Goal: Information Seeking & Learning: Learn about a topic

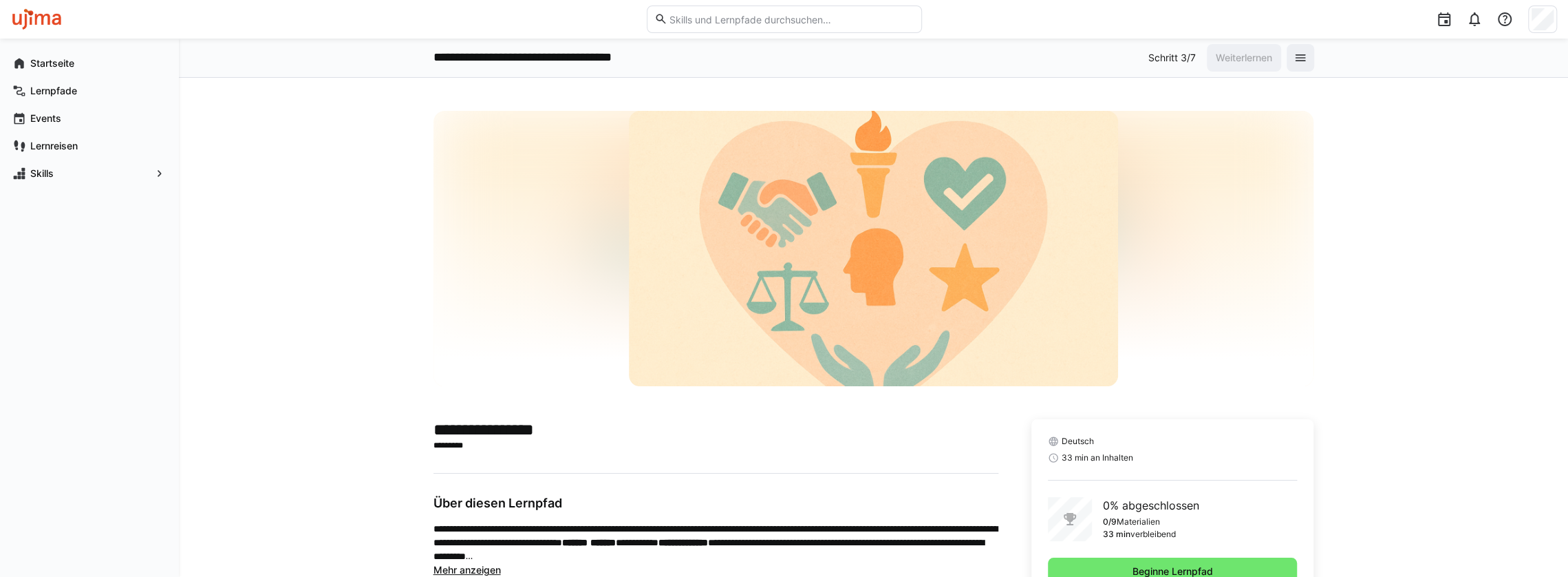
click at [1243, 283] on div at bounding box center [874, 248] width 881 height 275
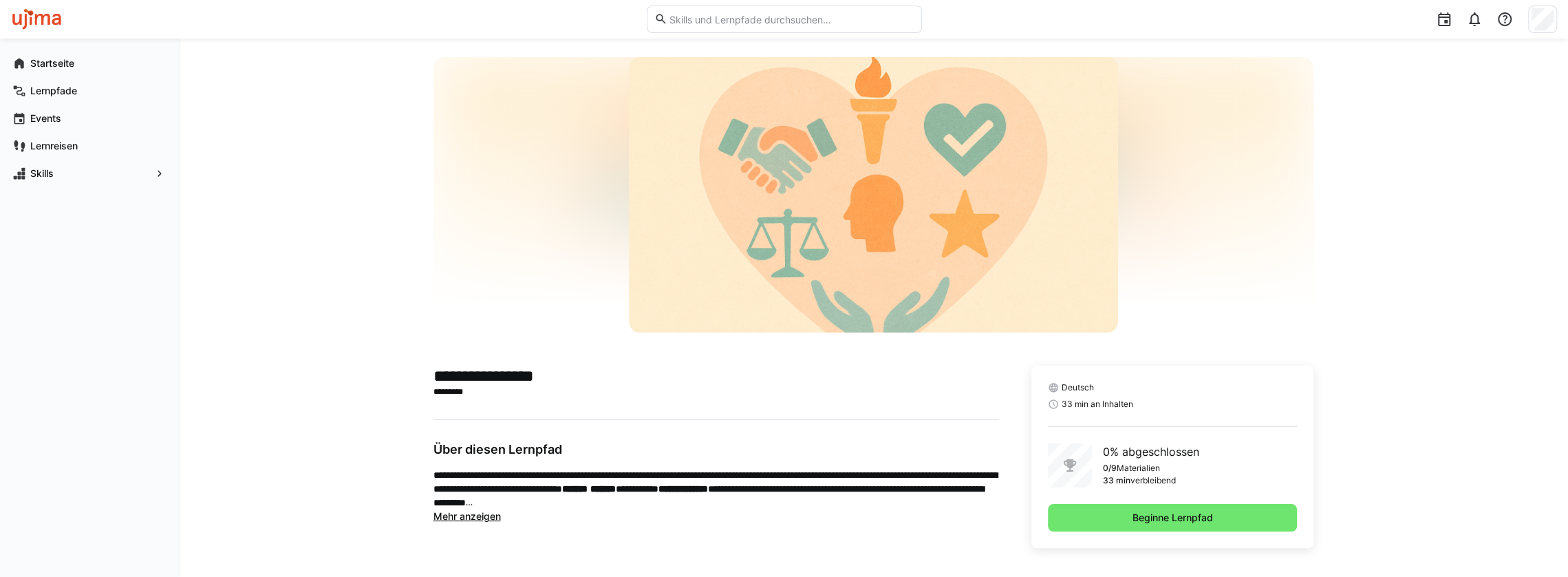
scroll to position [56, 0]
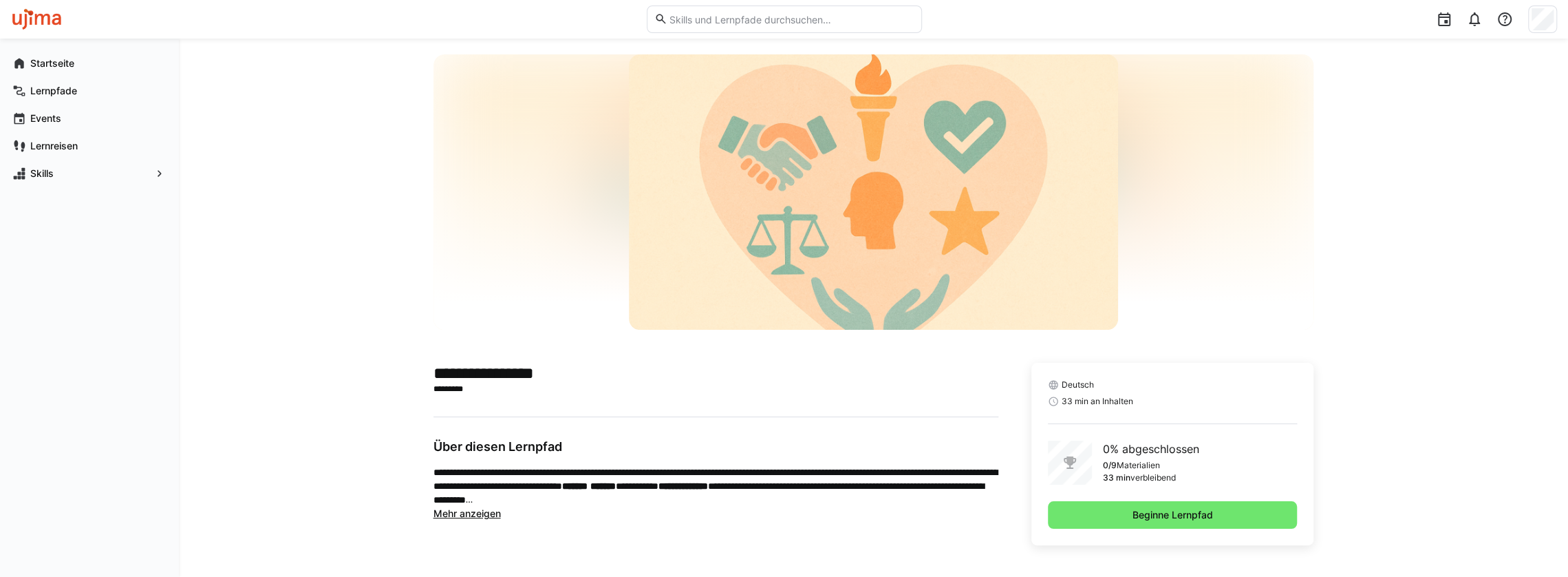
click at [477, 519] on app-truncated-text "**********" at bounding box center [715, 493] width 565 height 55
click at [480, 513] on span "Mehr anzeigen" at bounding box center [467, 512] width 68 height 12
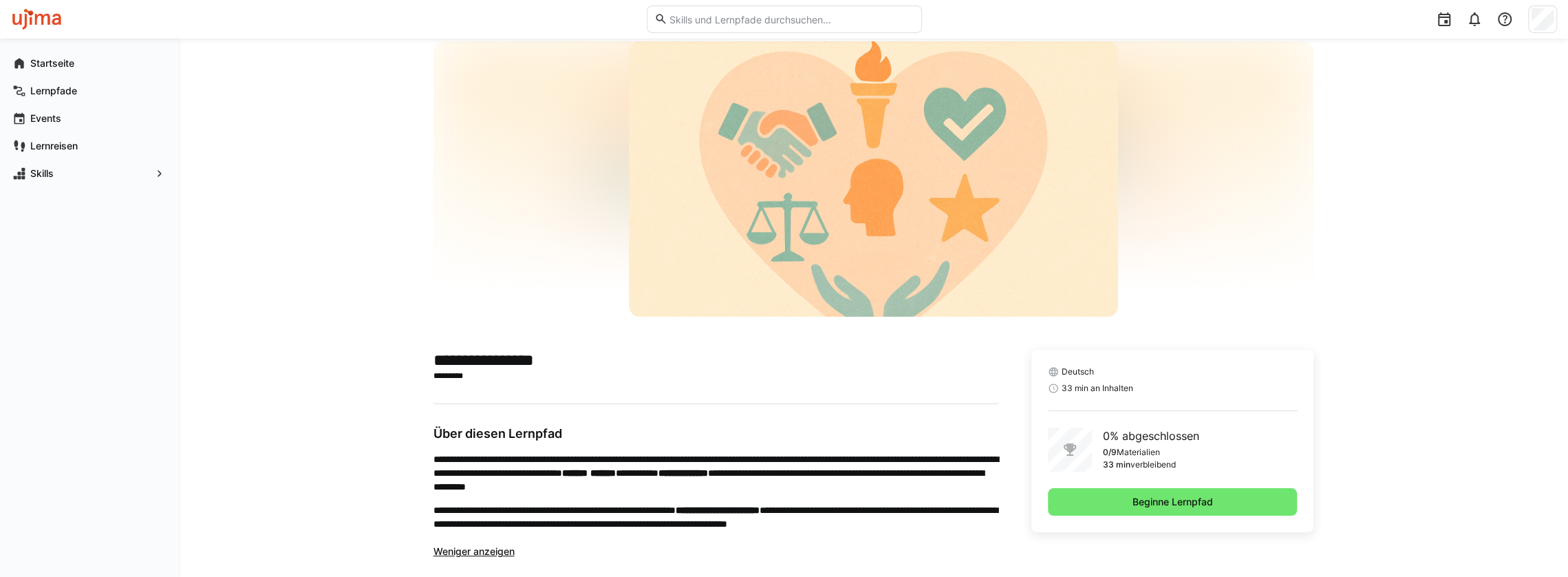
scroll to position [82, 0]
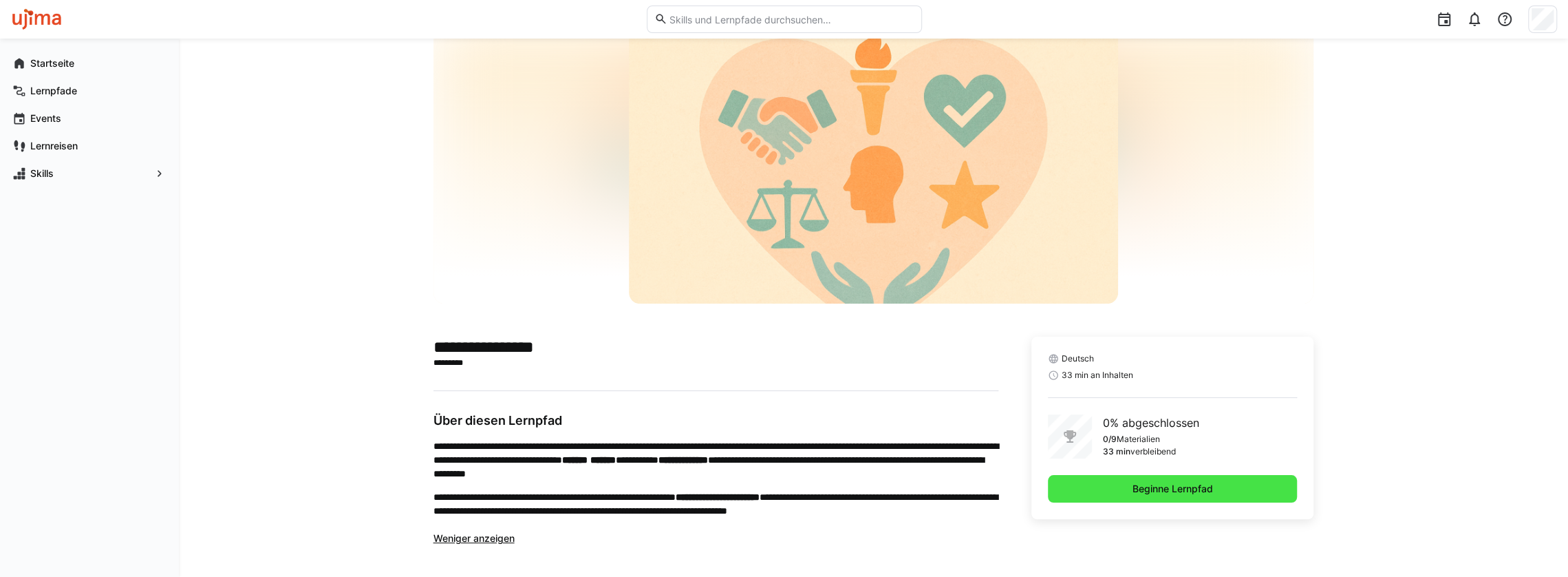
click at [1225, 489] on span "Beginne Lernpfad" at bounding box center [1172, 489] width 250 height 28
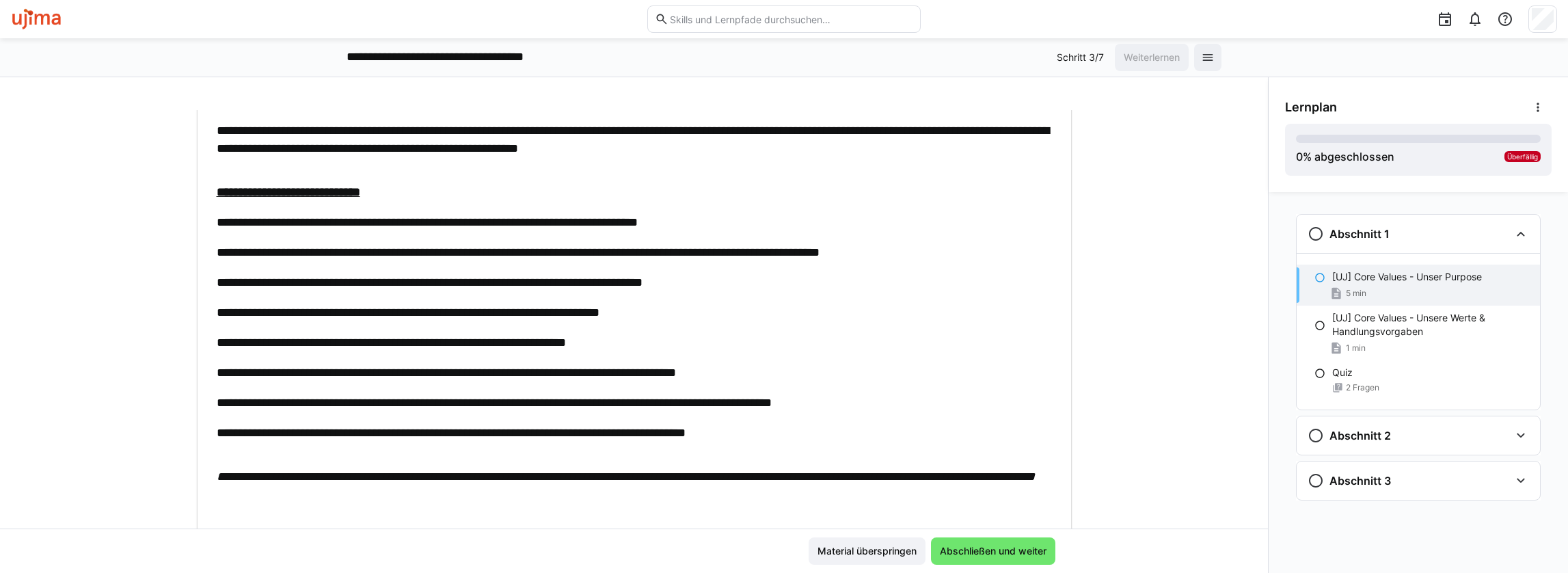
scroll to position [273, 0]
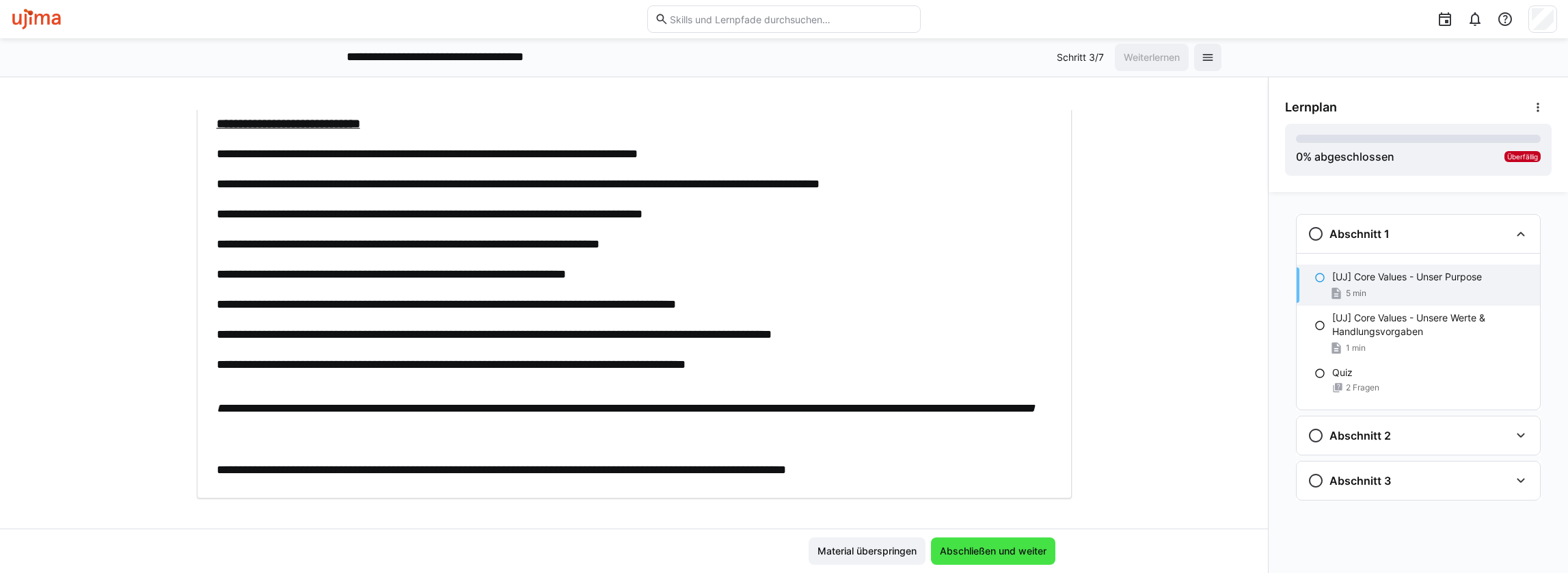
click at [998, 549] on span "Abschließen und weiter" at bounding box center [993, 551] width 111 height 14
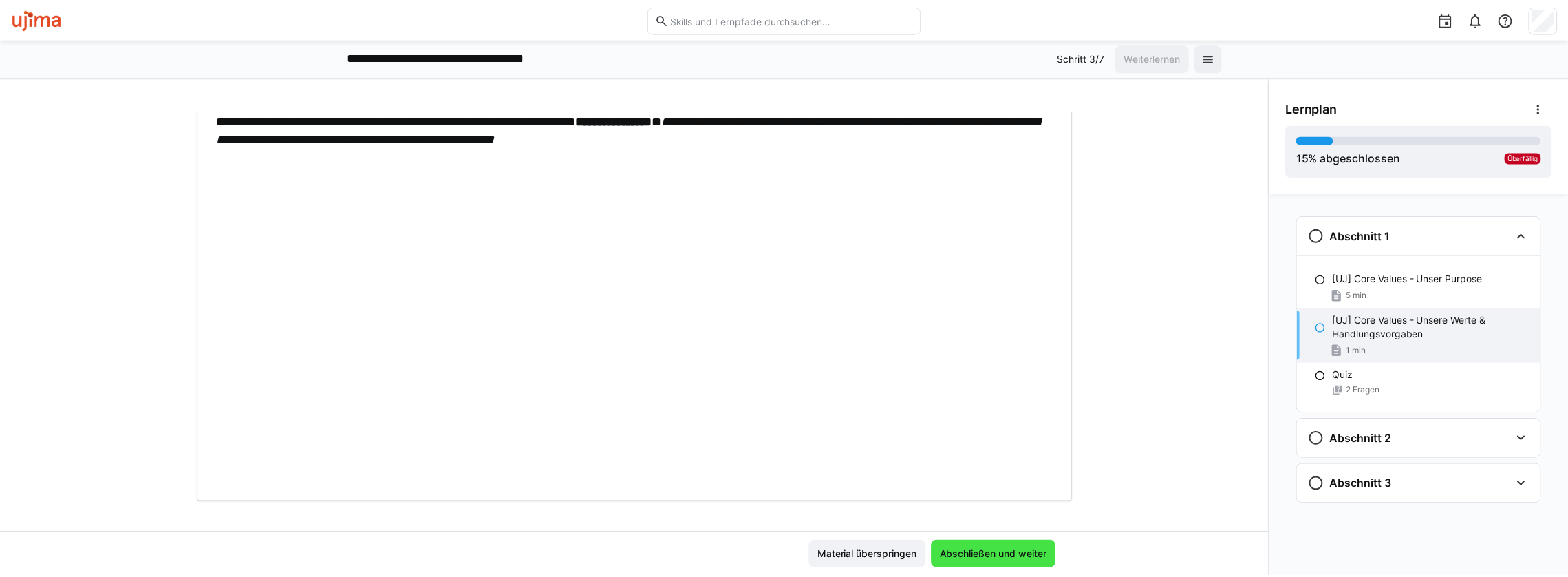
scroll to position [0, 0]
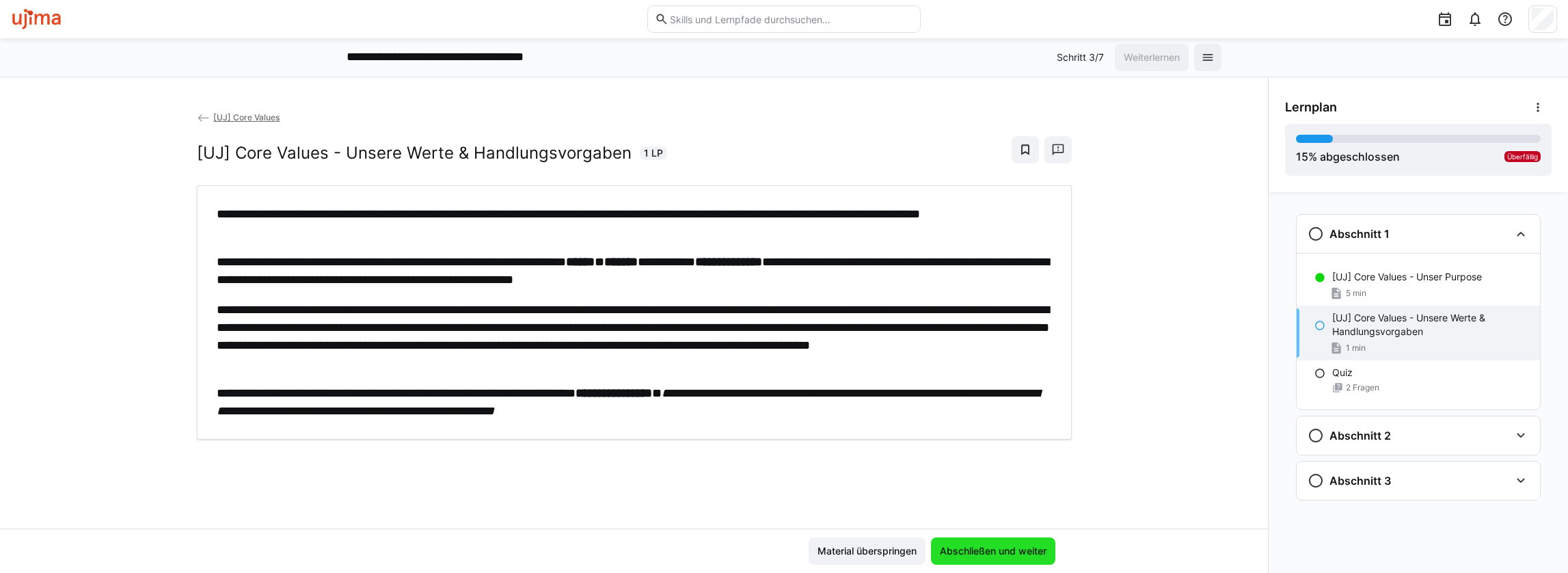
click at [1010, 547] on span "Abschließen und weiter" at bounding box center [993, 551] width 111 height 14
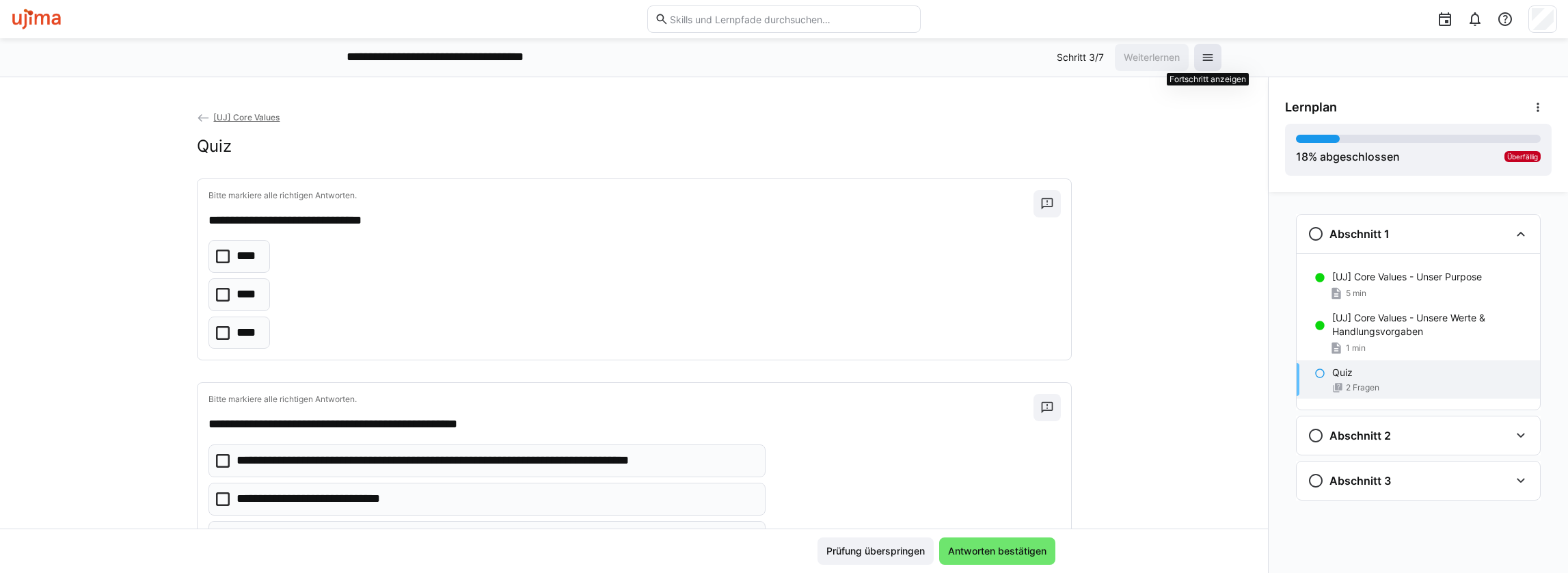
click at [1199, 52] on span at bounding box center [1208, 57] width 27 height 27
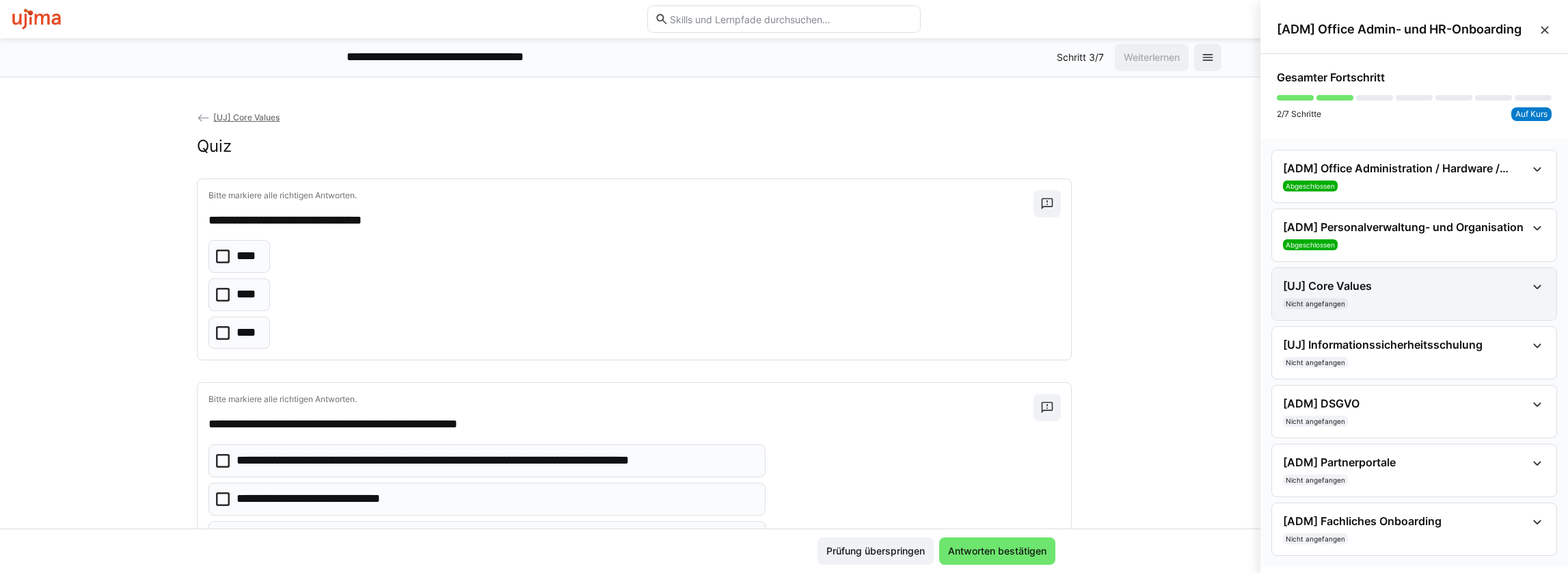
click at [1539, 290] on eds-icon at bounding box center [1537, 286] width 16 height 16
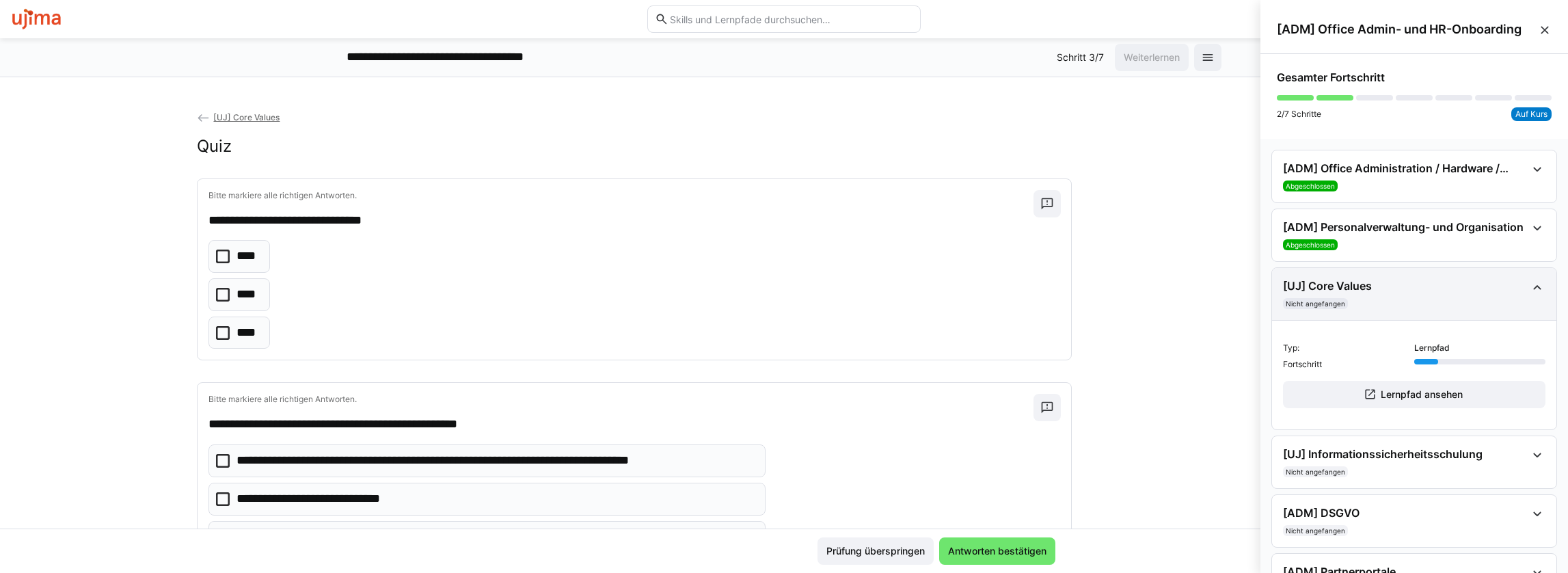
click at [1539, 288] on div "[UJ] Core Values Nicht angefangen" at bounding box center [1414, 294] width 285 height 52
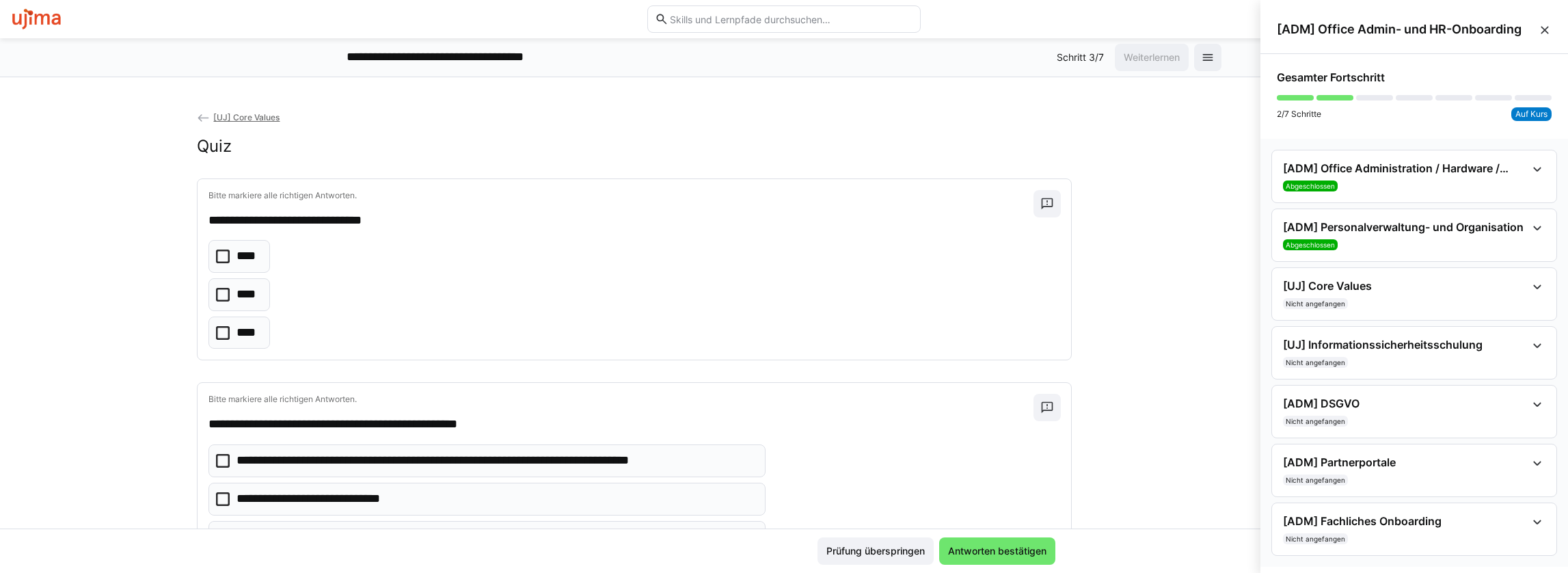
drag, startPoint x: 1107, startPoint y: 191, endPoint x: 919, endPoint y: 154, distance: 191.6
click at [1107, 191] on div "**********" at bounding box center [634, 319] width 1268 height 418
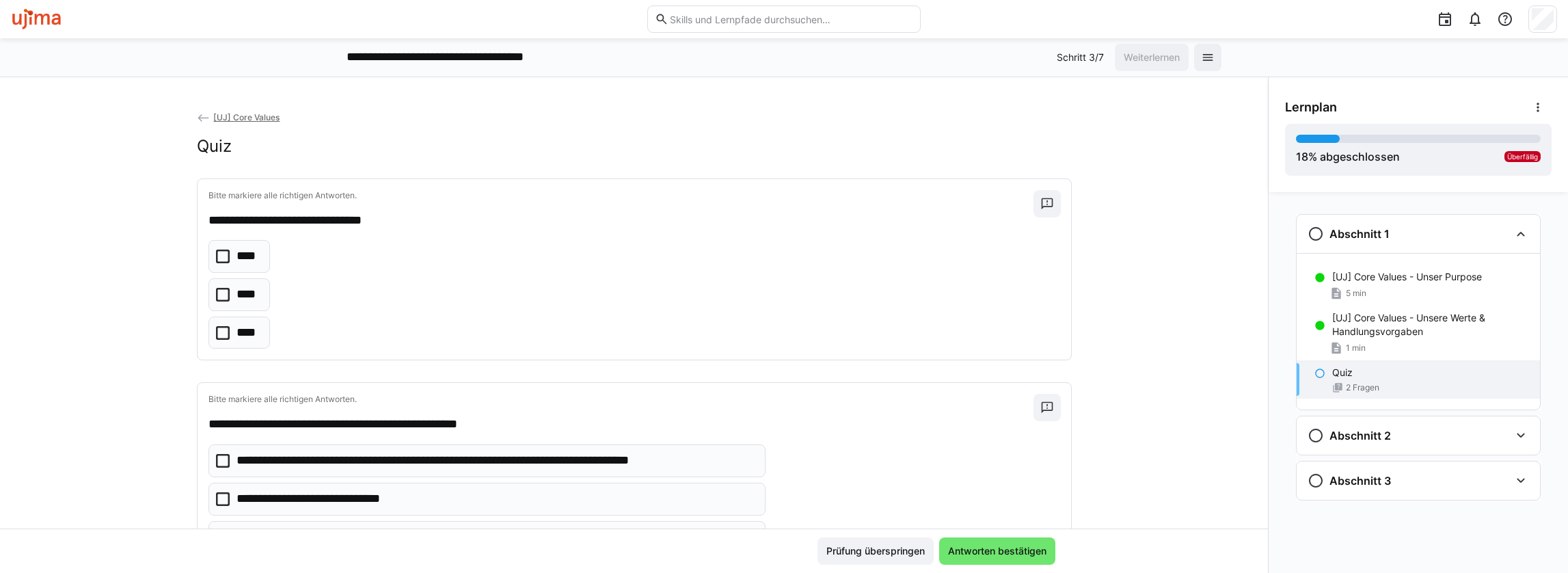
click at [226, 114] on span "[UJ] Core Values" at bounding box center [246, 117] width 66 height 10
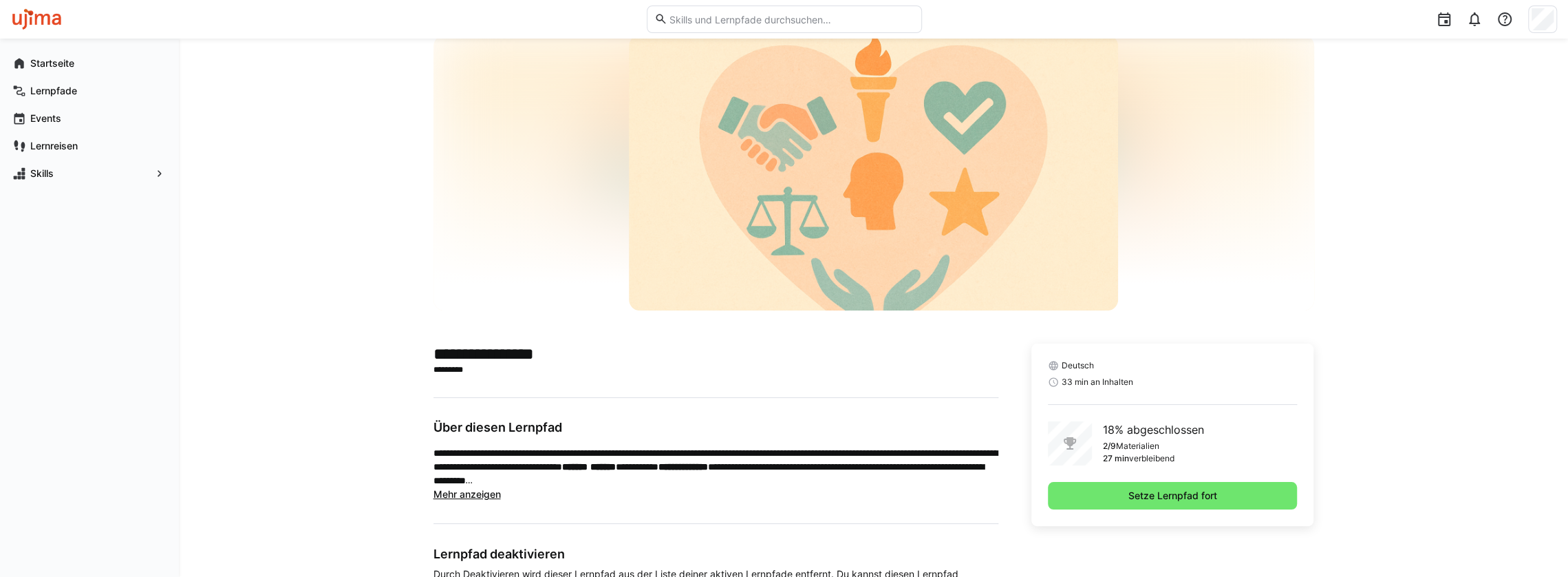
scroll to position [194, 0]
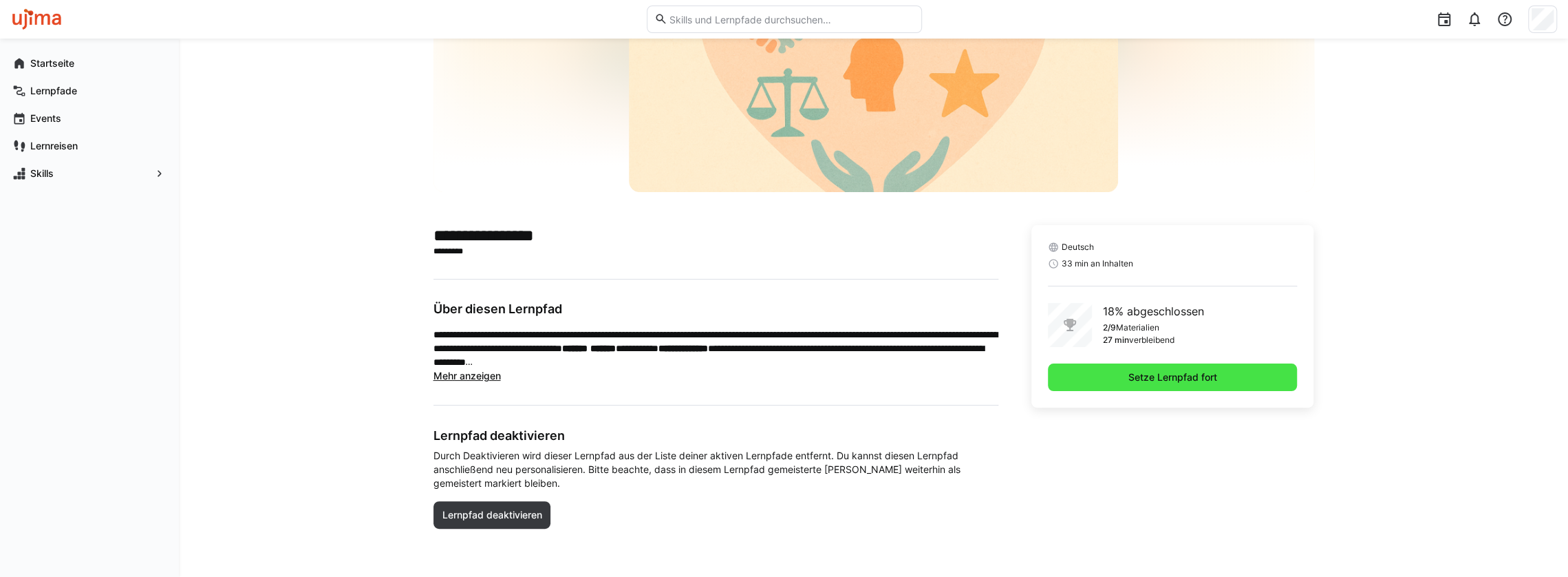
click at [1109, 380] on span "Setze Lernpfad fort" at bounding box center [1172, 377] width 250 height 28
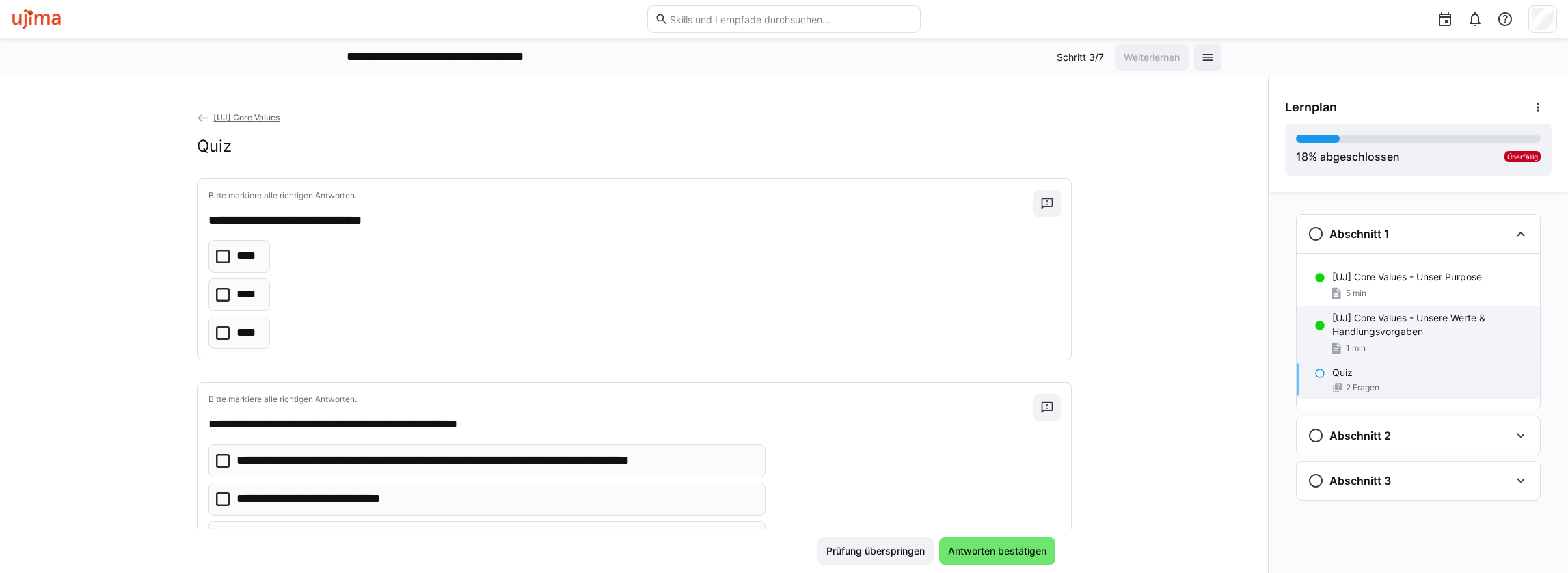
click at [1375, 321] on p "[UJ] Core Values - Unsere Werte & Handlungsvorgaben" at bounding box center [1431, 325] width 197 height 27
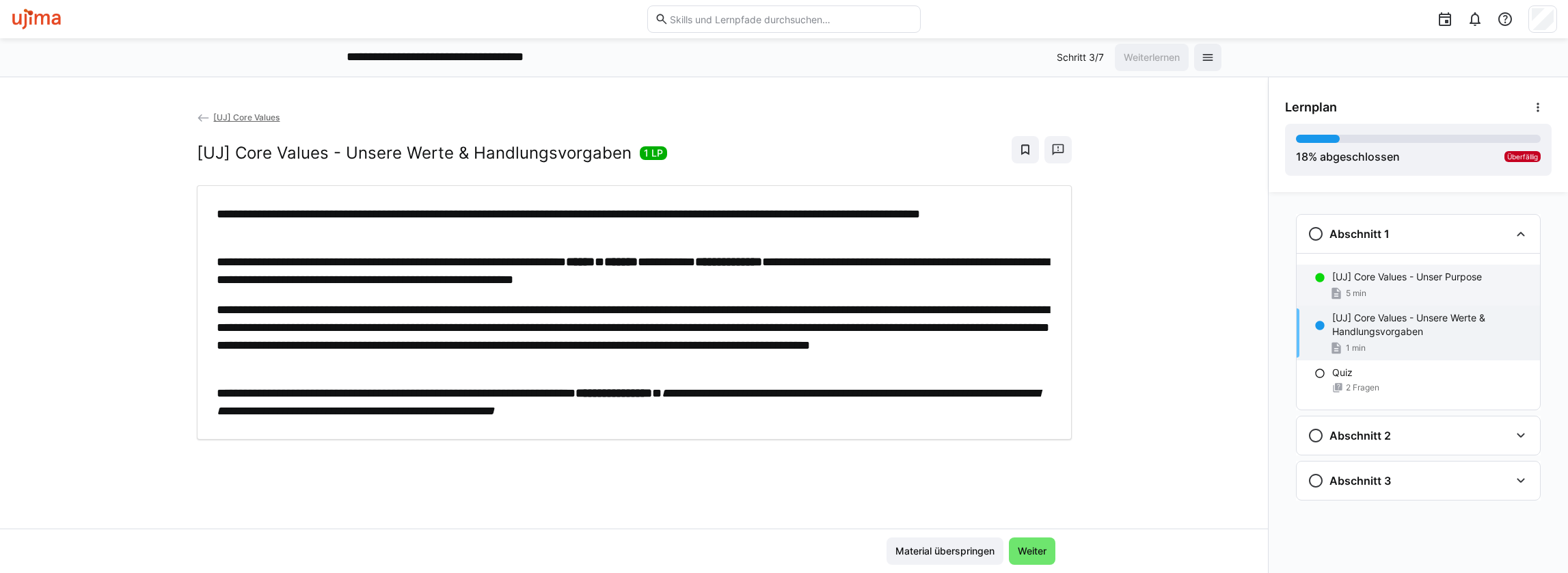
click at [1442, 281] on p "[UJ] Core Values - Unser Purpose" at bounding box center [1407, 277] width 150 height 14
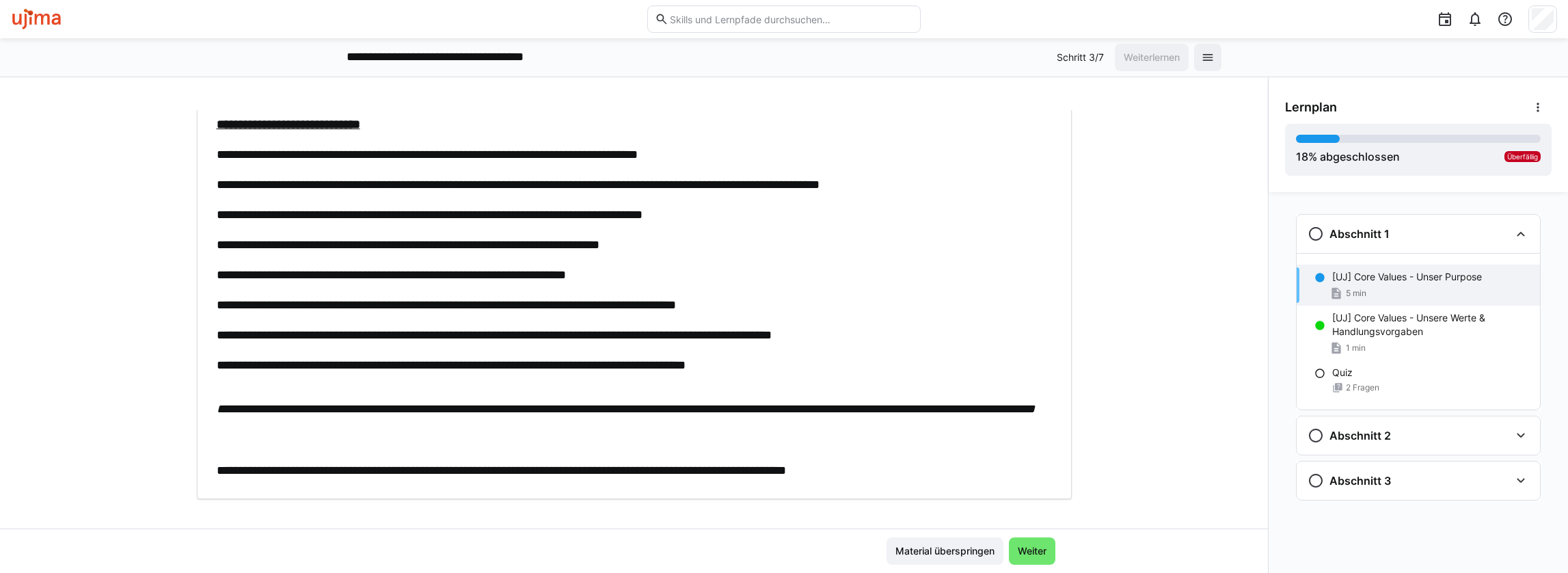
scroll to position [273, 0]
click at [1378, 317] on p "[UJ] Core Values - Unsere Werte & Handlungsvorgaben" at bounding box center [1431, 325] width 197 height 27
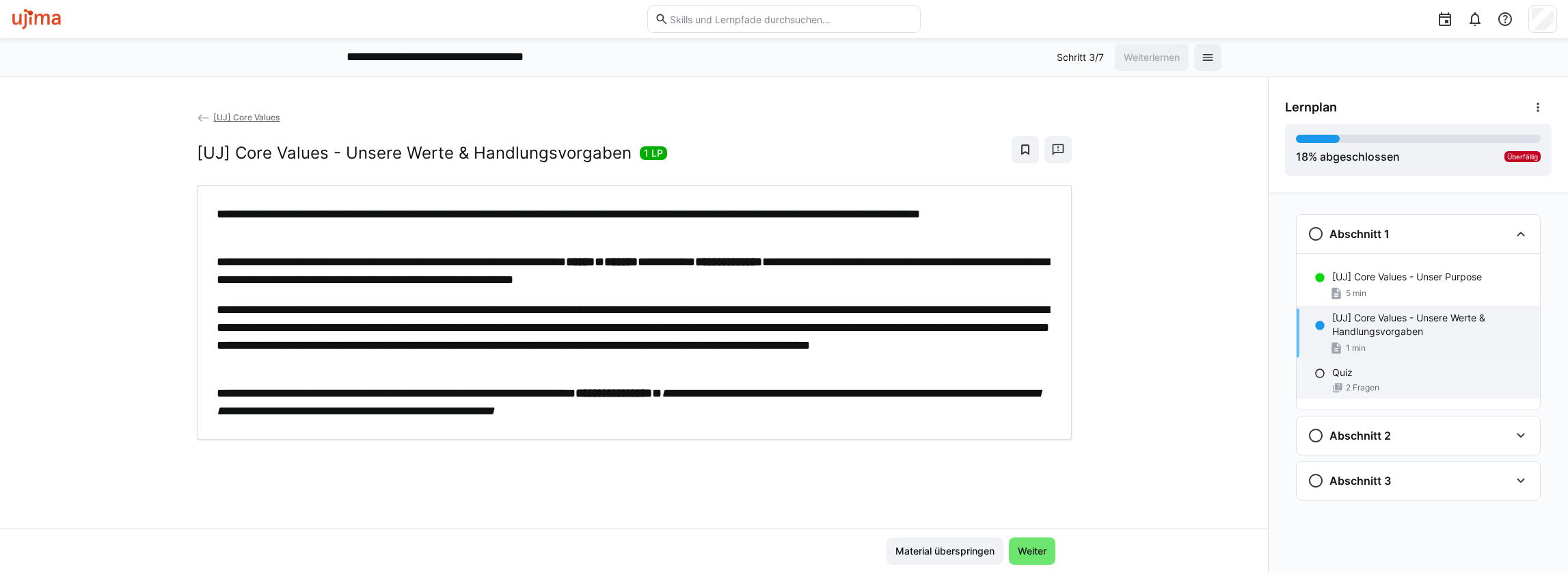
click at [1371, 376] on div "Quiz" at bounding box center [1431, 372] width 197 height 14
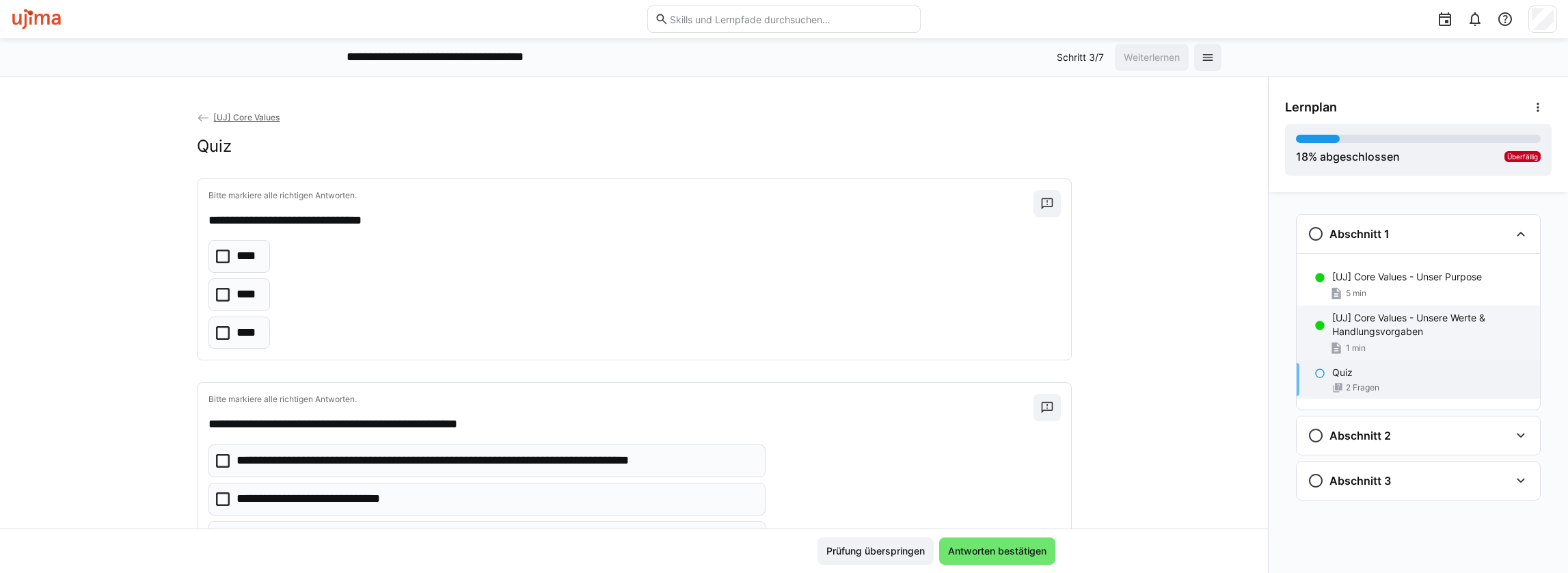
click at [1369, 337] on p "[UJ] Core Values - Unsere Werte & Handlungsvorgaben" at bounding box center [1431, 325] width 197 height 27
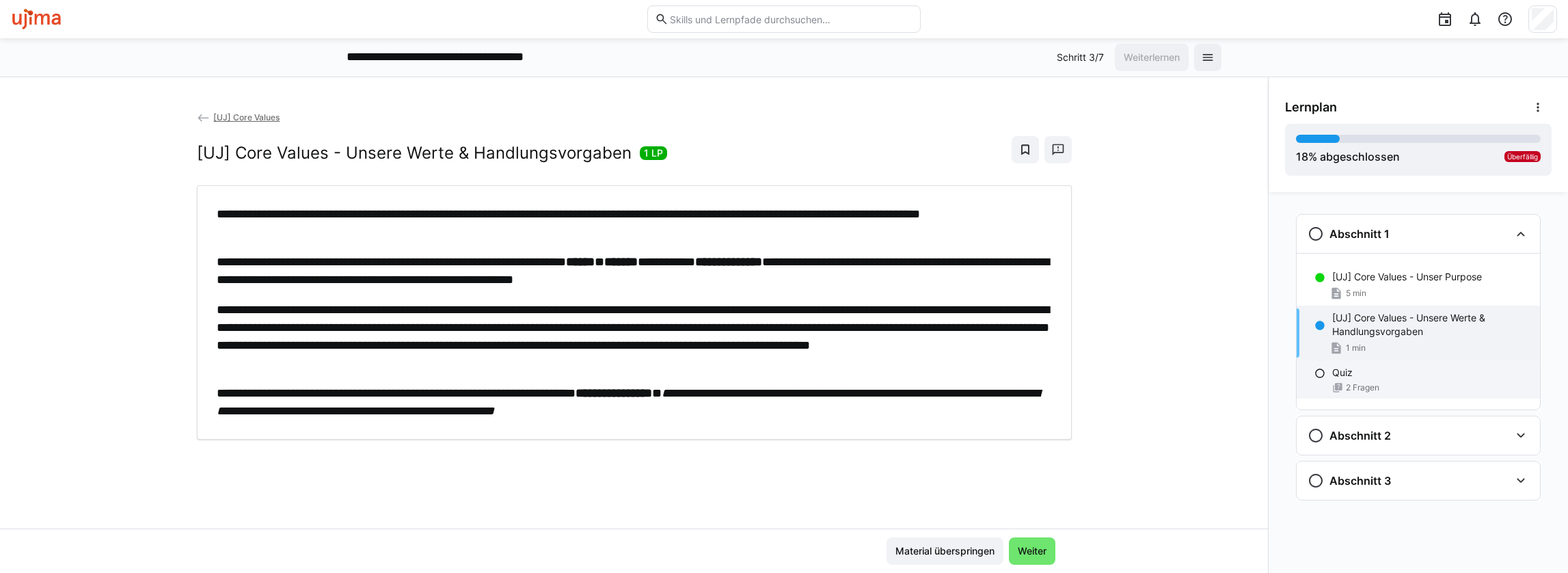
click at [1376, 364] on div "Quiz 2 Fragen" at bounding box center [1418, 379] width 243 height 38
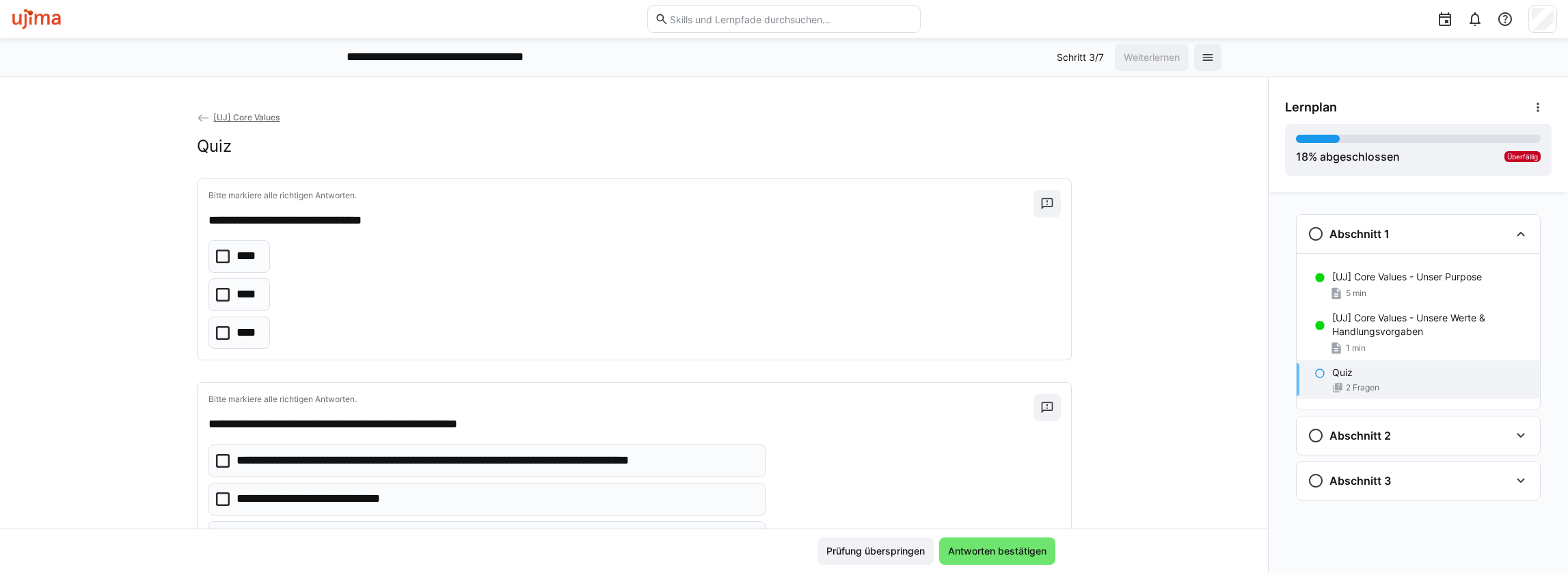
click at [216, 293] on icon at bounding box center [223, 295] width 14 height 14
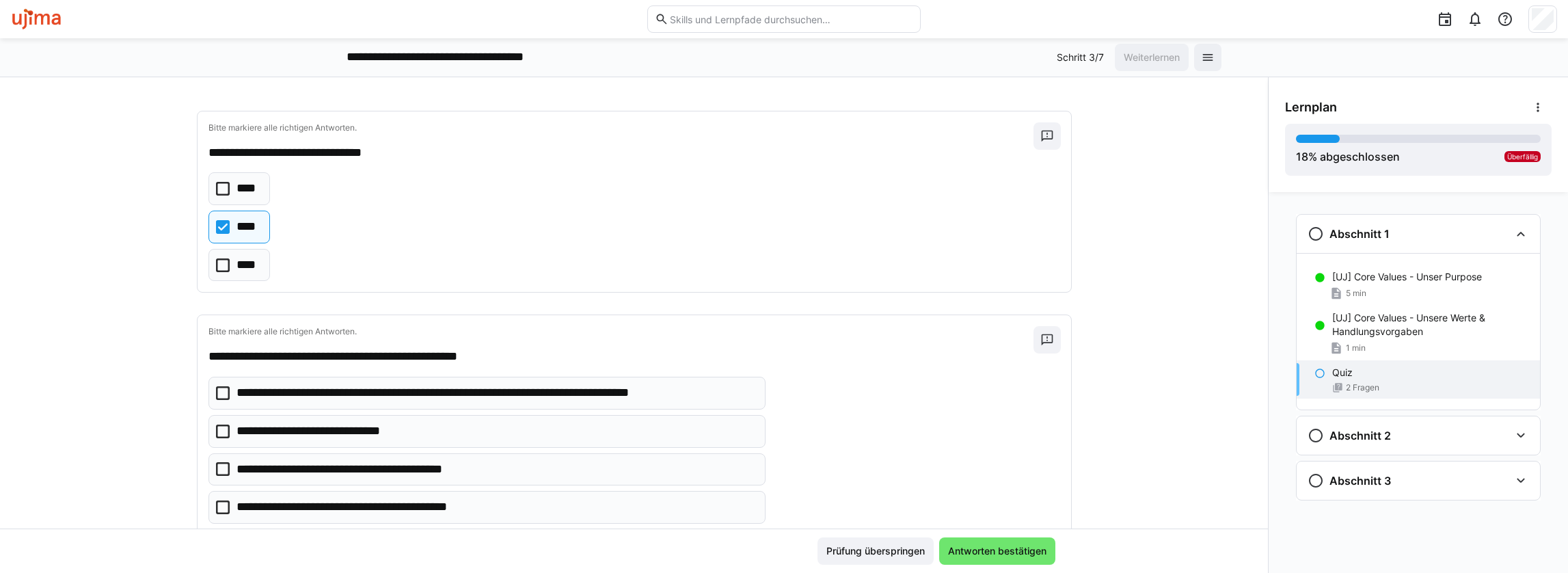
scroll to position [69, 0]
click at [219, 388] on icon at bounding box center [223, 392] width 14 height 14
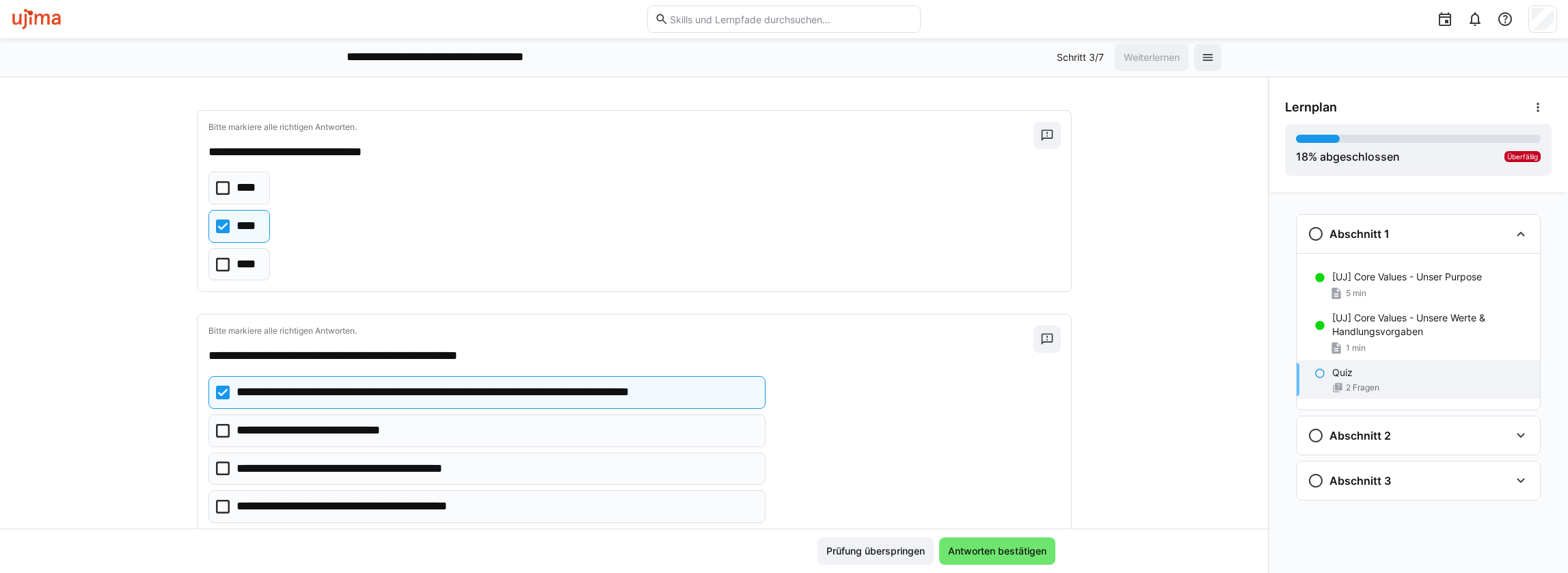
scroll to position [101, 0]
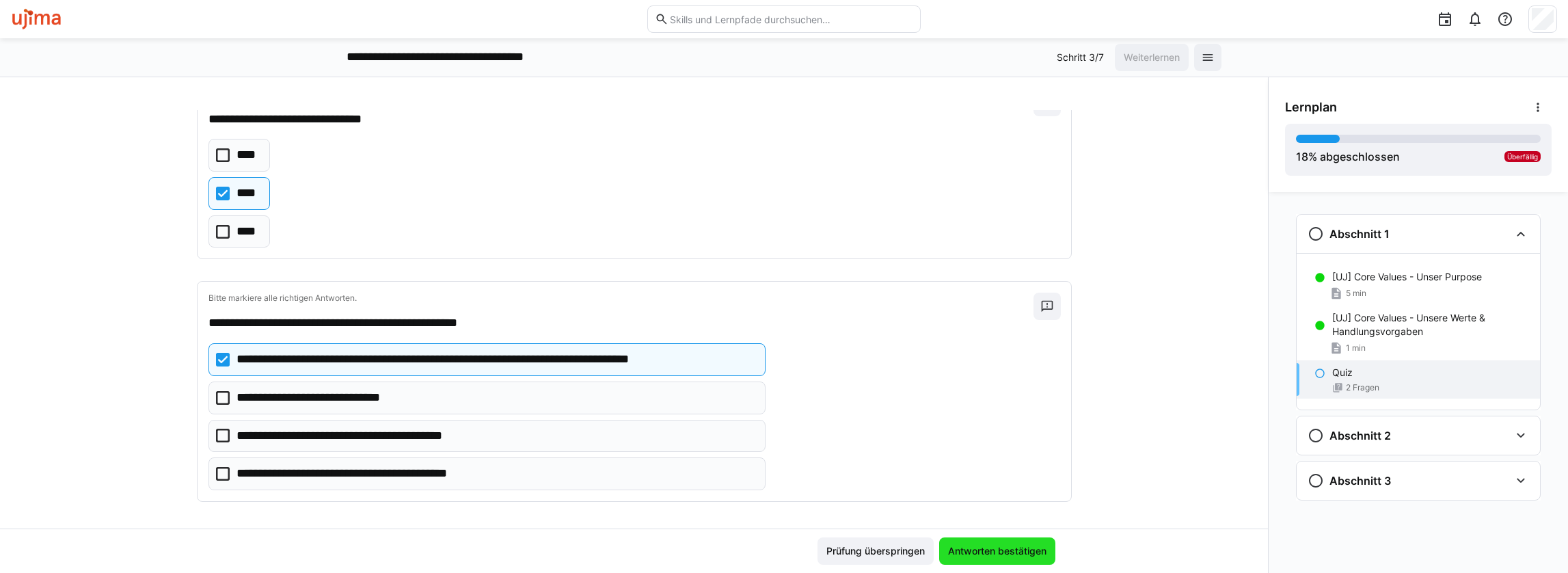
click at [1016, 552] on span "Antworten bestätigen" at bounding box center [997, 551] width 102 height 14
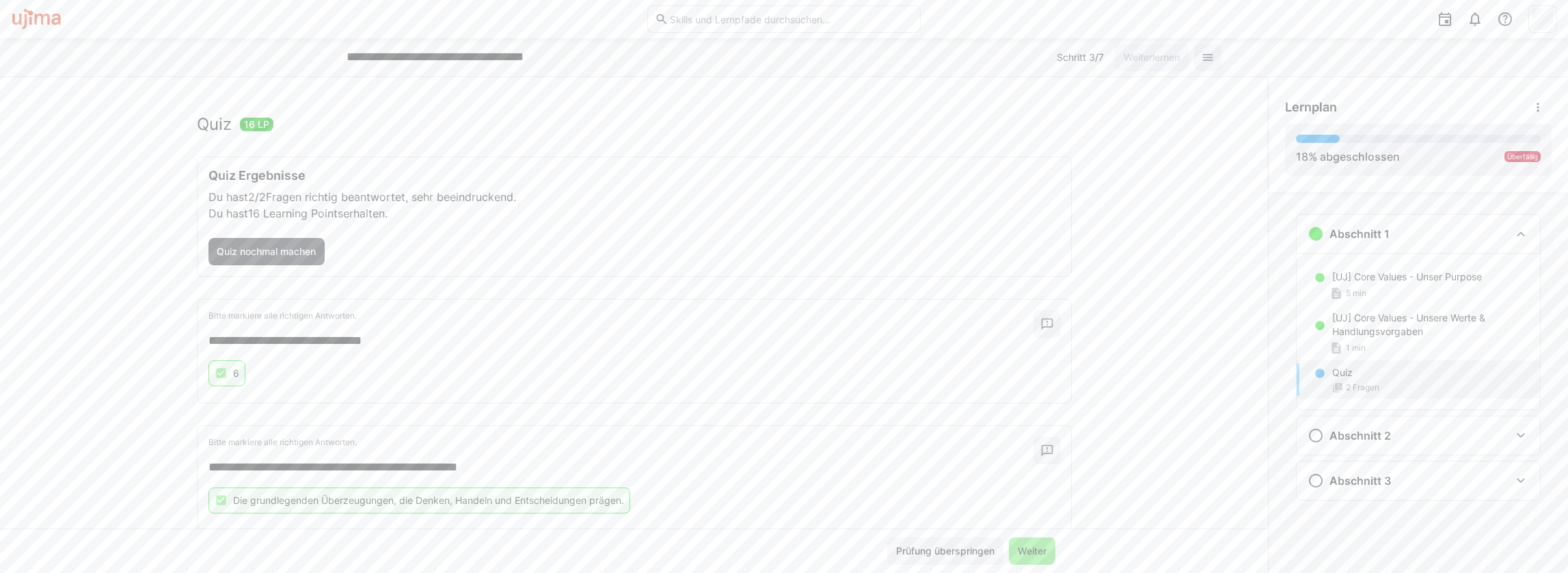
scroll to position [52, 0]
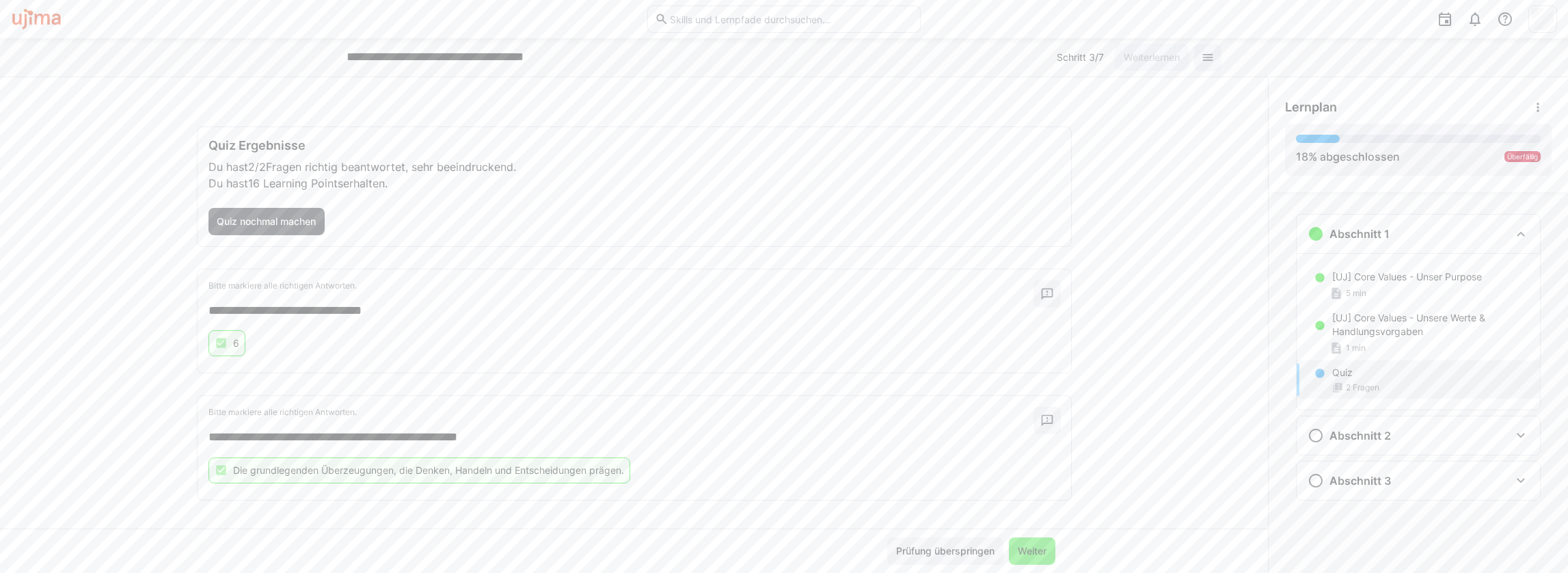
click at [1048, 557] on span "Weiter" at bounding box center [1032, 551] width 47 height 27
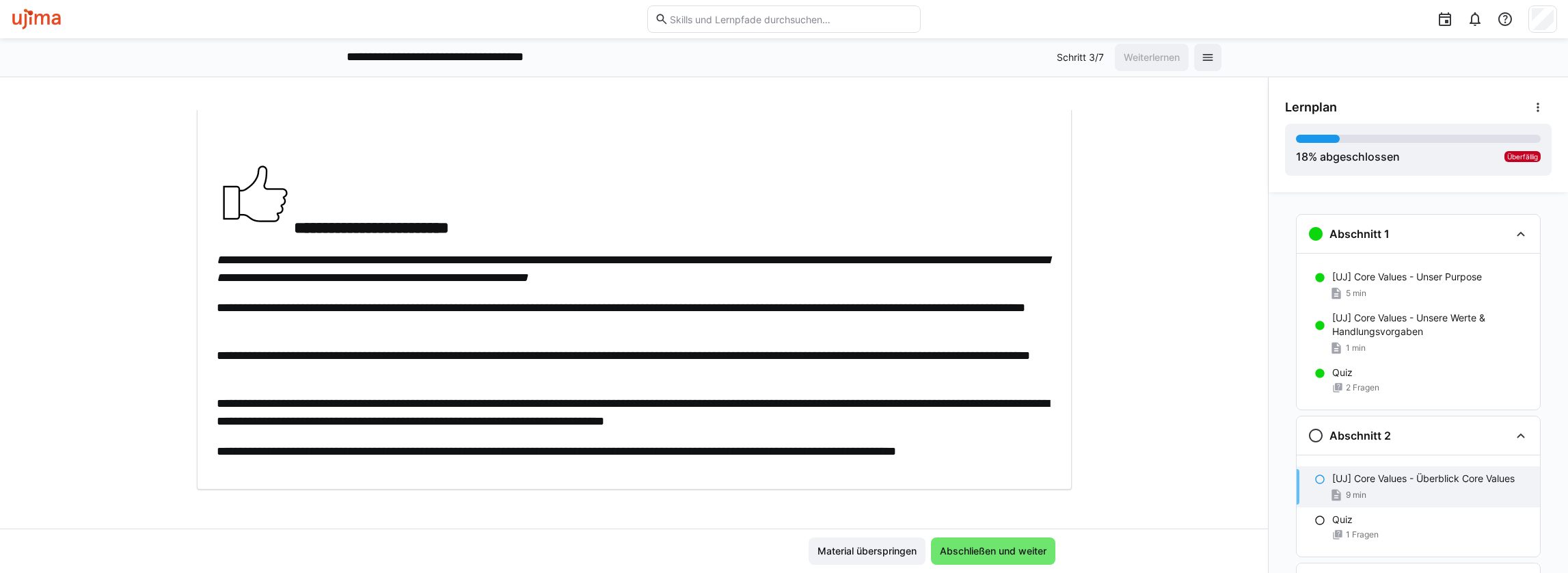
scroll to position [1441, 0]
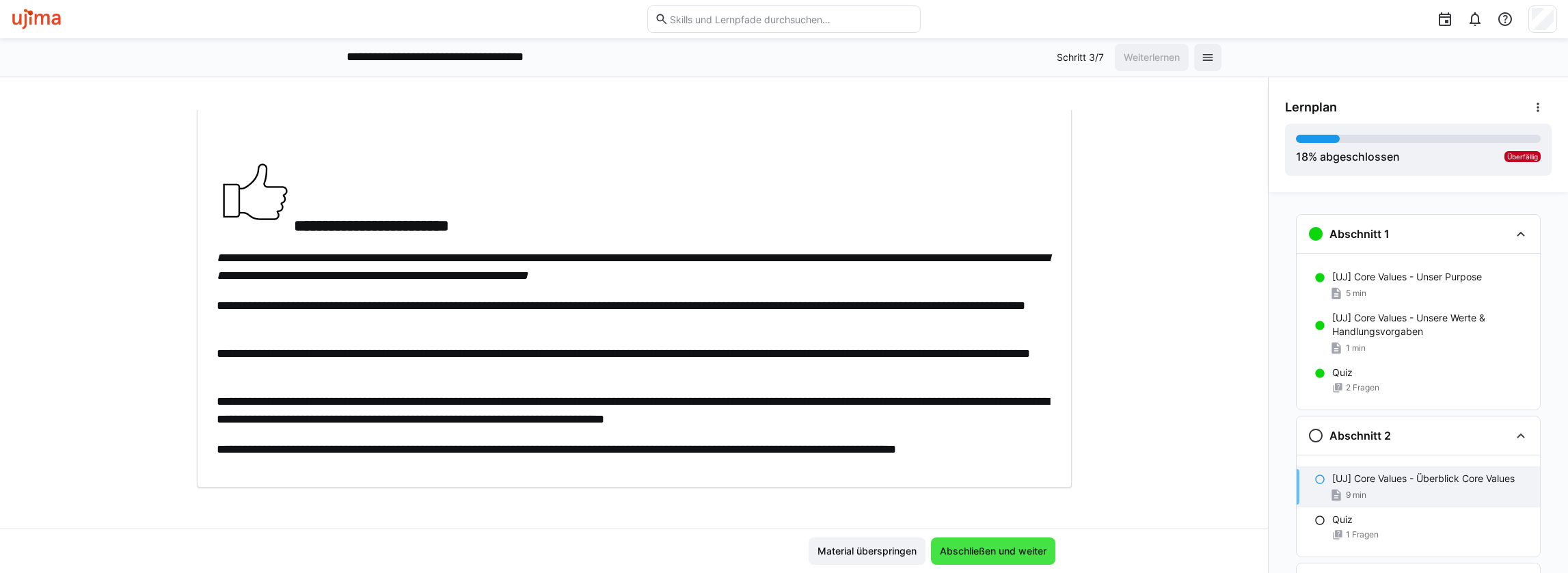
click at [1012, 547] on span "Abschließen und weiter" at bounding box center [993, 551] width 111 height 14
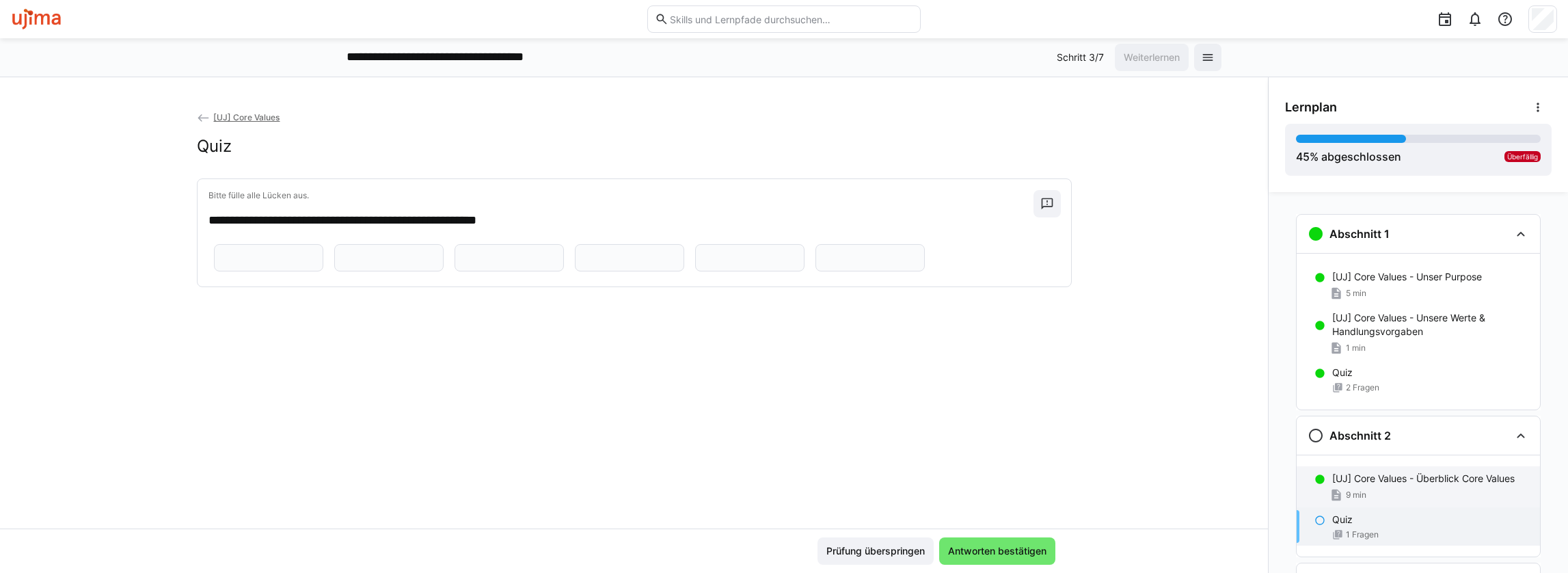
click at [1345, 472] on p "[UJ] Core Values - Überblick Core Values" at bounding box center [1423, 478] width 182 height 14
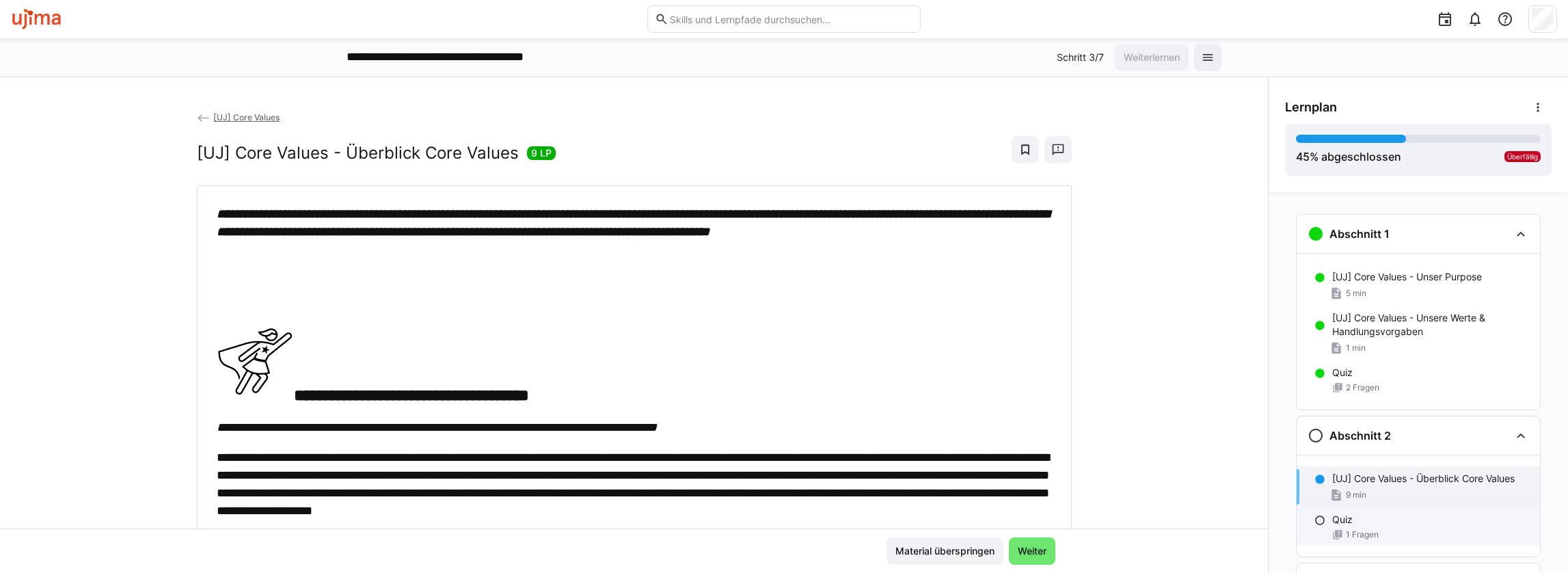
click at [1347, 522] on div "Quiz" at bounding box center [1431, 520] width 197 height 14
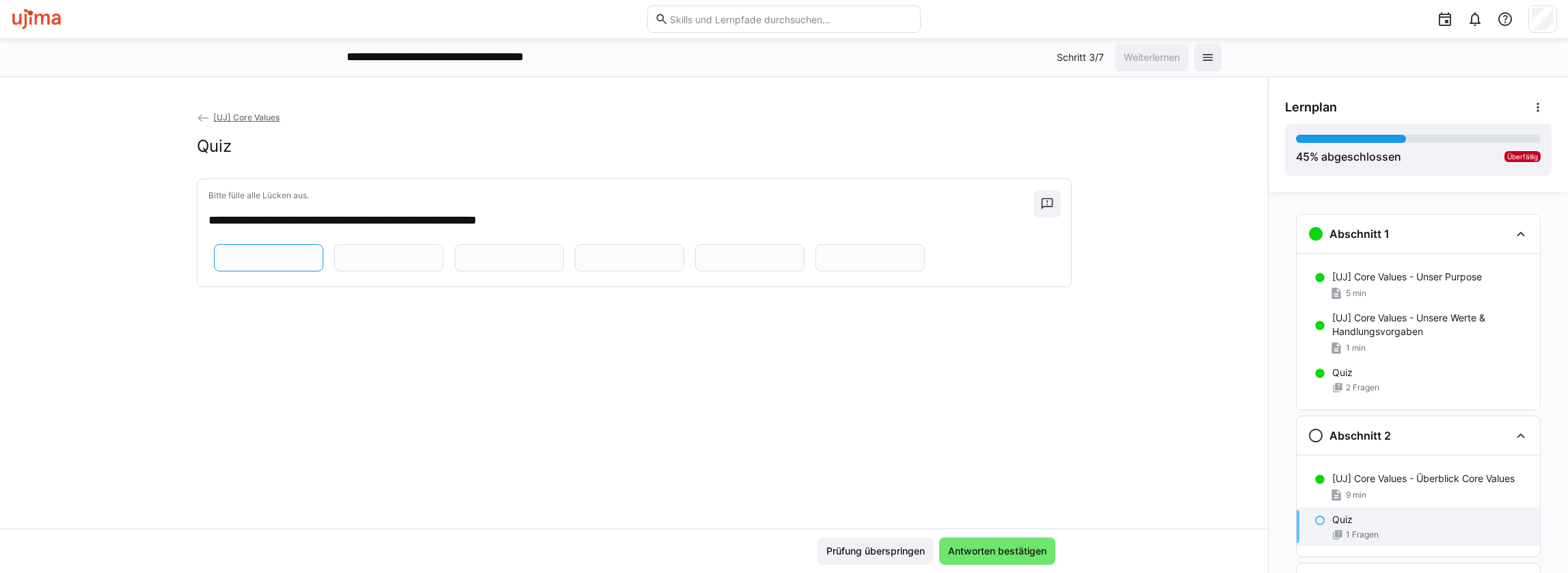
click at [243, 264] on input "text" at bounding box center [269, 258] width 95 height 12
type input "***"
click at [1363, 478] on p "[UJ] Core Values - Überblick Core Values" at bounding box center [1423, 478] width 182 height 14
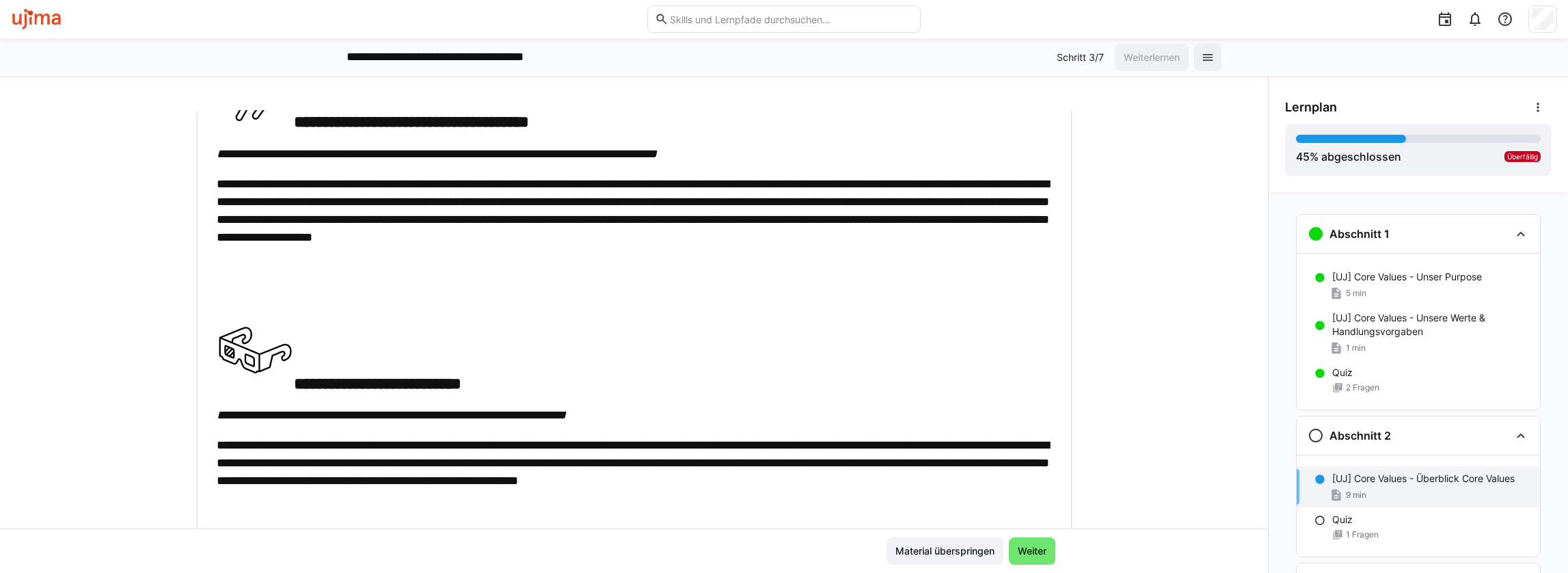
scroll to position [342, 0]
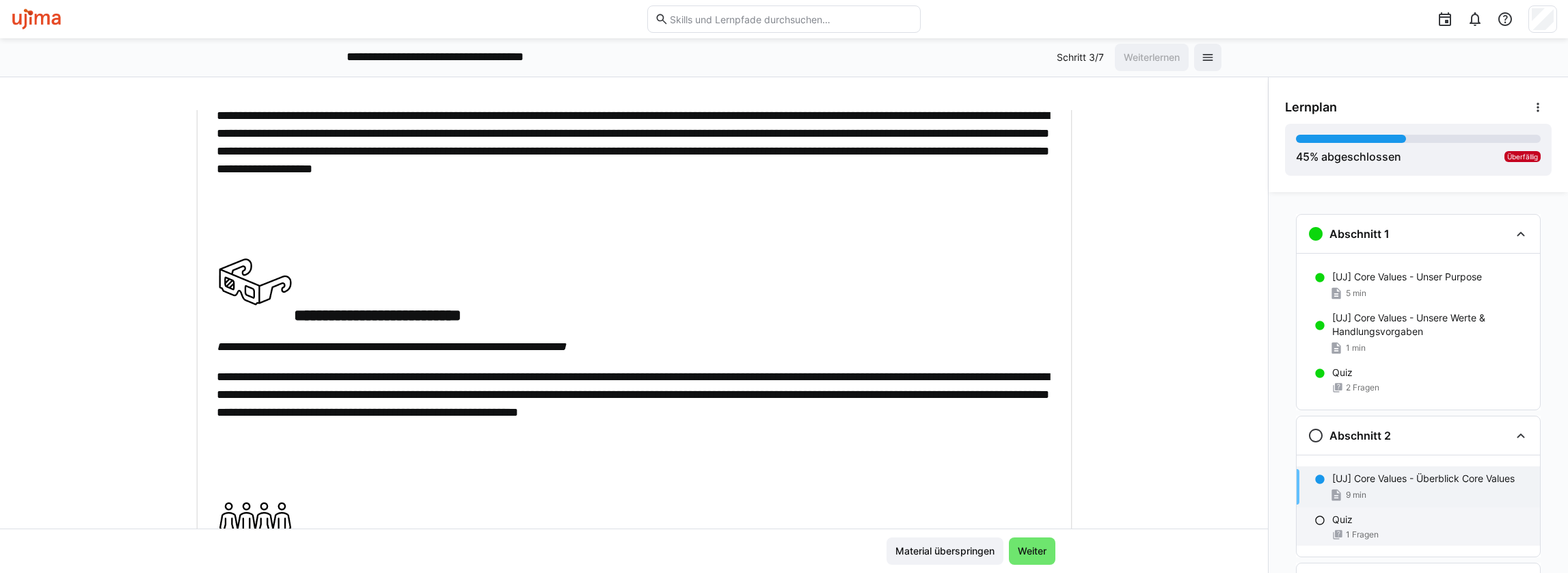
click at [1367, 513] on div "Quiz" at bounding box center [1431, 520] width 197 height 14
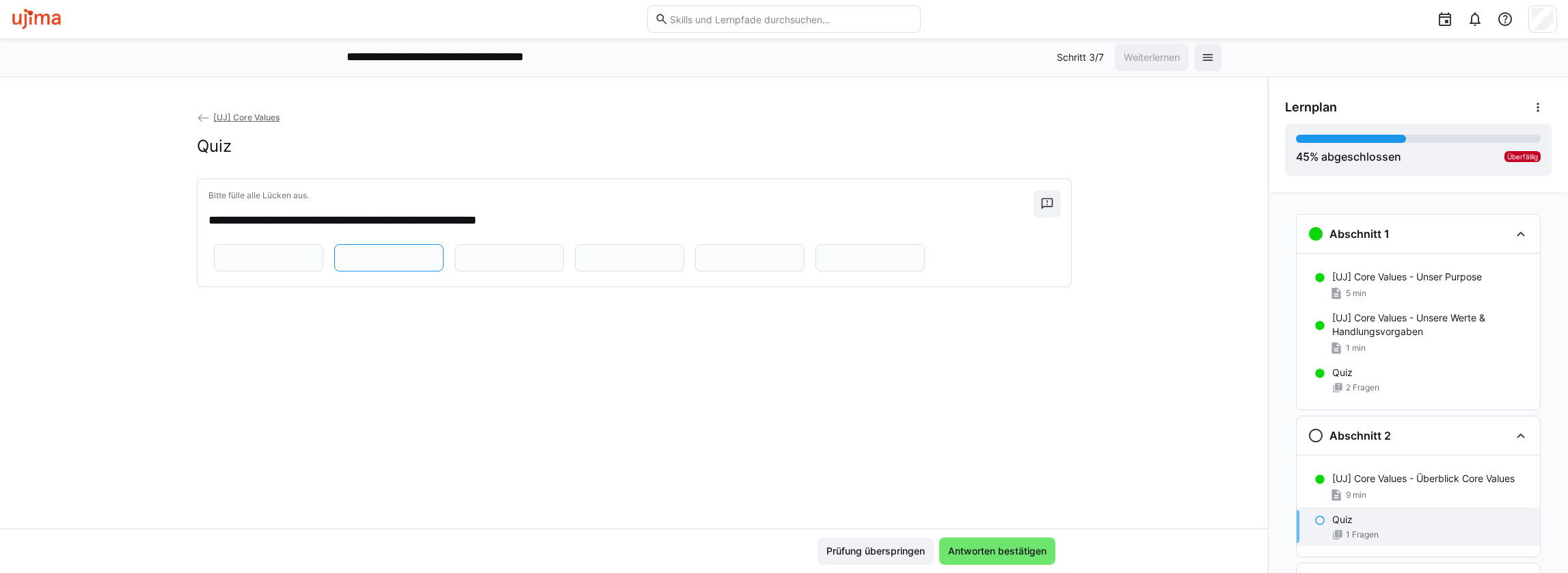
click at [359, 264] on input "text" at bounding box center [389, 258] width 95 height 12
type input "******"
click at [1376, 486] on div "[UJ] Core Values - Überblick Core Values 9 min" at bounding box center [1418, 487] width 243 height 41
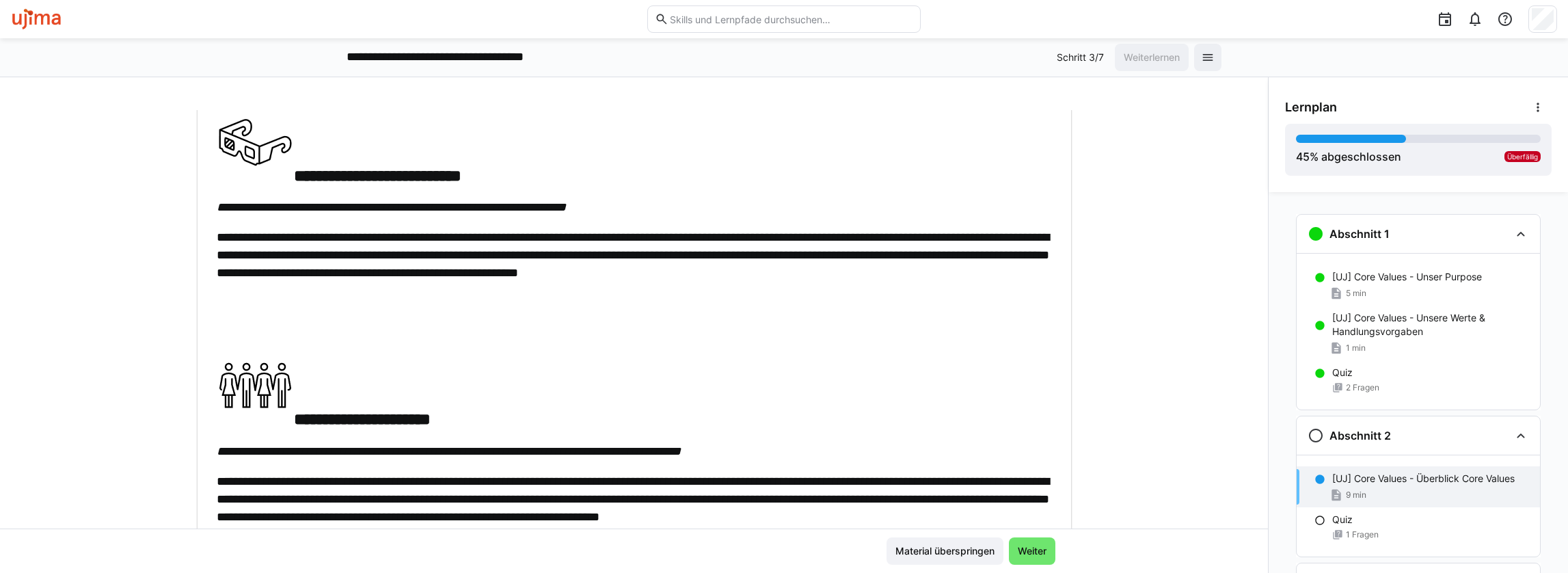
scroll to position [547, 0]
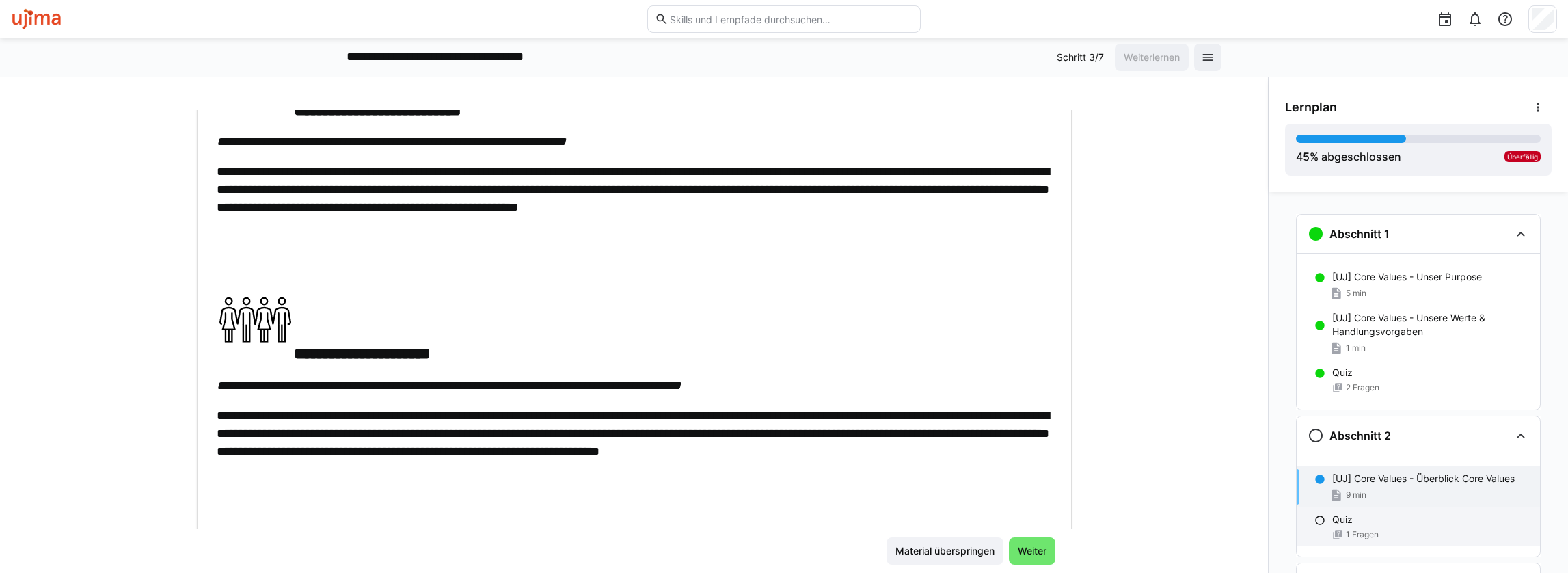
click at [1333, 525] on div "Quiz 1 Fragen" at bounding box center [1418, 526] width 243 height 38
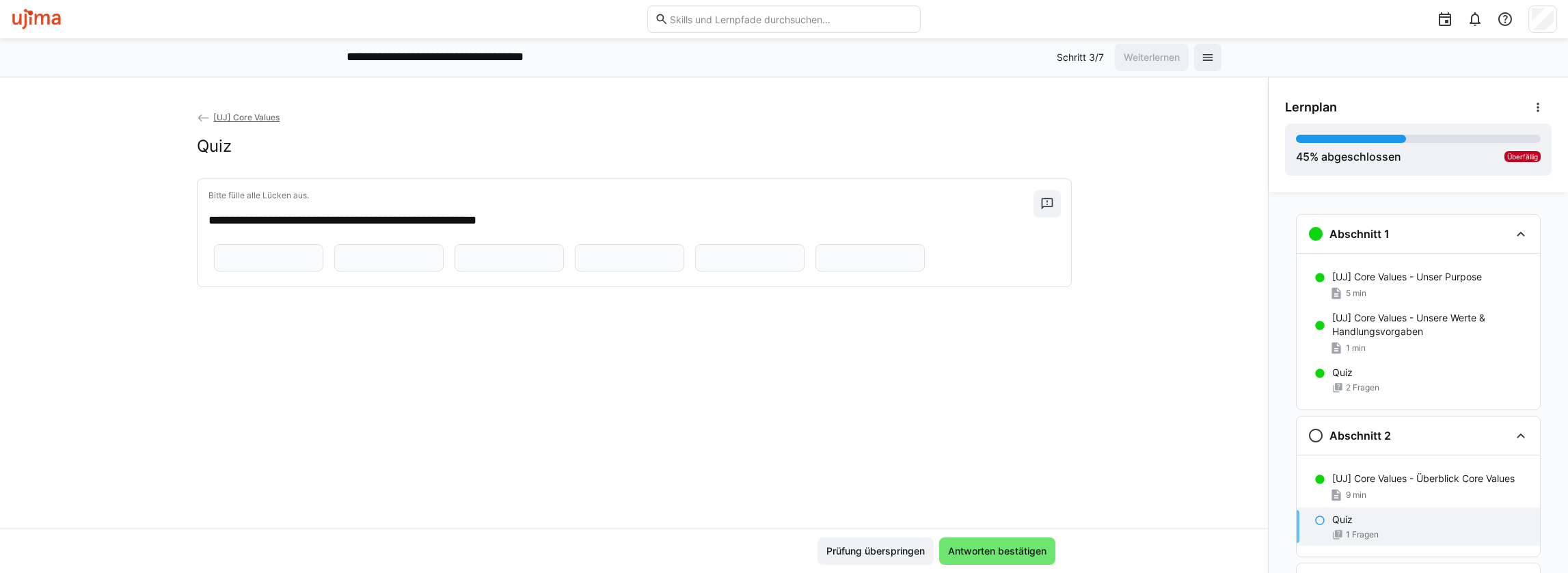
click at [462, 264] on input "text" at bounding box center [510, 258] width 95 height 12
type input "****"
click at [582, 264] on input "text" at bounding box center [629, 258] width 95 height 12
type input "**********"
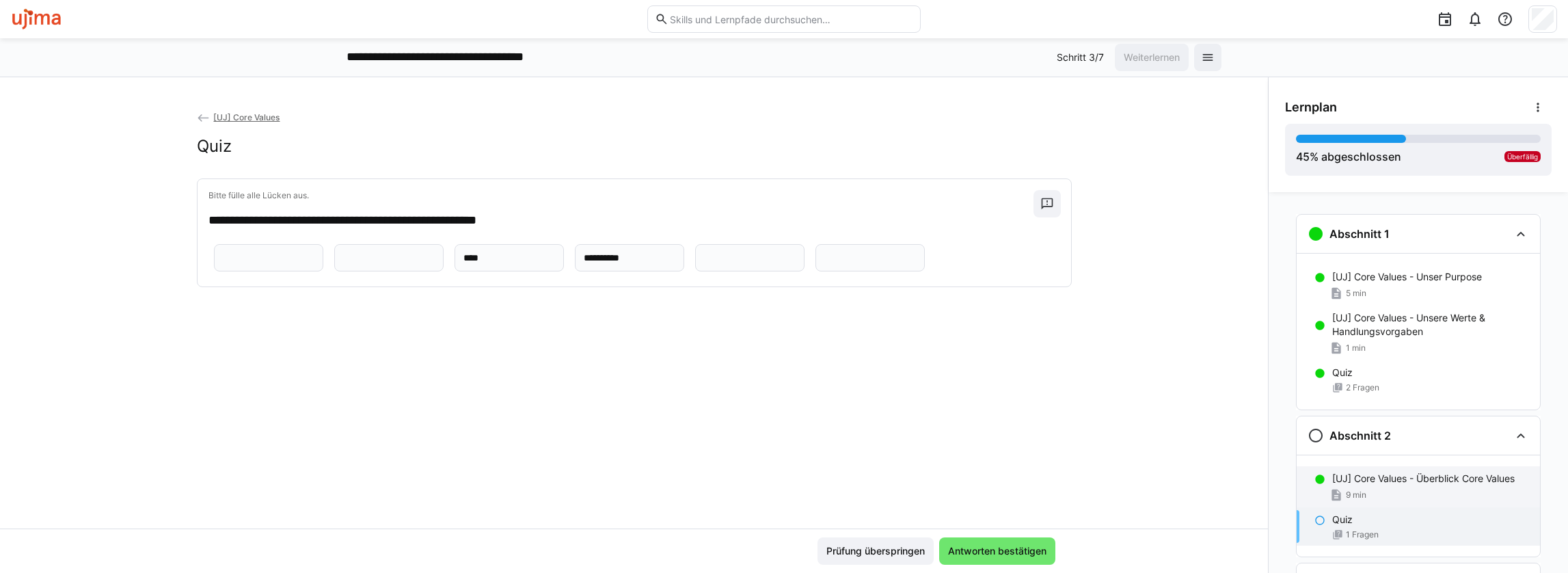
click at [1358, 469] on div "[UJ] Core Values - Überblick Core Values 9 min" at bounding box center [1418, 487] width 243 height 41
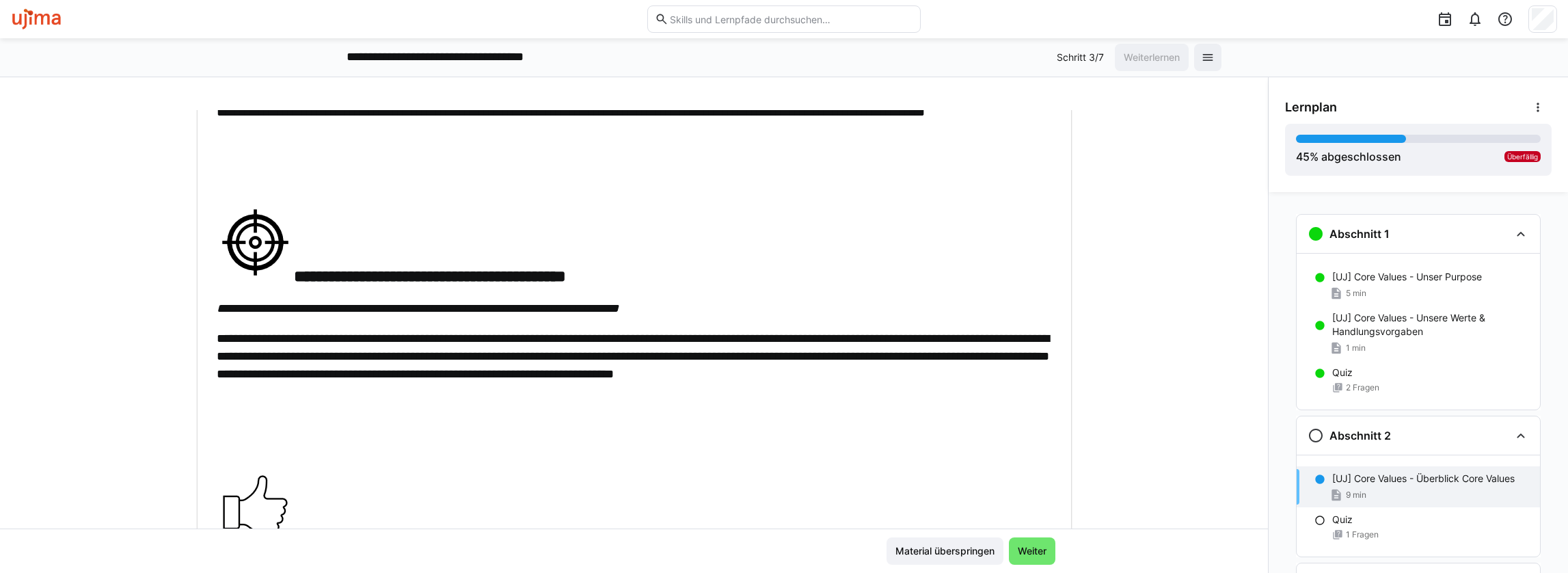
scroll to position [1162, 0]
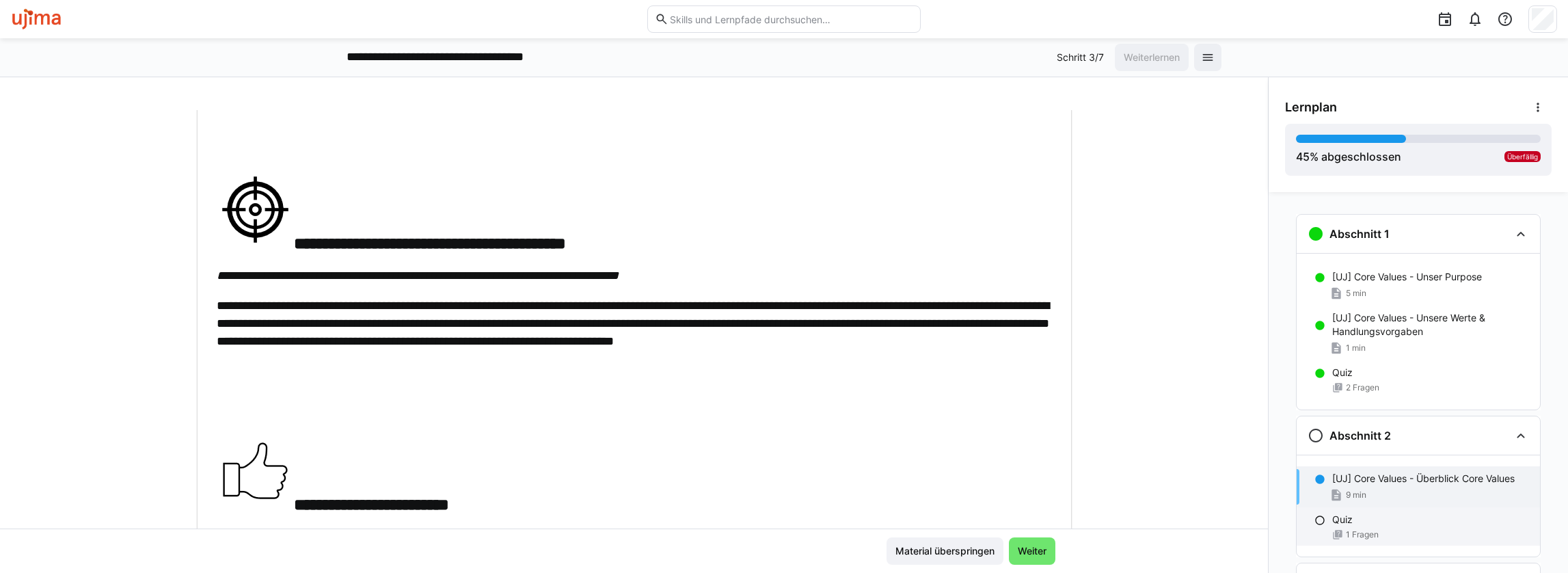
click at [1347, 519] on div "Quiz" at bounding box center [1431, 520] width 197 height 14
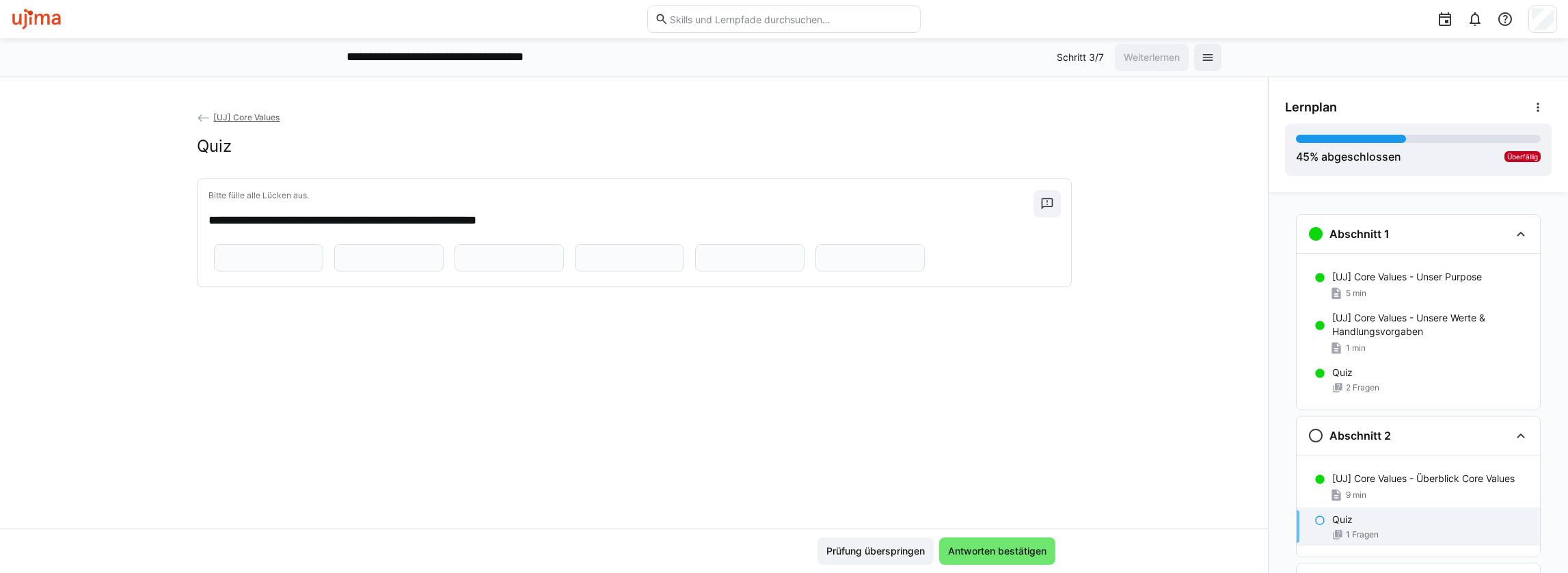
click at [703, 264] on input "text" at bounding box center [750, 258] width 95 height 12
type input "*******"
click at [1385, 484] on div "[UJ] Core Values - Überblick Core Values 9 min" at bounding box center [1418, 487] width 243 height 41
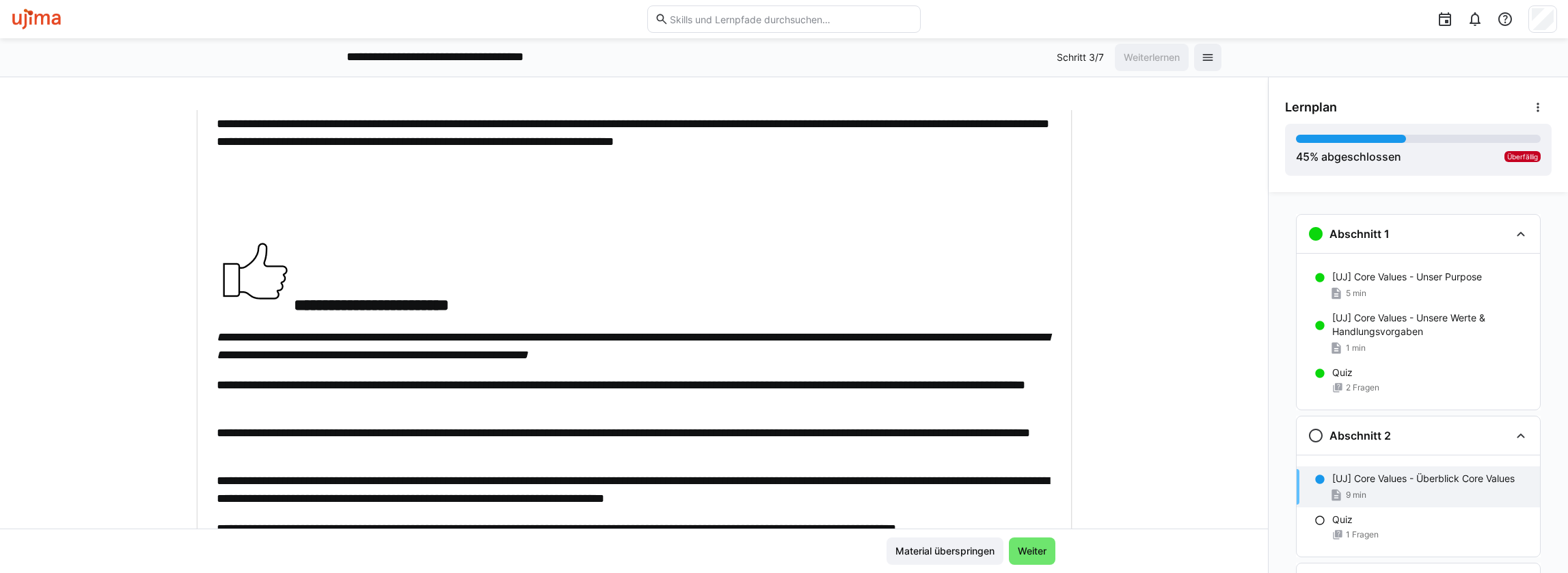
scroll to position [1367, 0]
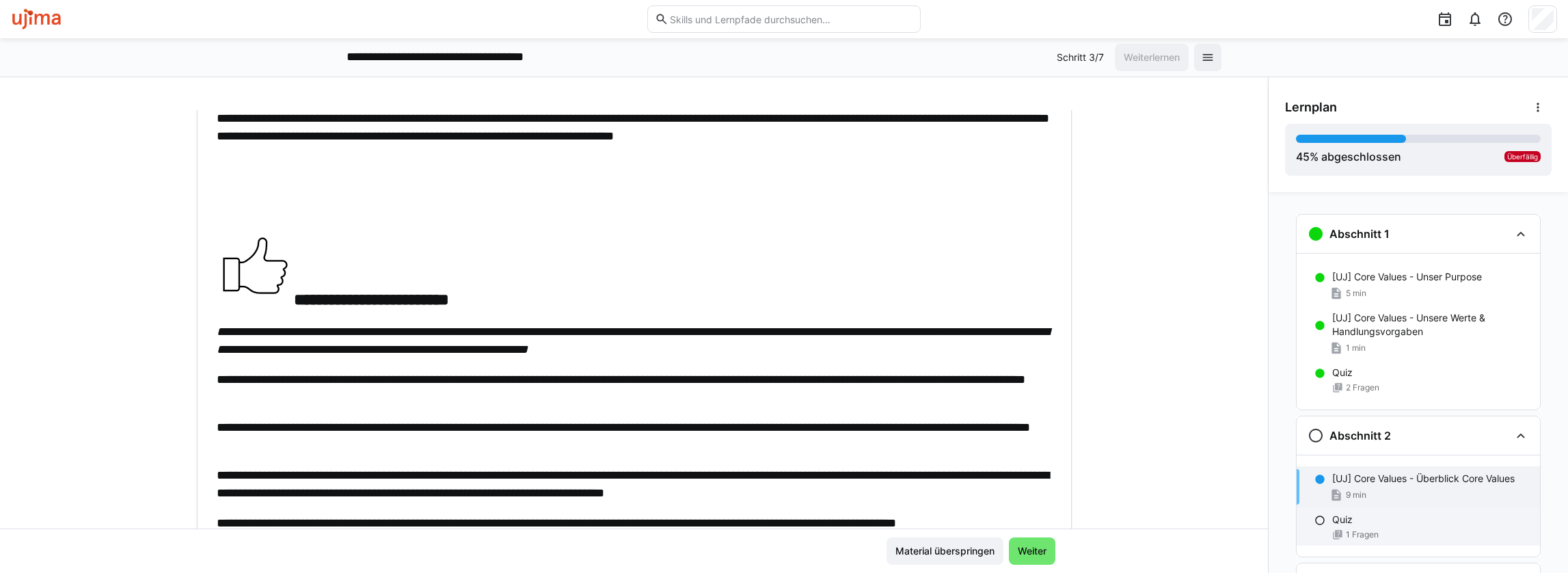
click at [1325, 514] on div "Quiz 1 Fragen" at bounding box center [1418, 526] width 243 height 38
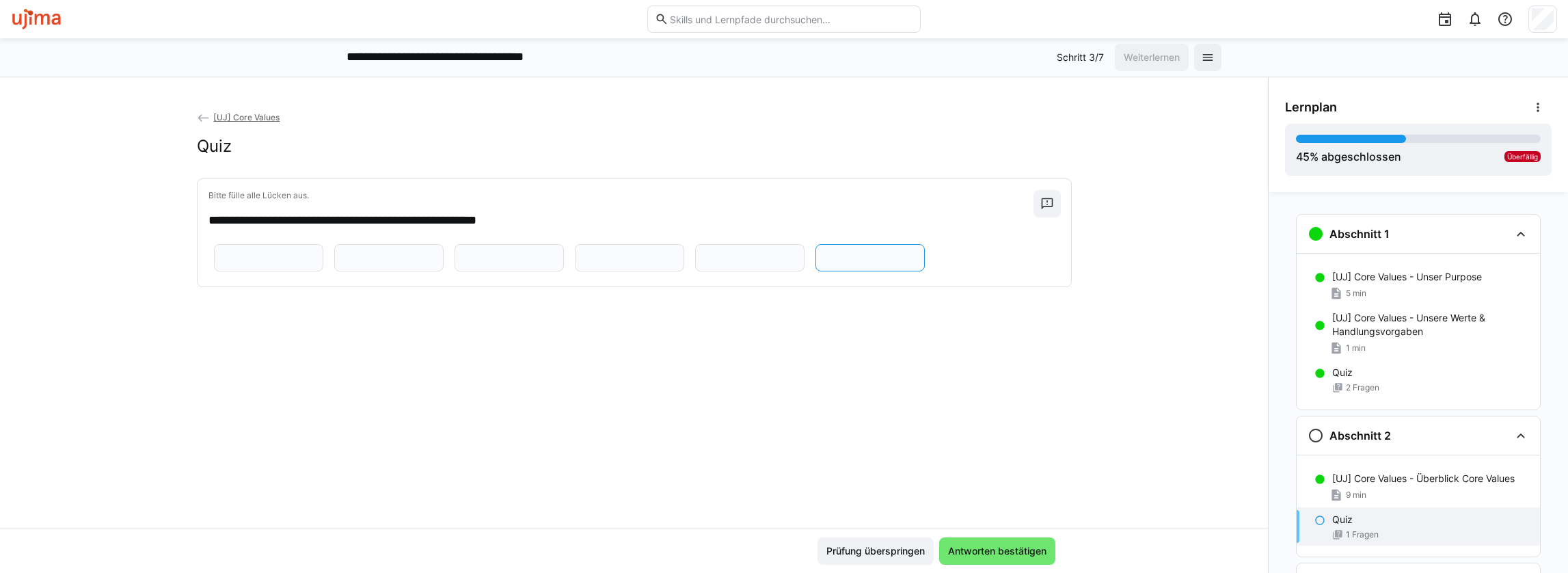
click at [823, 264] on input "text" at bounding box center [870, 258] width 95 height 12
type input "*******"
click at [977, 540] on span "Antworten bestätigen" at bounding box center [997, 551] width 116 height 27
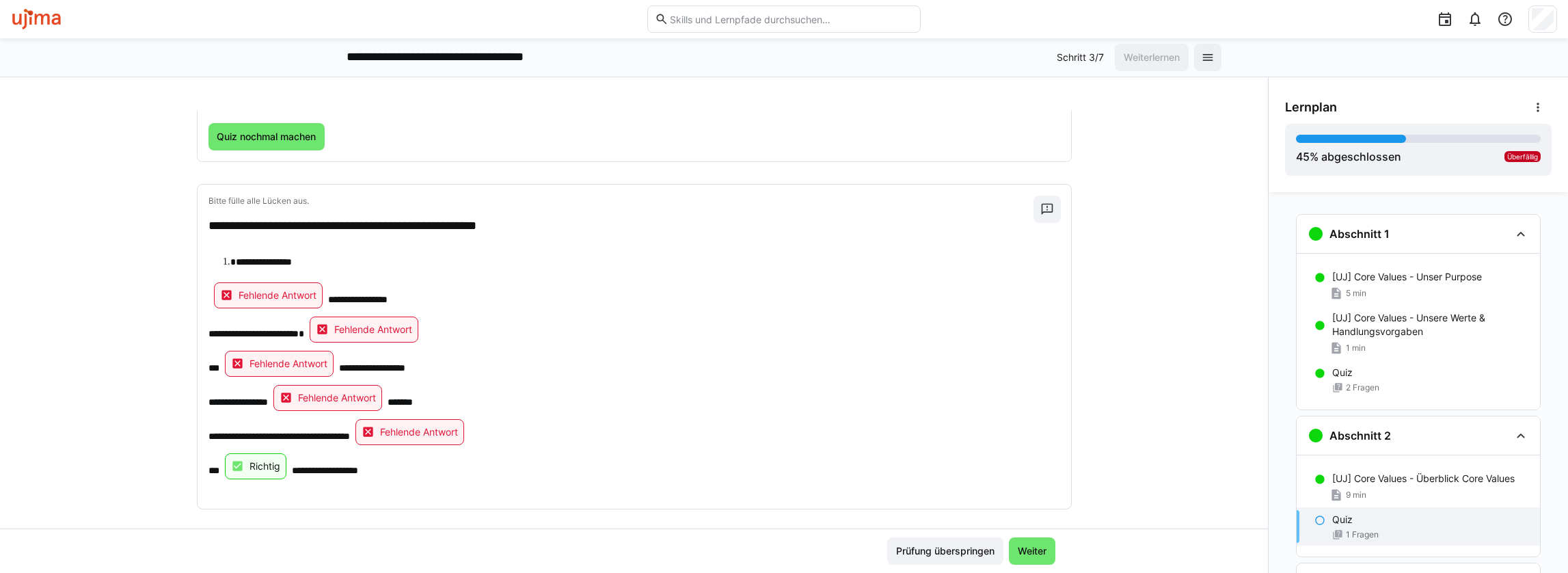
scroll to position [144, 0]
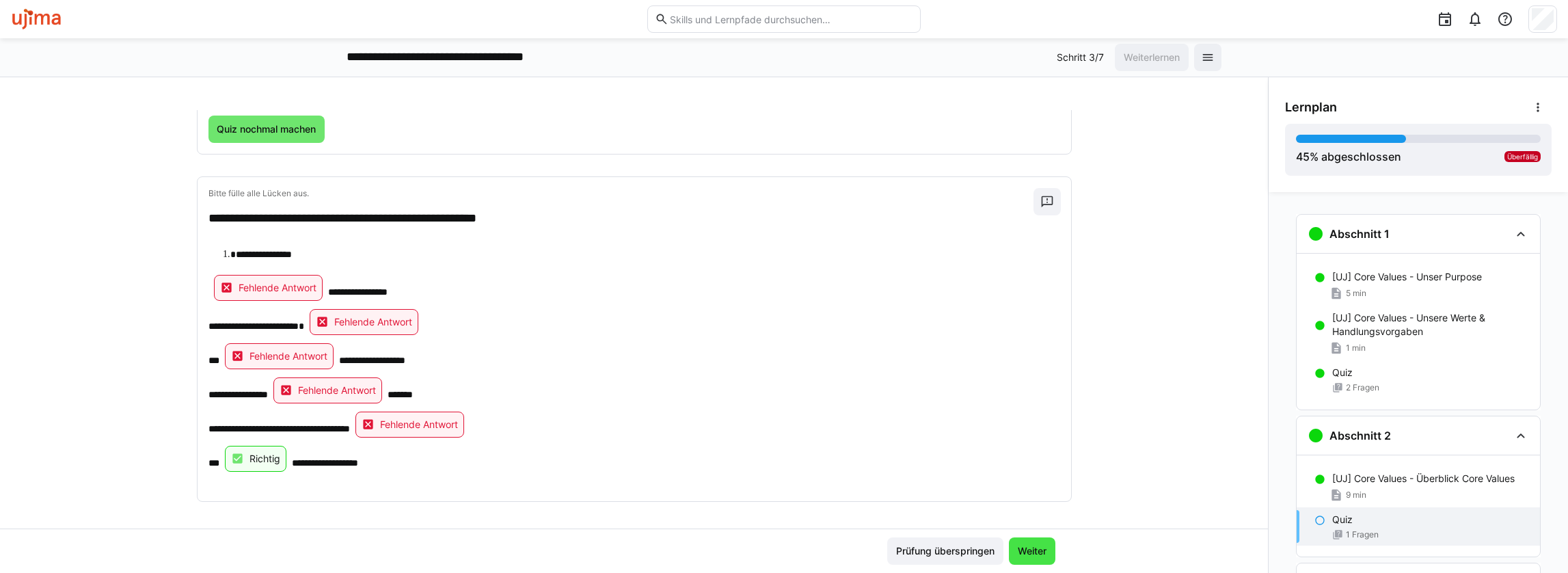
click at [1022, 549] on span "Weiter" at bounding box center [1032, 551] width 33 height 14
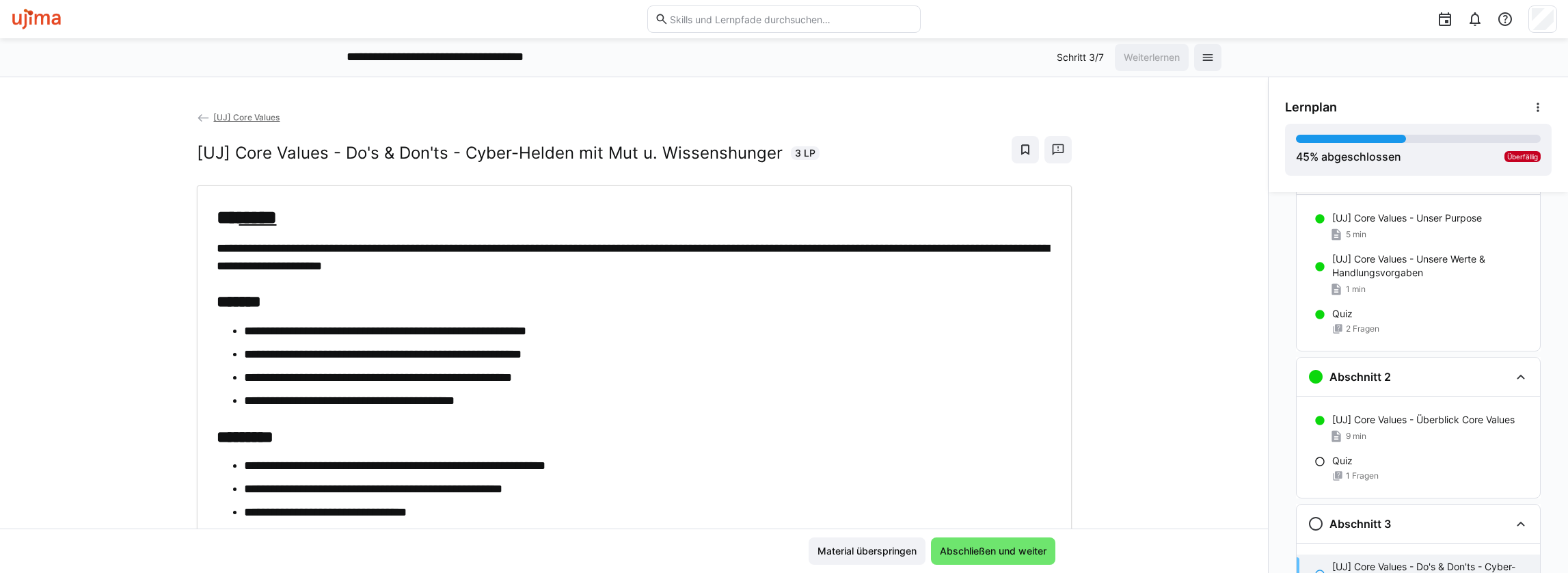
scroll to position [69, 0]
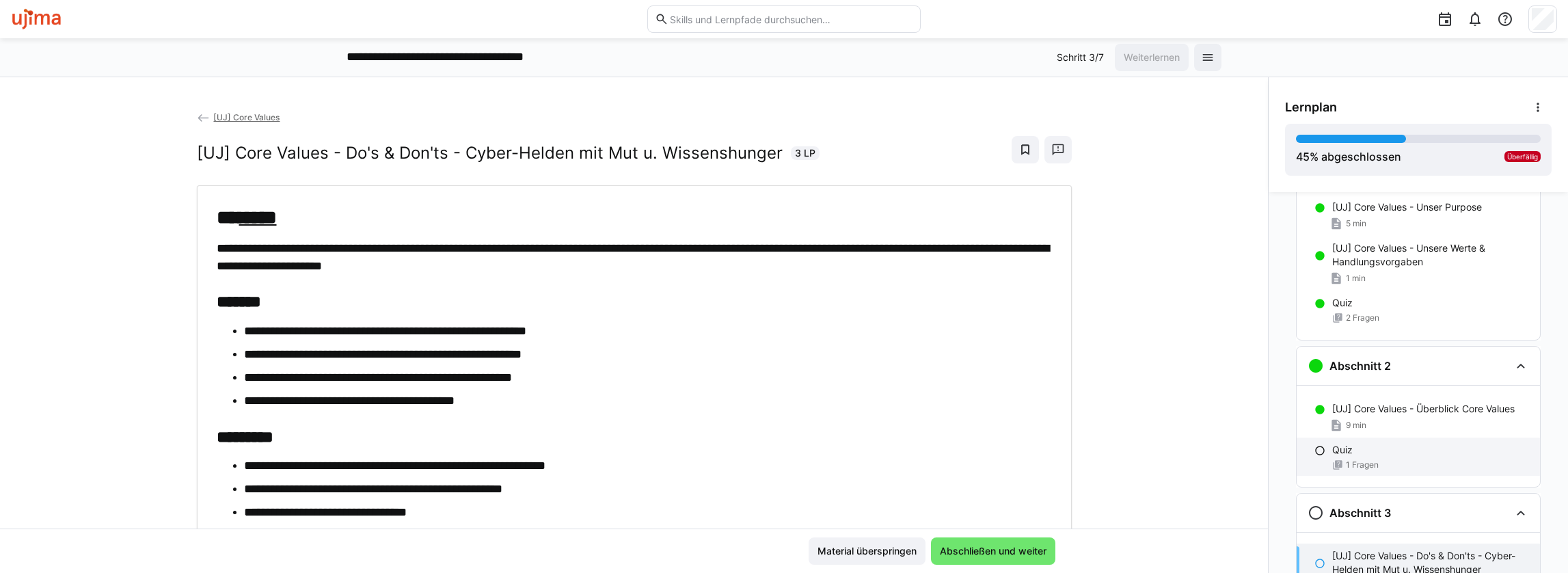
click at [1349, 462] on span "1 Fragen" at bounding box center [1362, 465] width 33 height 11
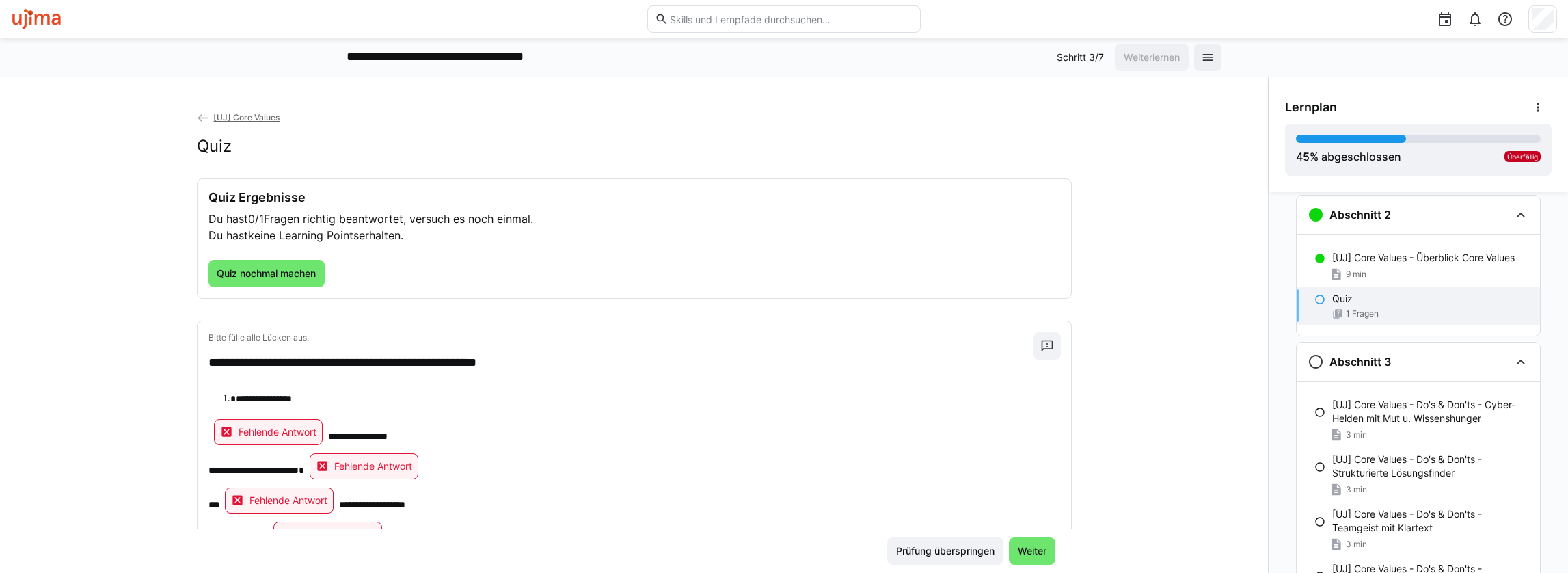
scroll to position [223, 0]
click at [227, 264] on span "Quiz nochmal machen" at bounding box center [266, 273] width 117 height 27
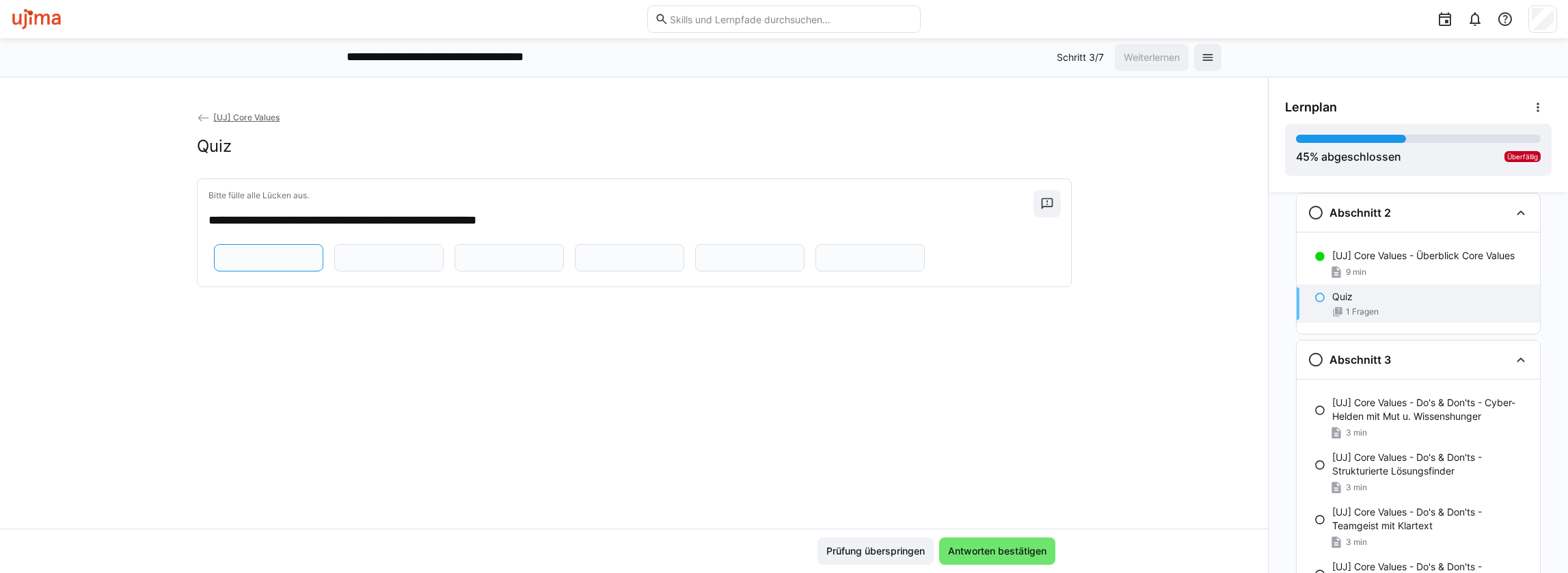
click at [278, 264] on input "text" at bounding box center [269, 258] width 95 height 12
click at [1380, 262] on div "[UJ] Core Values - Überblick Core Values 9 min" at bounding box center [1418, 264] width 243 height 41
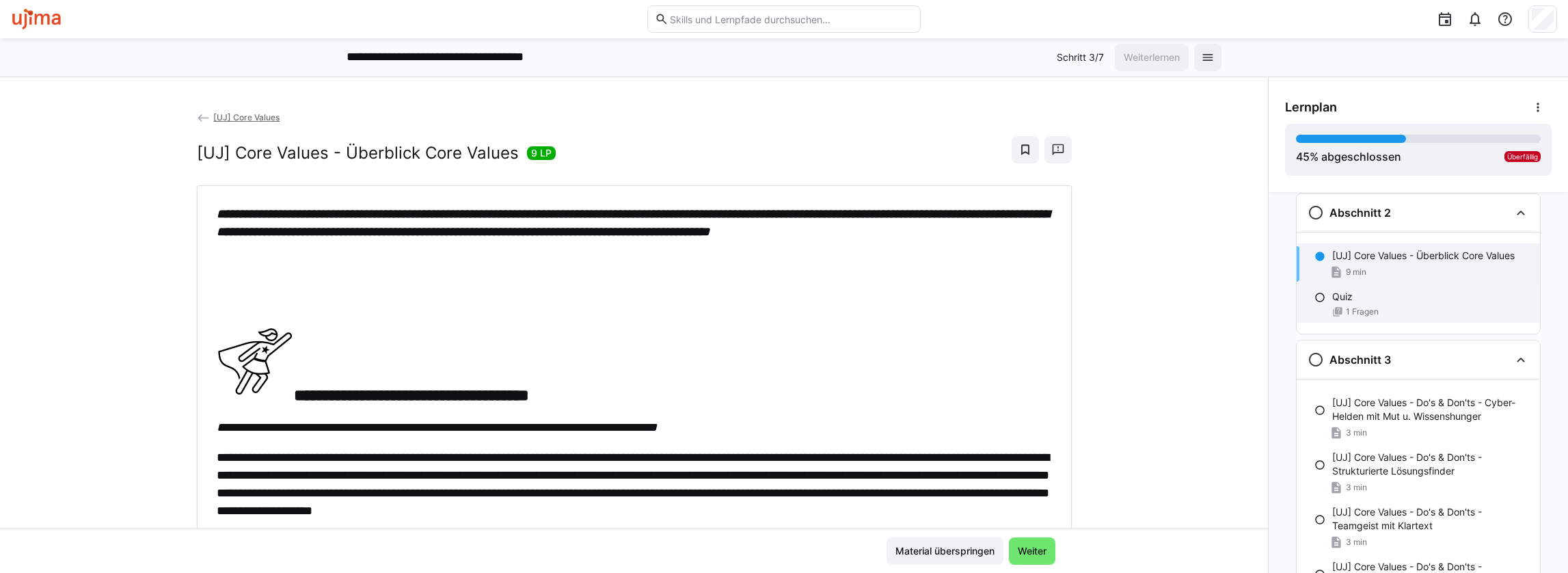
click at [1361, 304] on div "Quiz 1 Fragen" at bounding box center [1418, 304] width 243 height 38
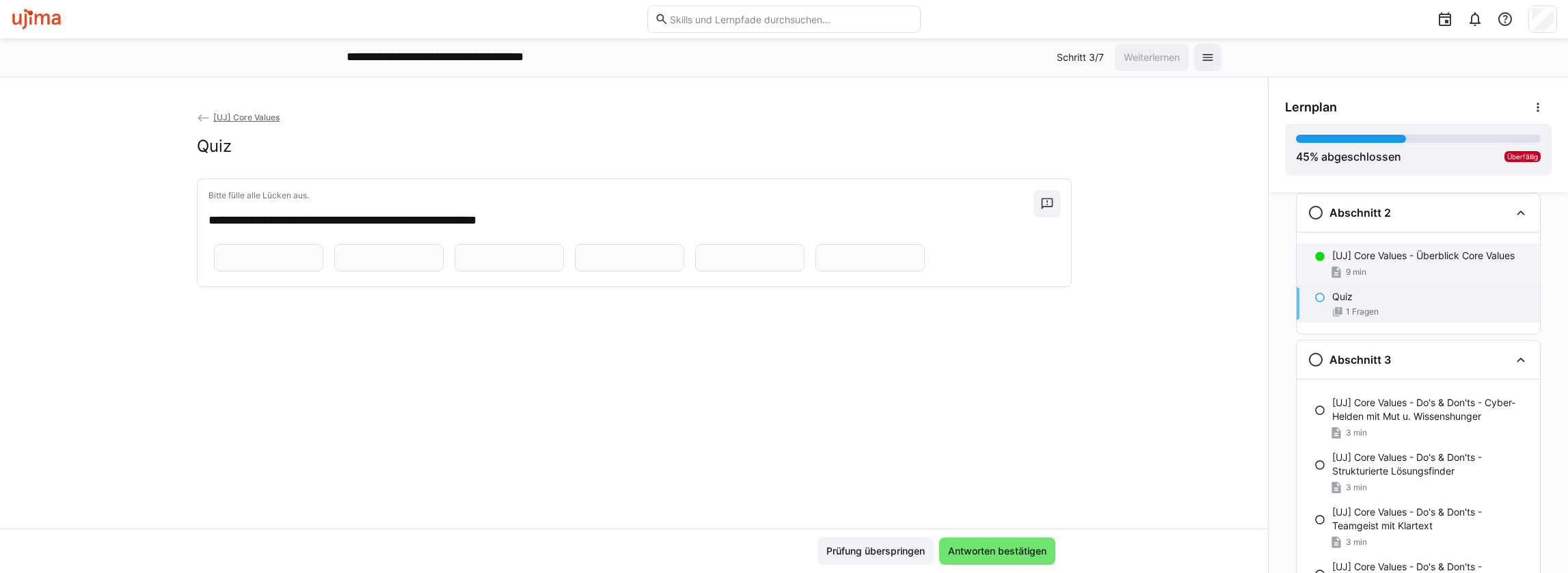
click at [1338, 253] on p "[UJ] Core Values - Überblick Core Values" at bounding box center [1423, 256] width 182 height 14
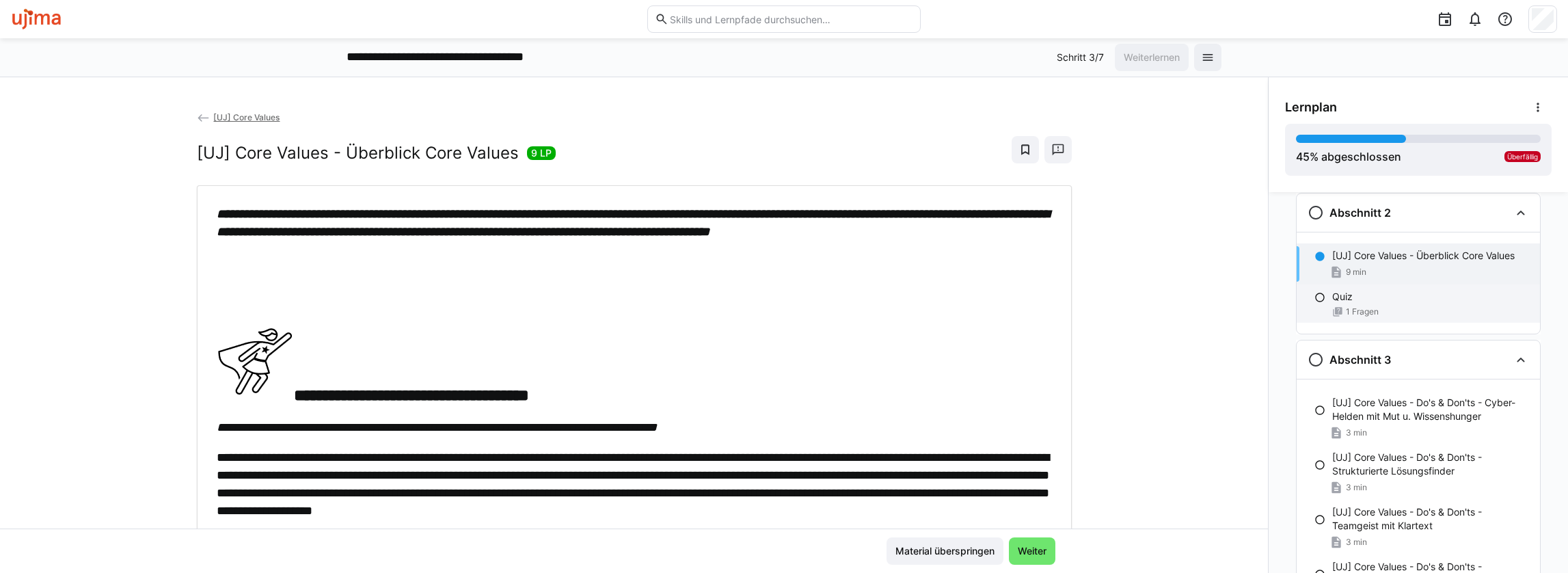
click at [1361, 301] on div "Quiz" at bounding box center [1431, 297] width 197 height 14
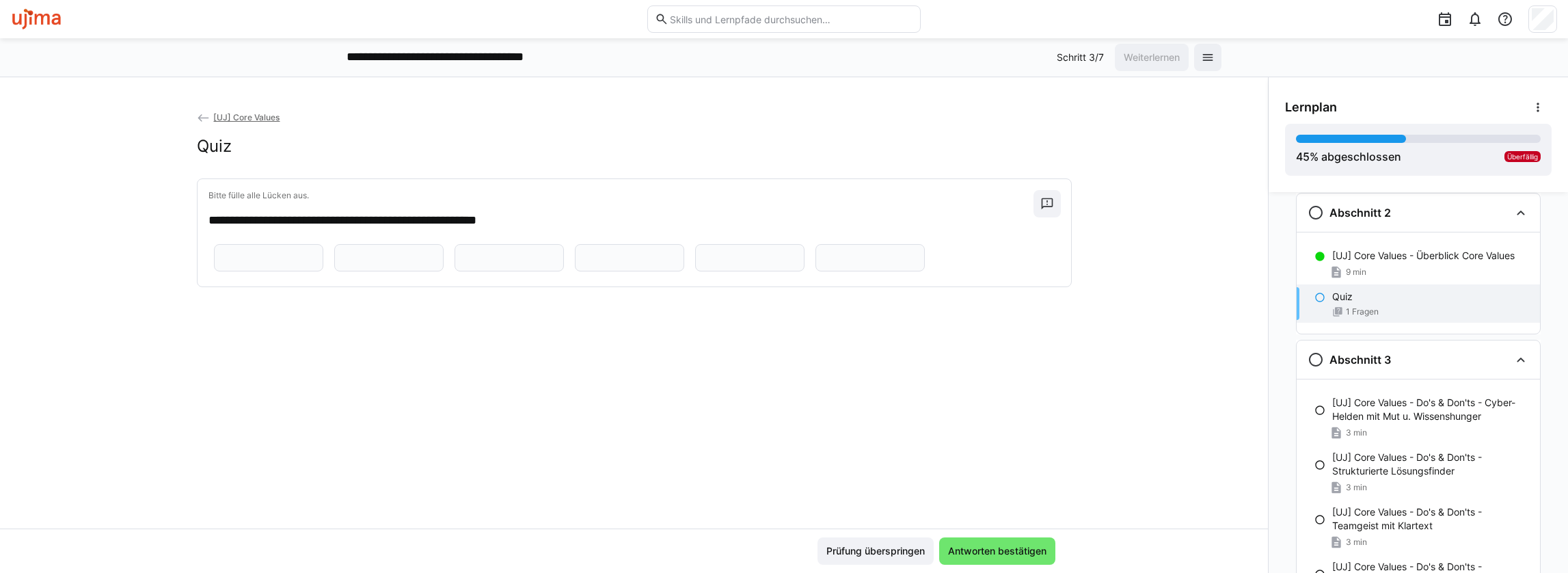
click at [237, 264] on input "text" at bounding box center [269, 258] width 95 height 12
type input "***"
click at [1357, 262] on div "[UJ] Core Values - Überblick Core Values 9 min" at bounding box center [1418, 264] width 243 height 41
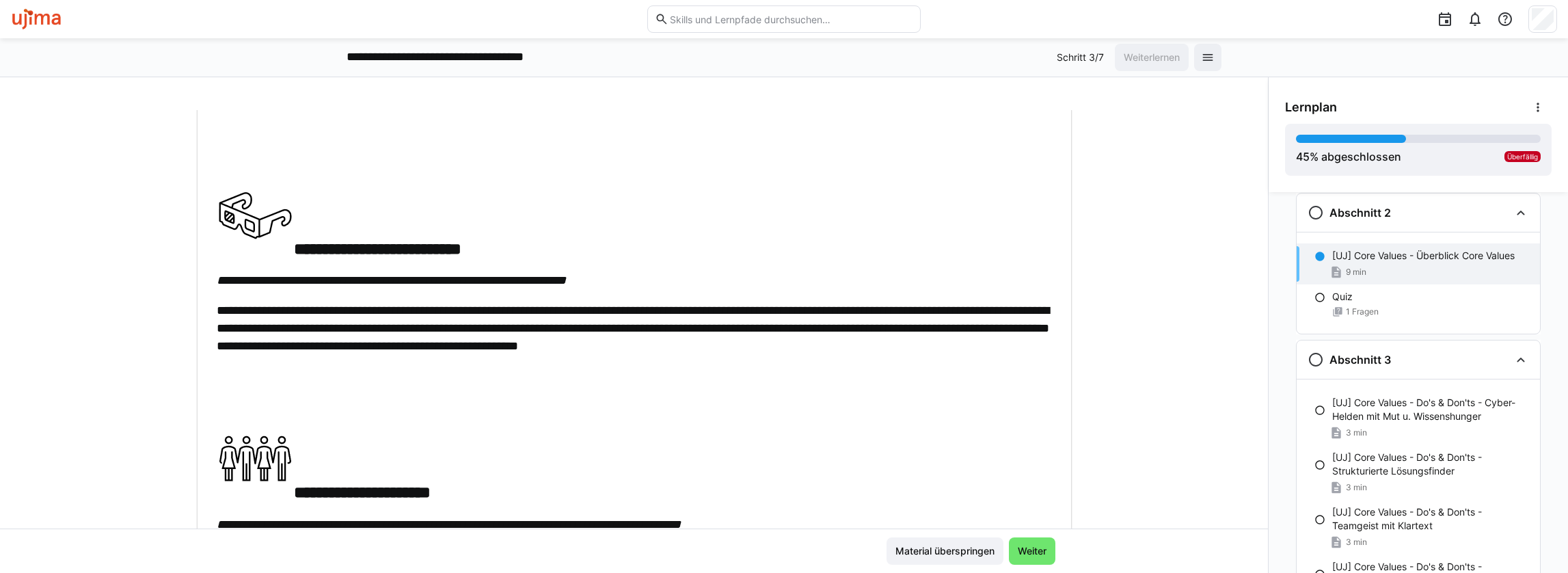
scroll to position [410, 0]
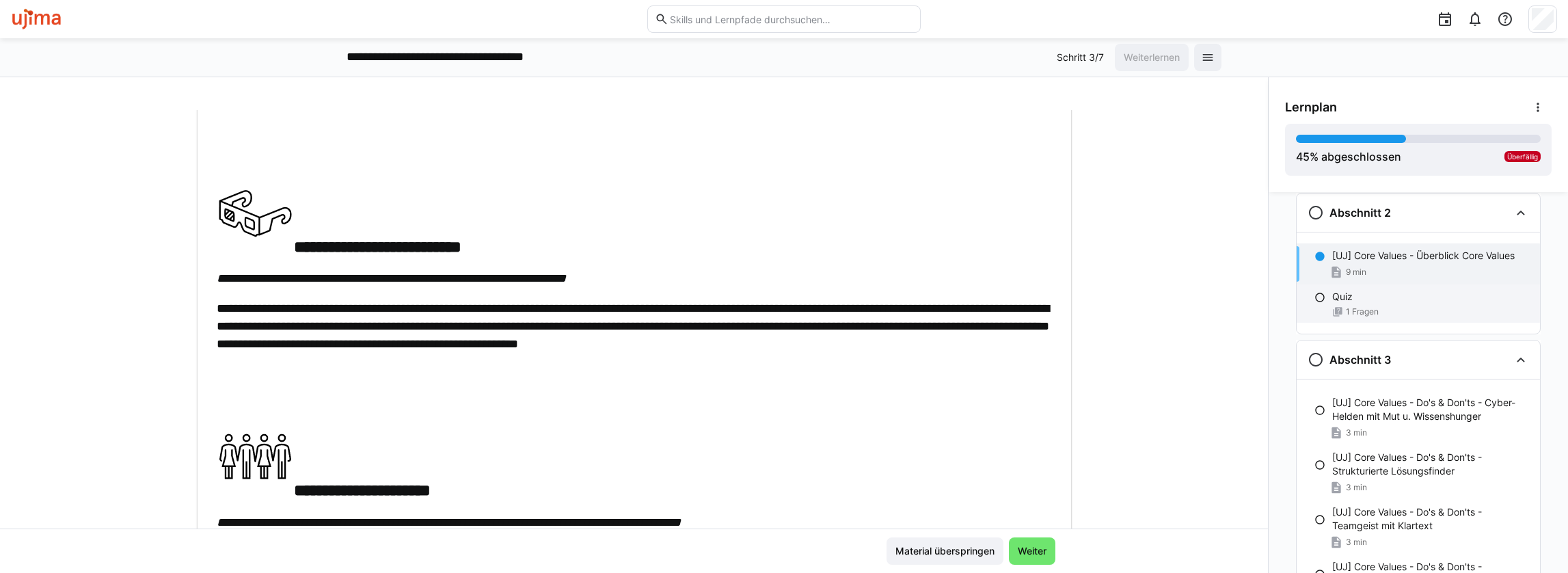
click at [1373, 304] on div "Quiz 1 Fragen" at bounding box center [1418, 304] width 243 height 38
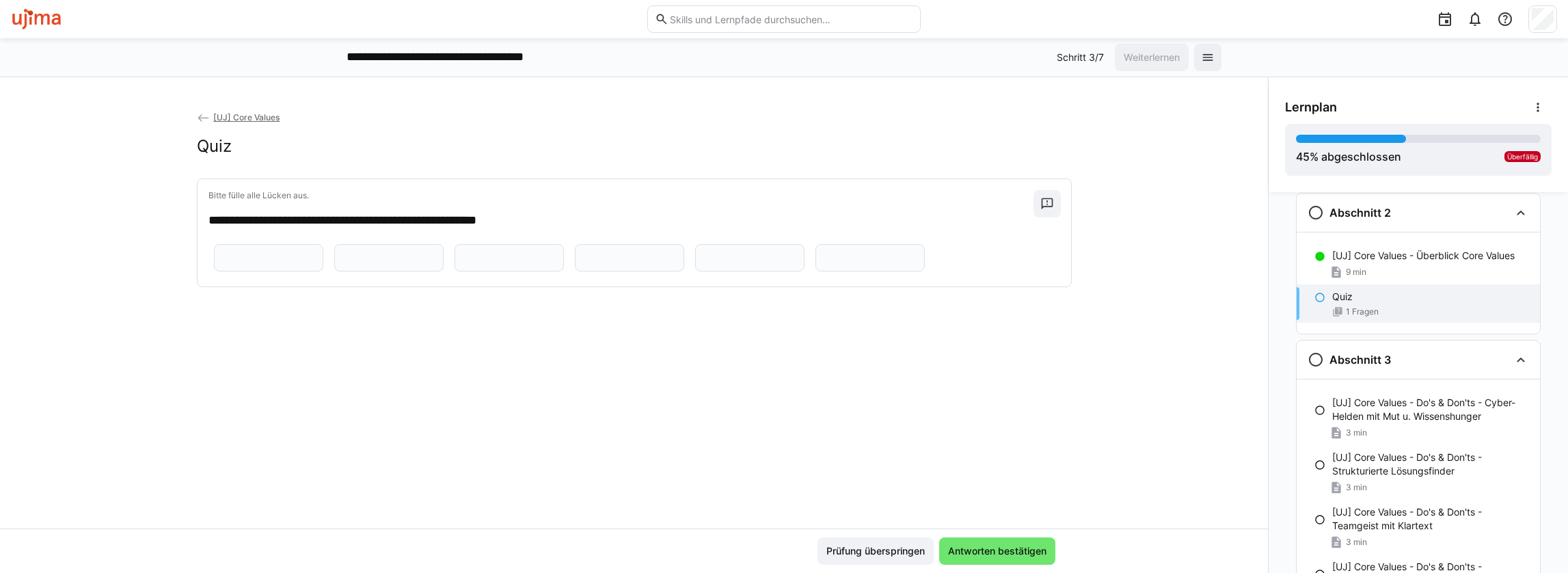
click at [373, 264] on input "text" at bounding box center [389, 258] width 95 height 12
type input "******"
click at [462, 264] on input "text" at bounding box center [510, 258] width 95 height 12
type input "****"
click at [575, 272] on eds-input at bounding box center [629, 258] width 109 height 27
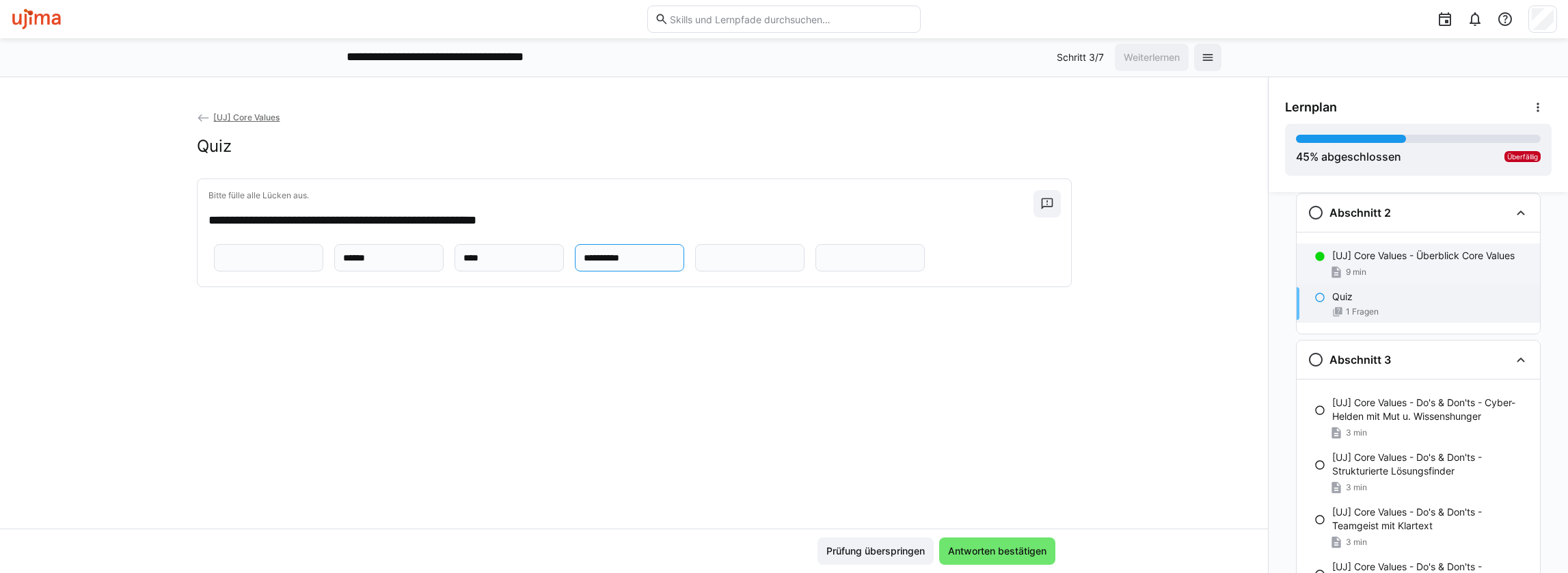
type input "**********"
click at [1367, 257] on p "[UJ] Core Values - Überblick Core Values" at bounding box center [1423, 256] width 182 height 14
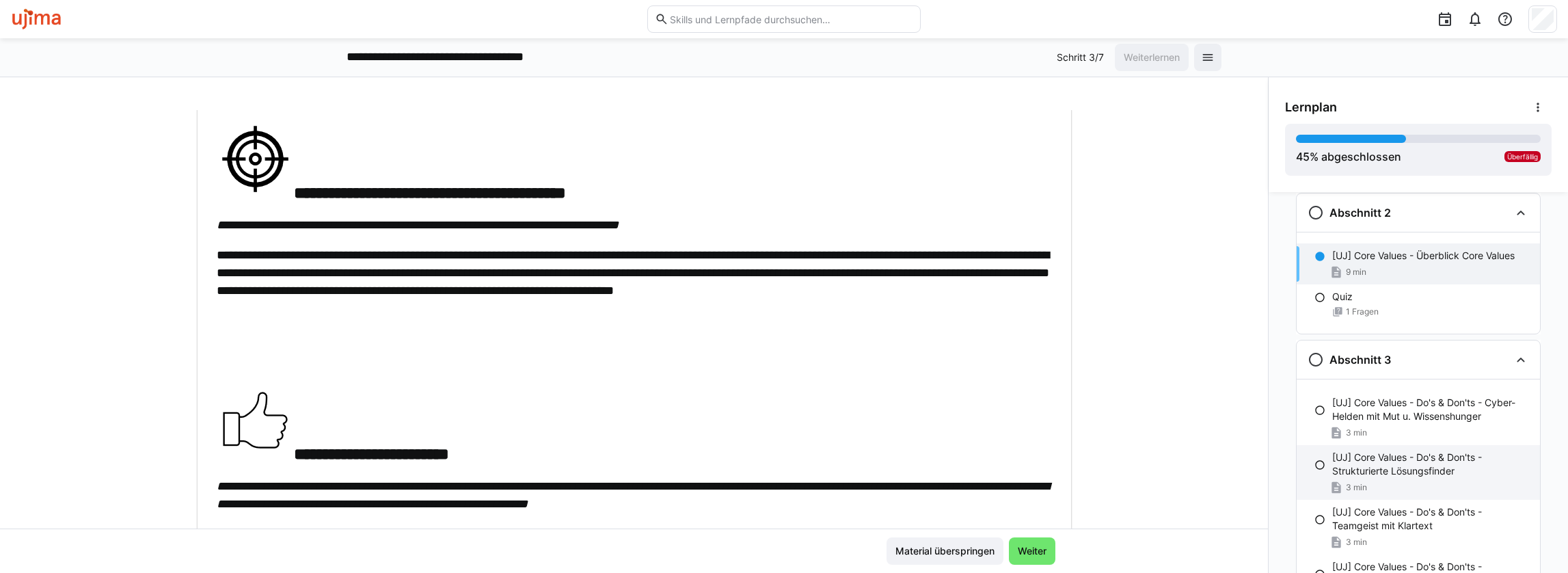
scroll to position [1230, 0]
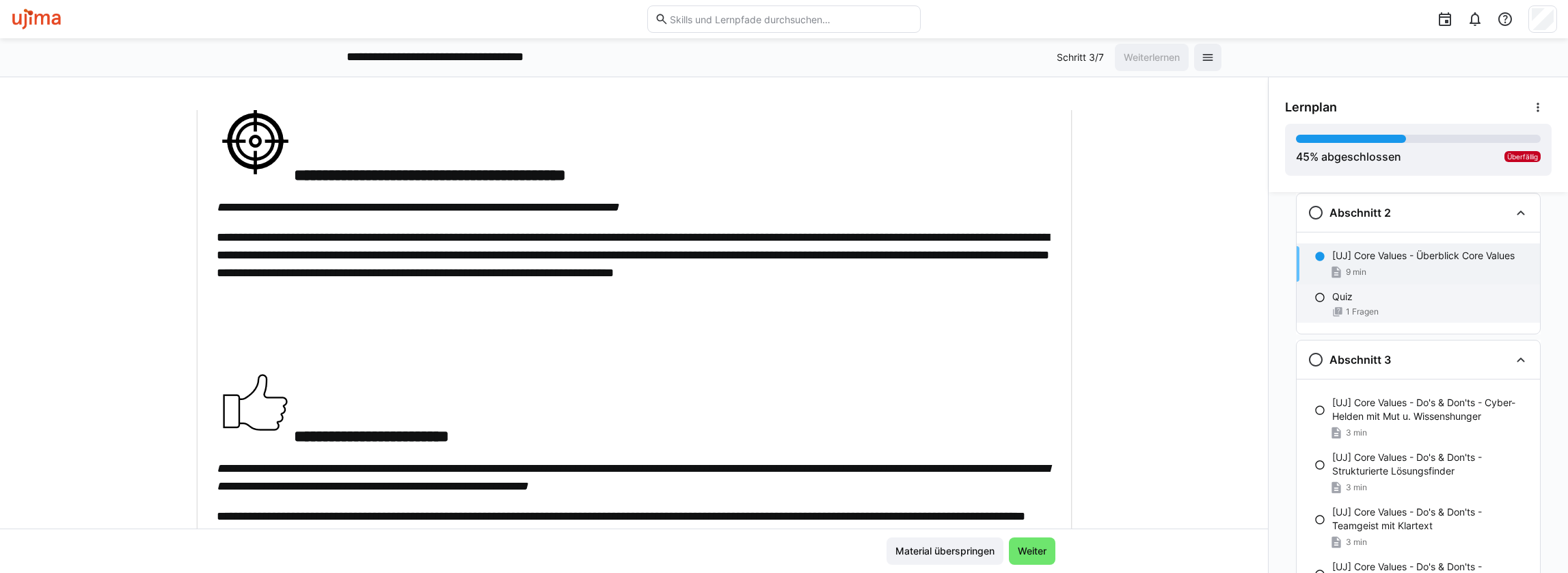
click at [1359, 298] on div "Quiz" at bounding box center [1431, 297] width 197 height 14
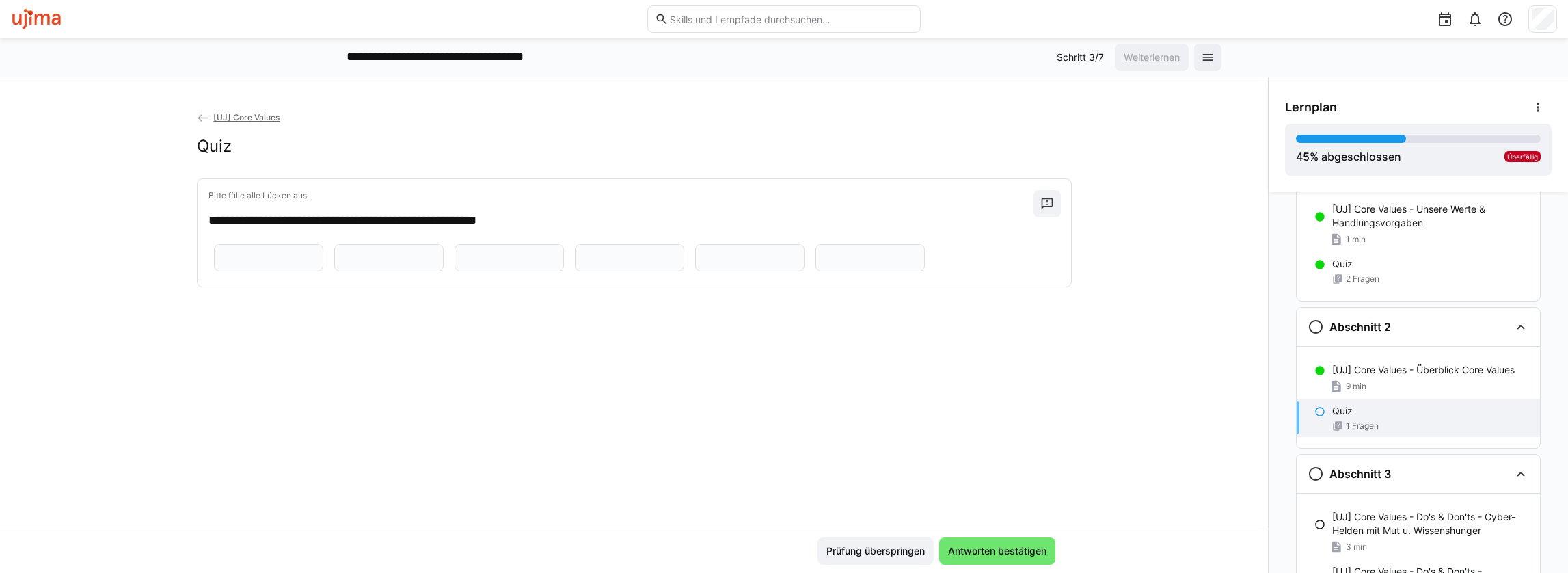
scroll to position [154, 0]
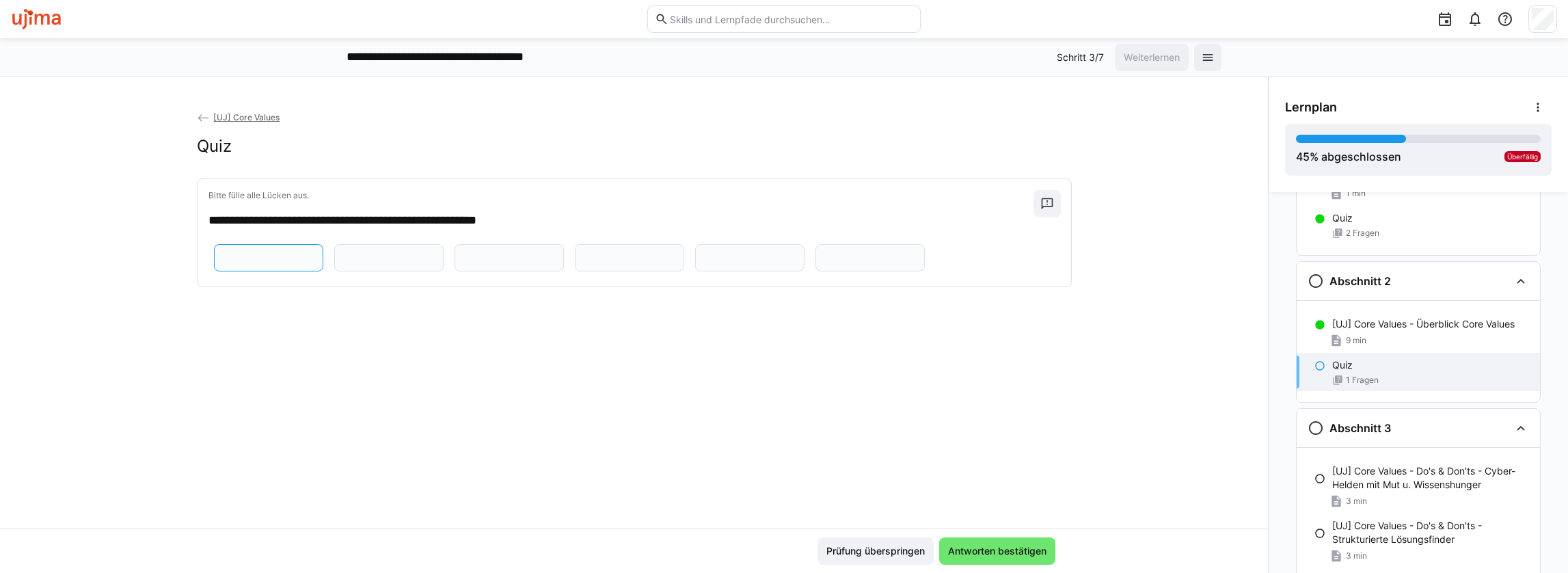
click at [284, 264] on input "text" at bounding box center [269, 258] width 95 height 12
type input "***"
type input "******"
type input "****"
type input "**********"
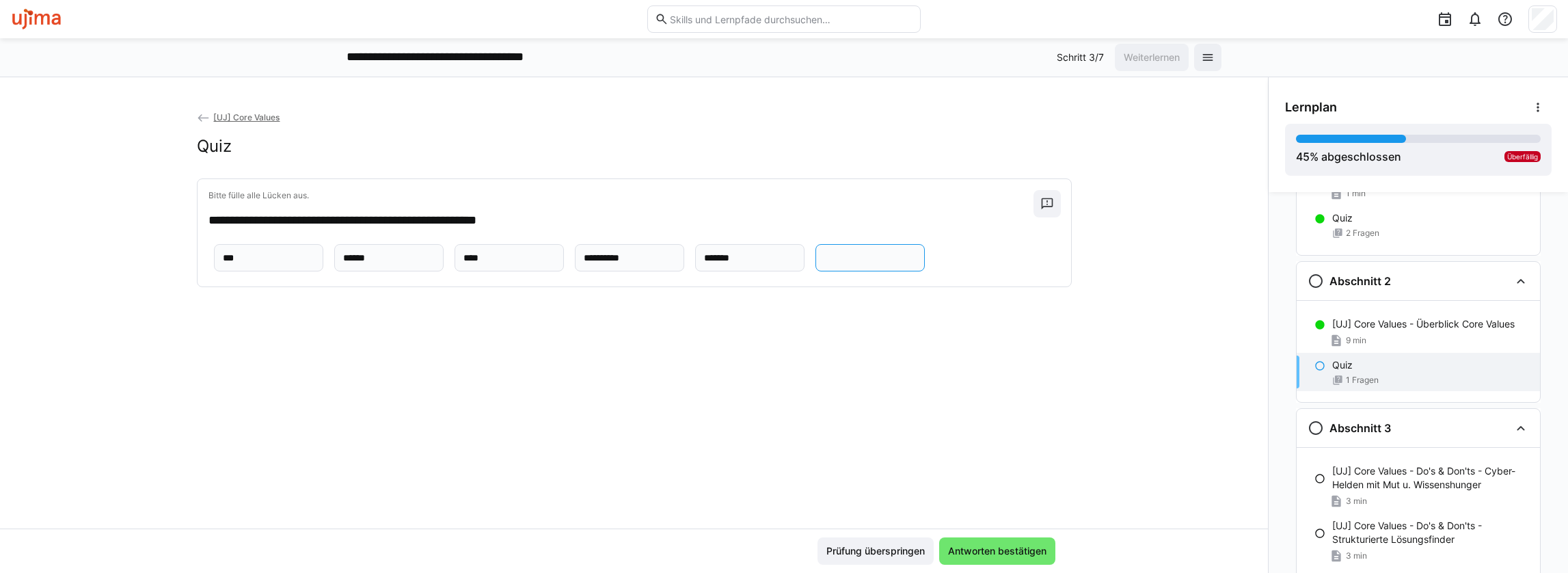
click at [695, 272] on eds-input "*******" at bounding box center [749, 258] width 109 height 27
click at [703, 264] on input "*******" at bounding box center [750, 258] width 95 height 12
type input "*******"
click at [1029, 547] on span "Antworten bestätigen" at bounding box center [997, 551] width 102 height 14
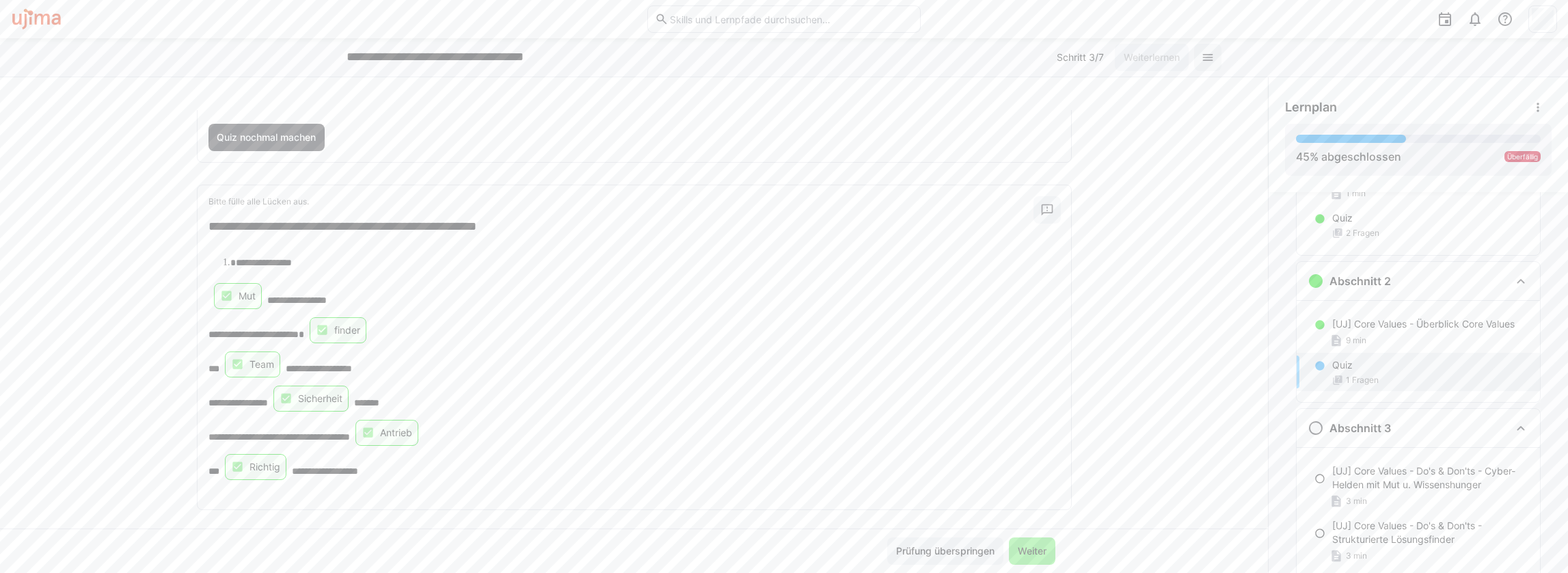
scroll to position [137, 0]
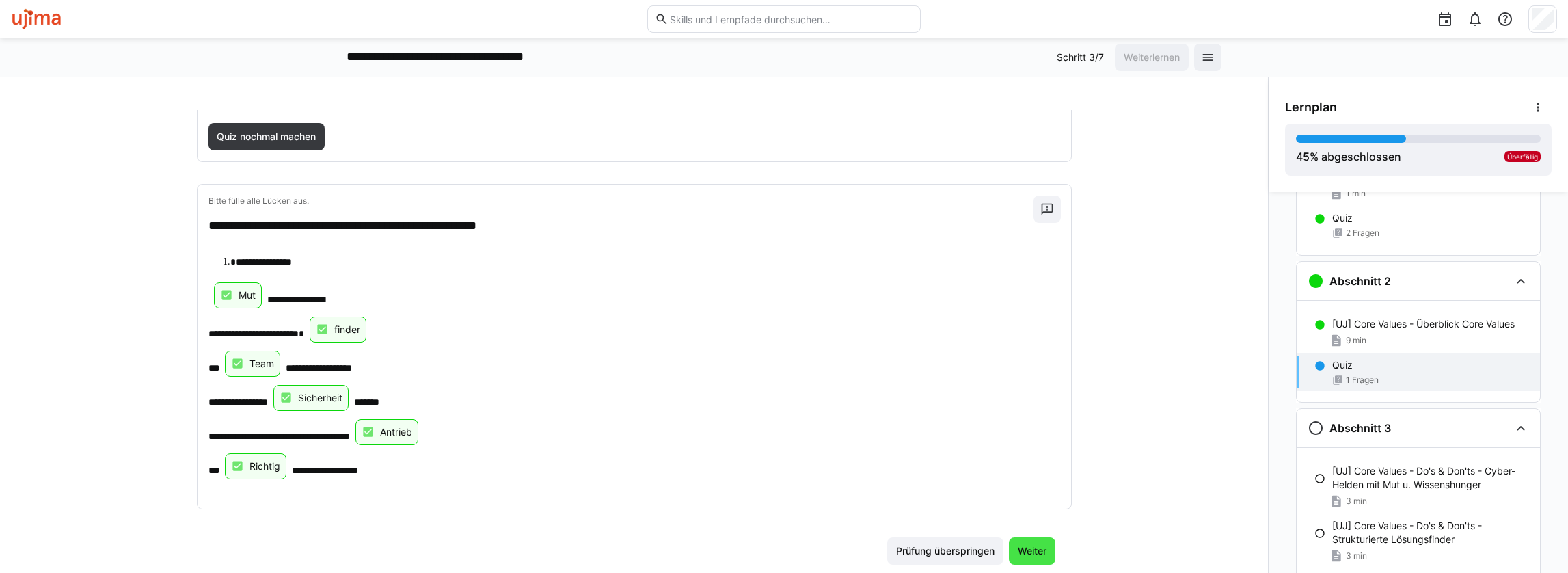
click at [1032, 547] on span "Weiter" at bounding box center [1032, 551] width 33 height 14
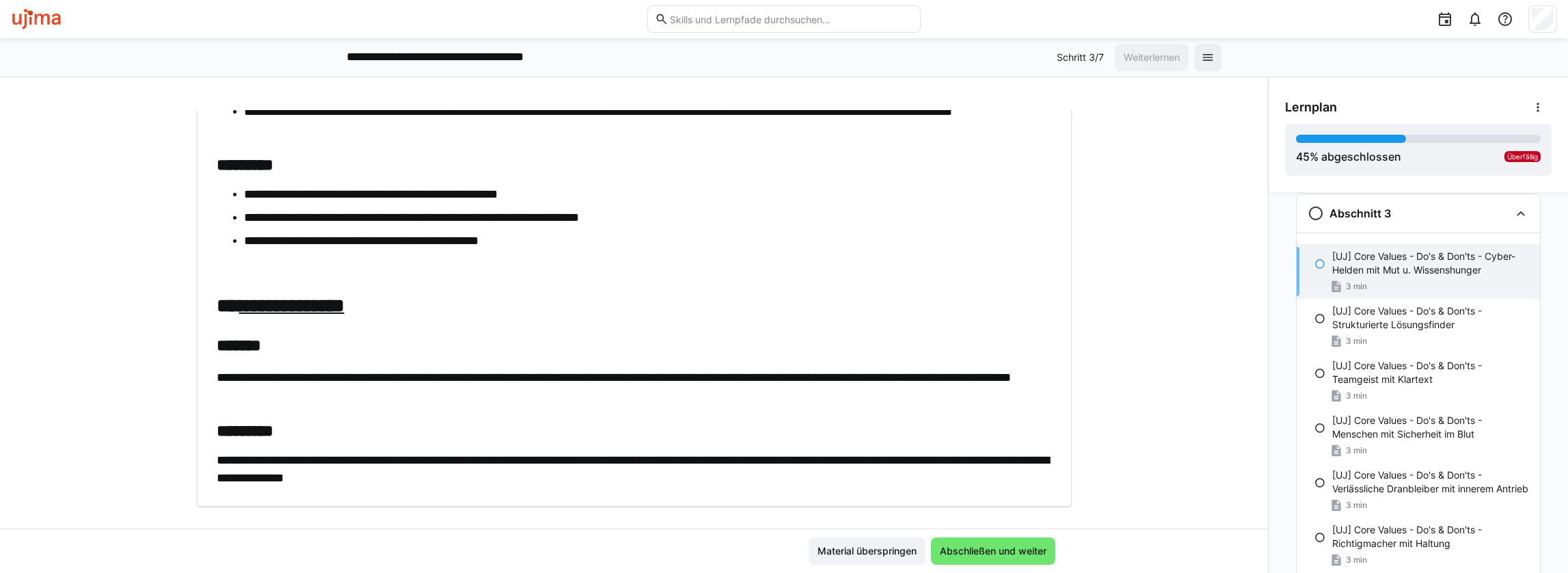
scroll to position [653, 0]
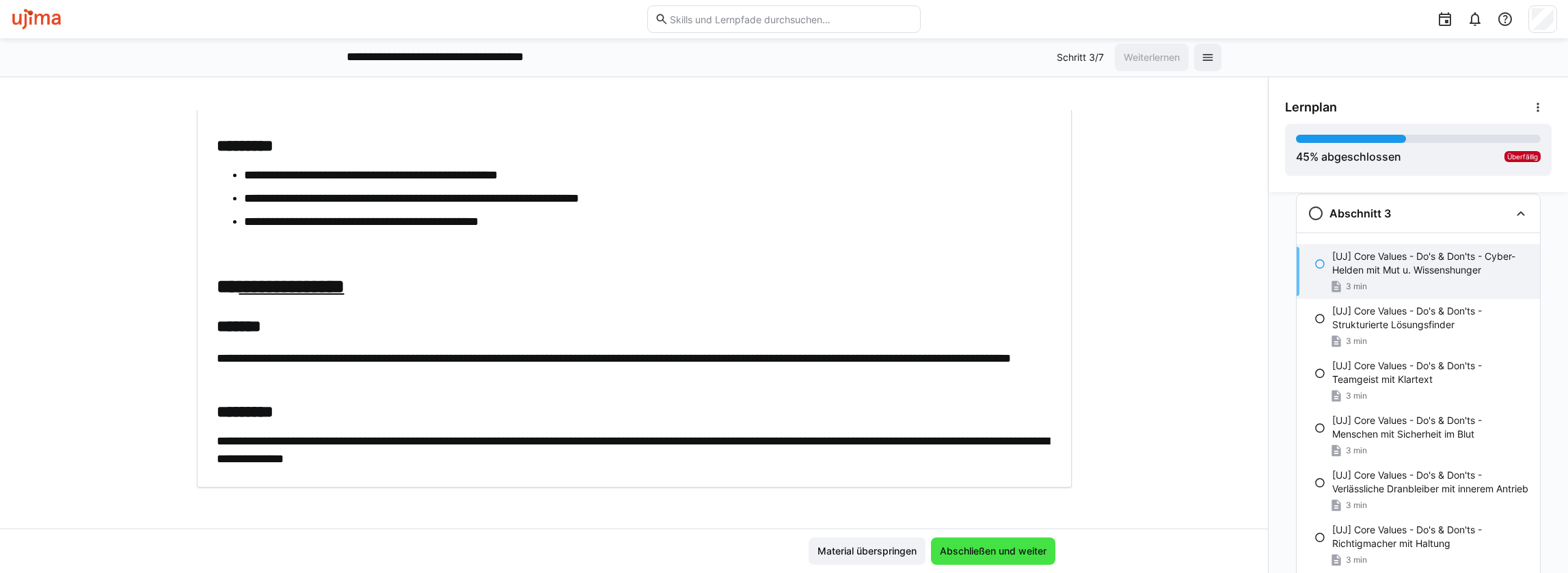
click at [1023, 552] on span "Abschließen und weiter" at bounding box center [993, 551] width 111 height 14
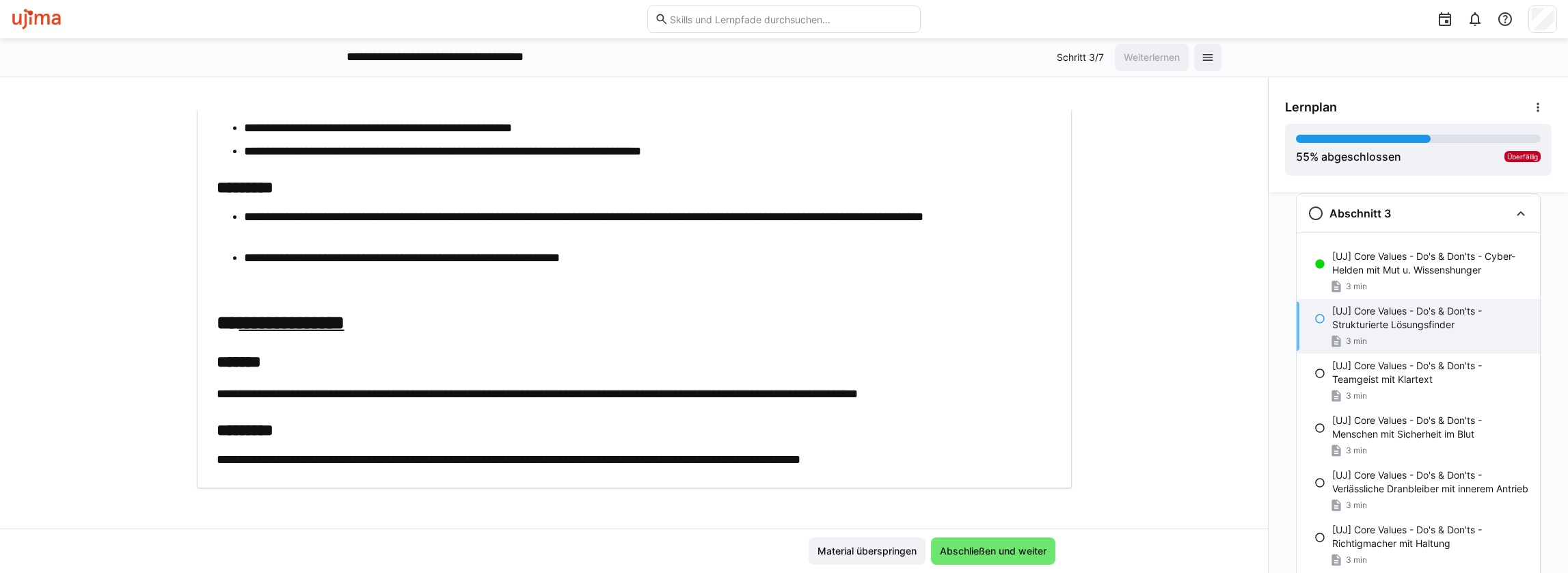
scroll to position [913, 0]
click at [1012, 555] on span "Abschließen und weiter" at bounding box center [993, 551] width 111 height 14
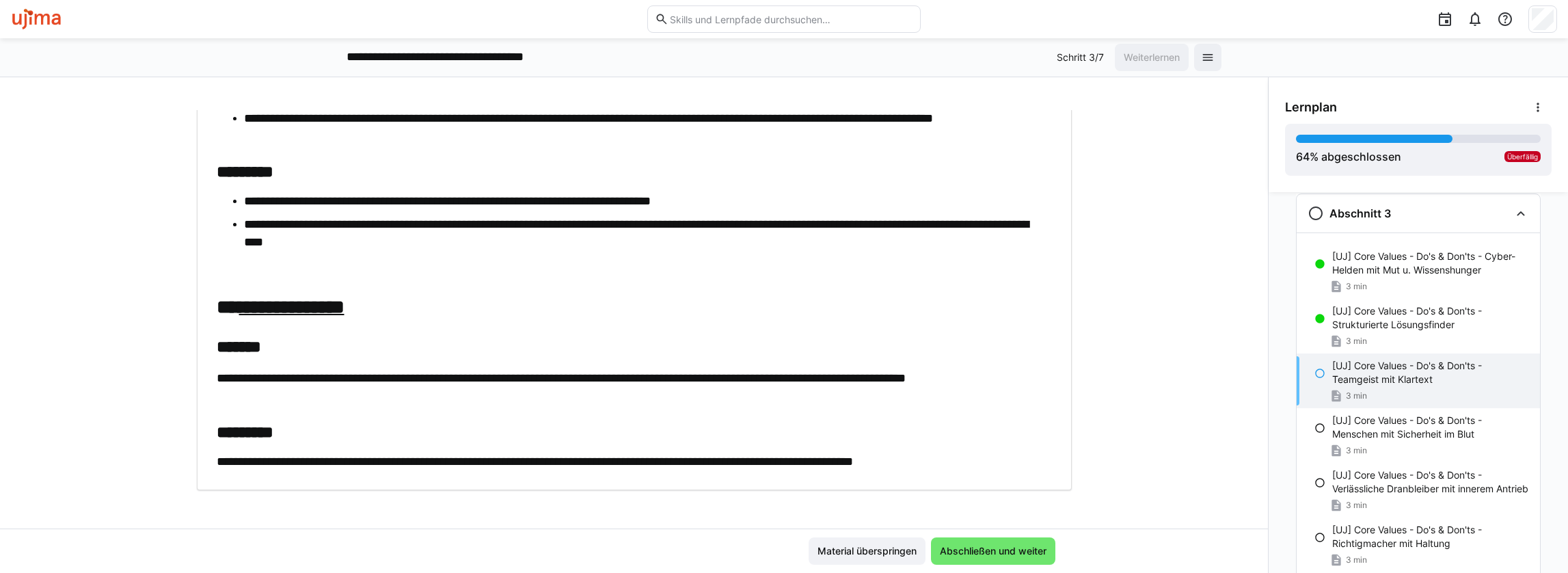
scroll to position [607, 0]
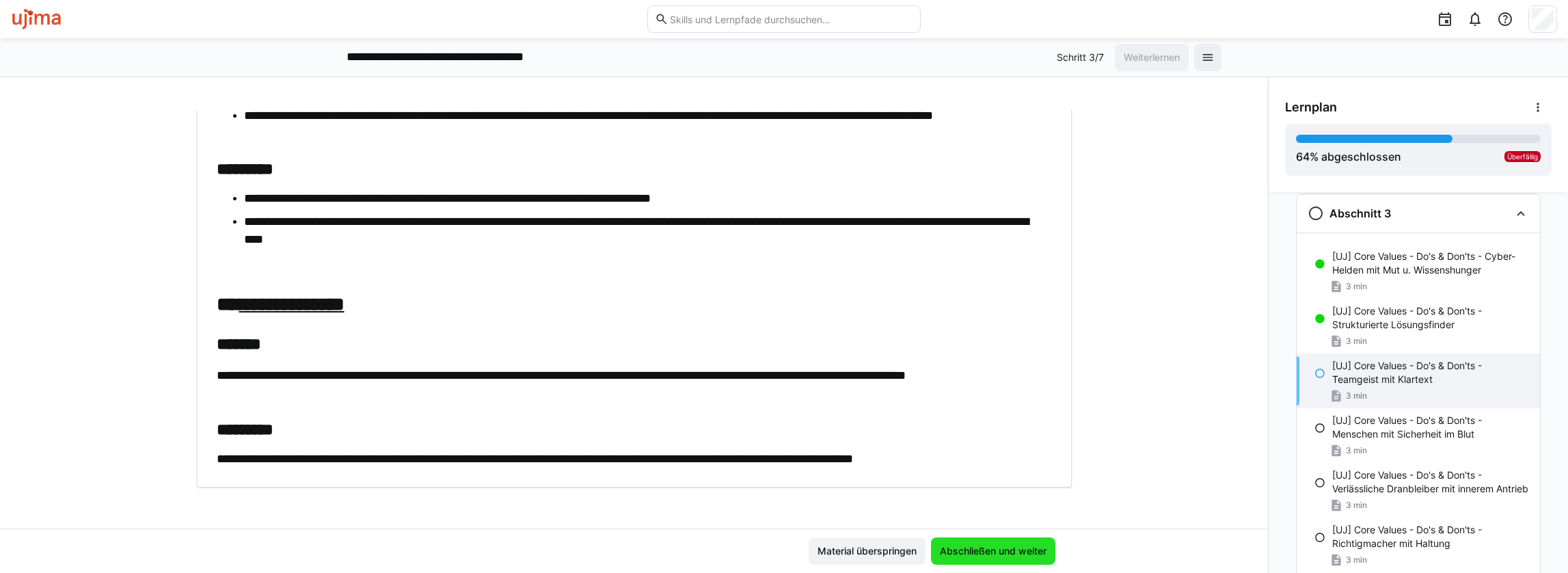
click at [995, 555] on span "Abschließen und weiter" at bounding box center [993, 551] width 111 height 14
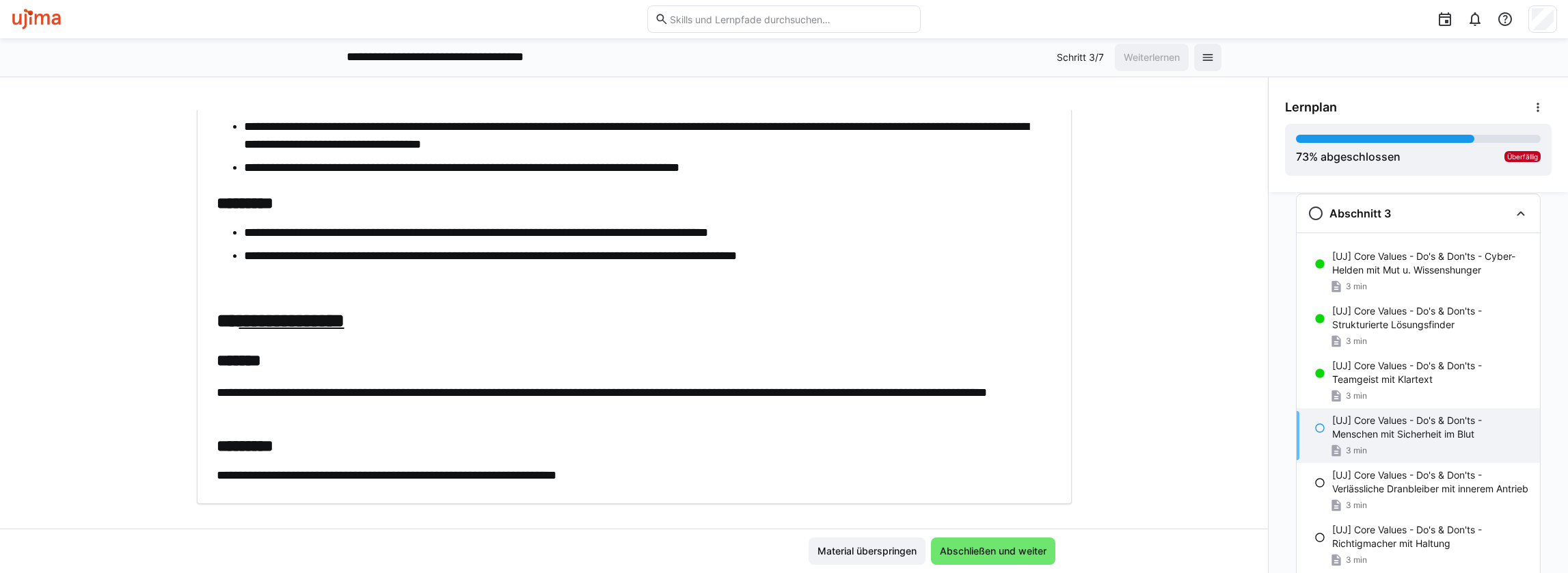
scroll to position [589, 0]
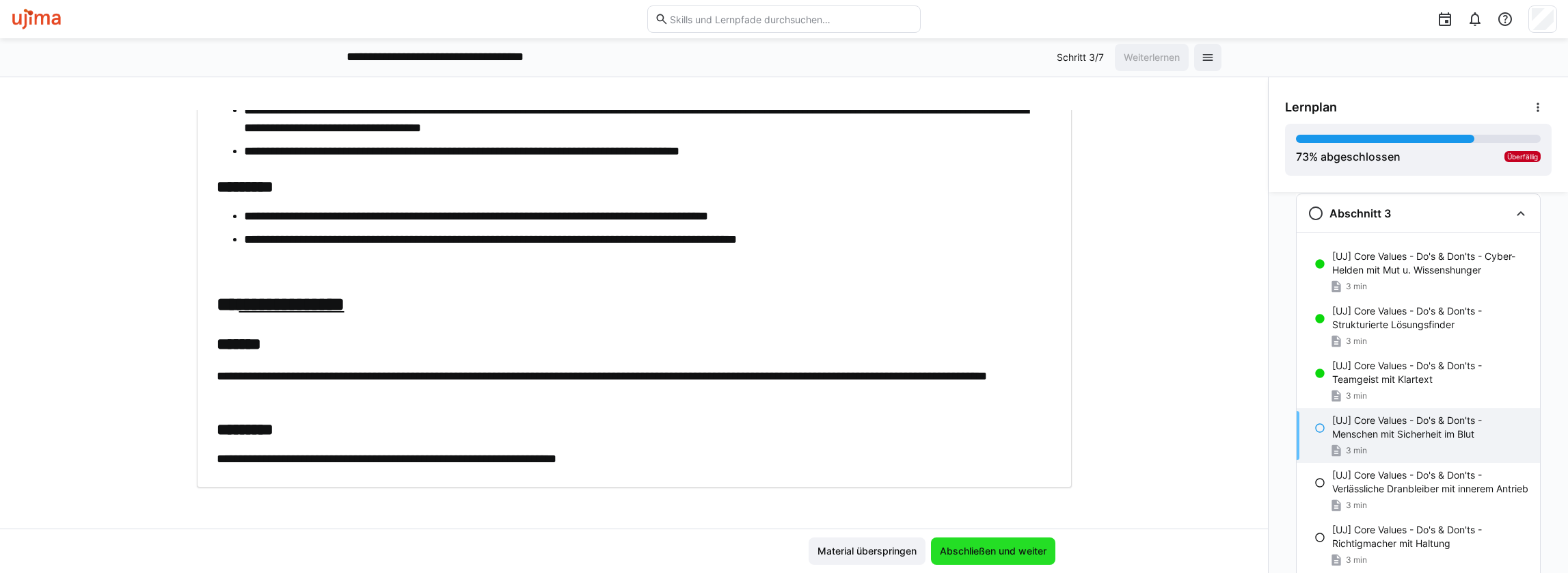
click at [1022, 552] on span "Abschließen und weiter" at bounding box center [993, 551] width 111 height 14
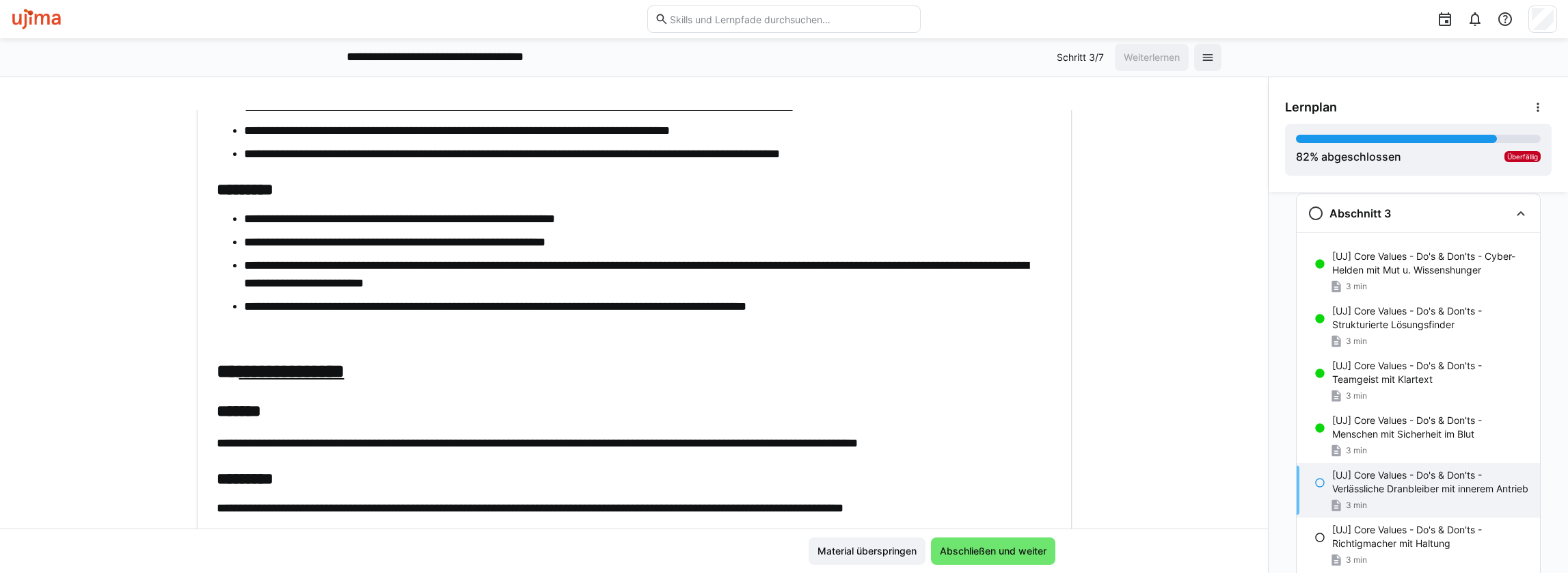
scroll to position [665, 0]
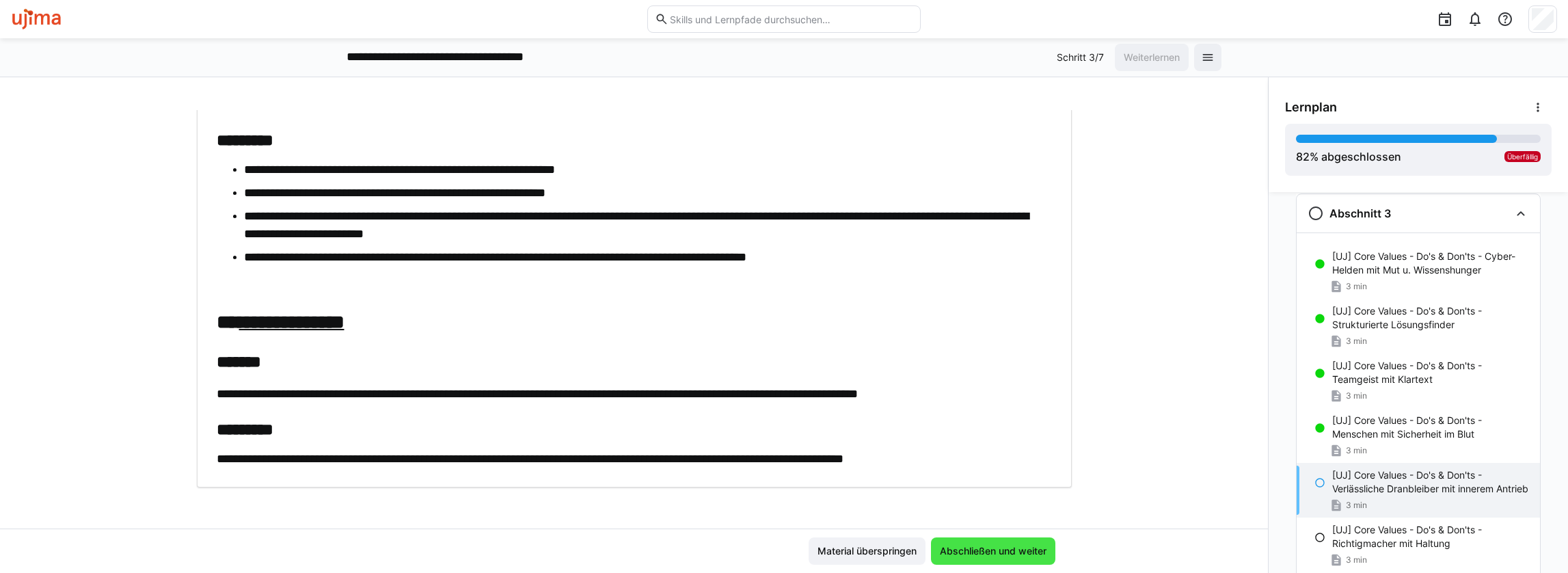
click at [1018, 542] on span "Abschließen und weiter" at bounding box center [993, 551] width 124 height 27
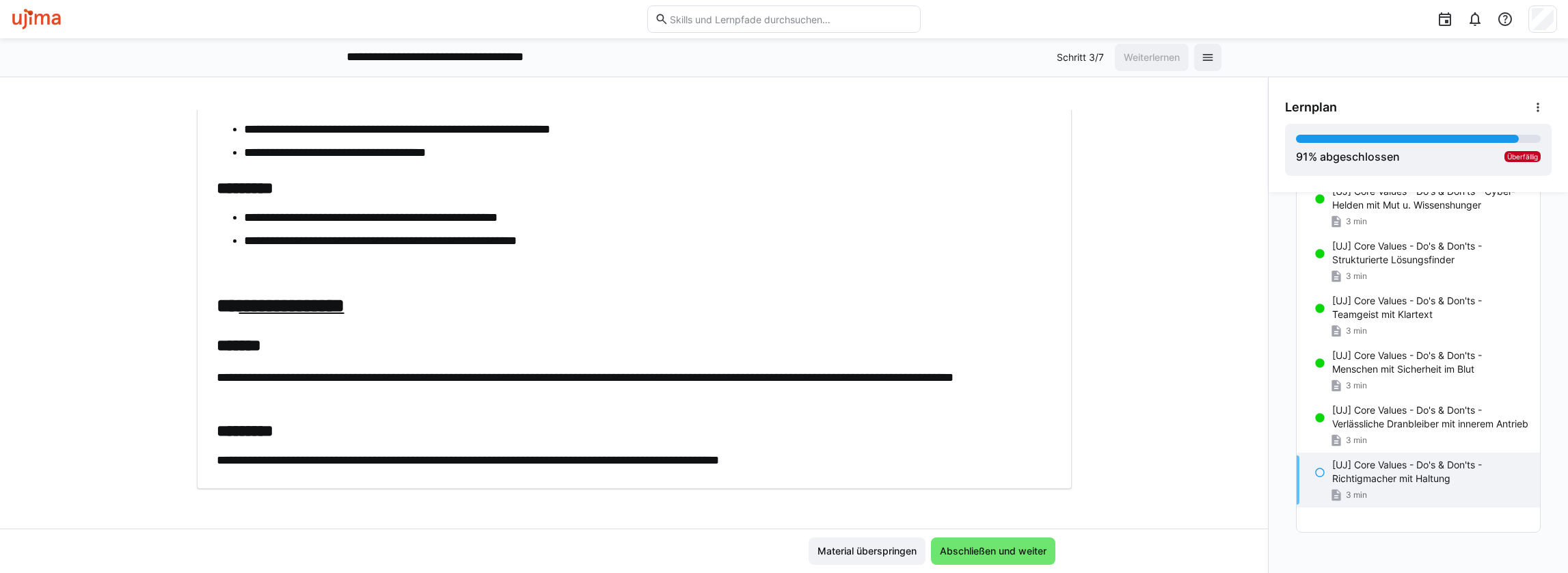
scroll to position [613, 0]
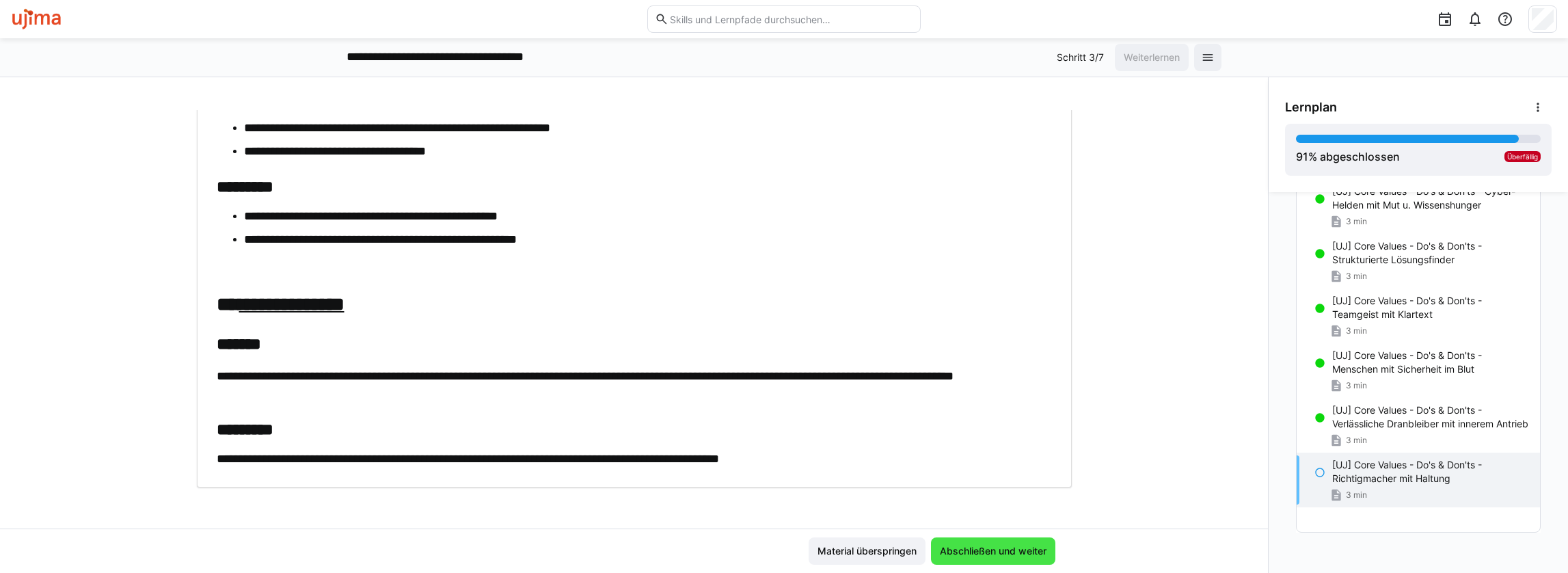
click at [1013, 546] on span "Abschließen und weiter" at bounding box center [993, 551] width 111 height 14
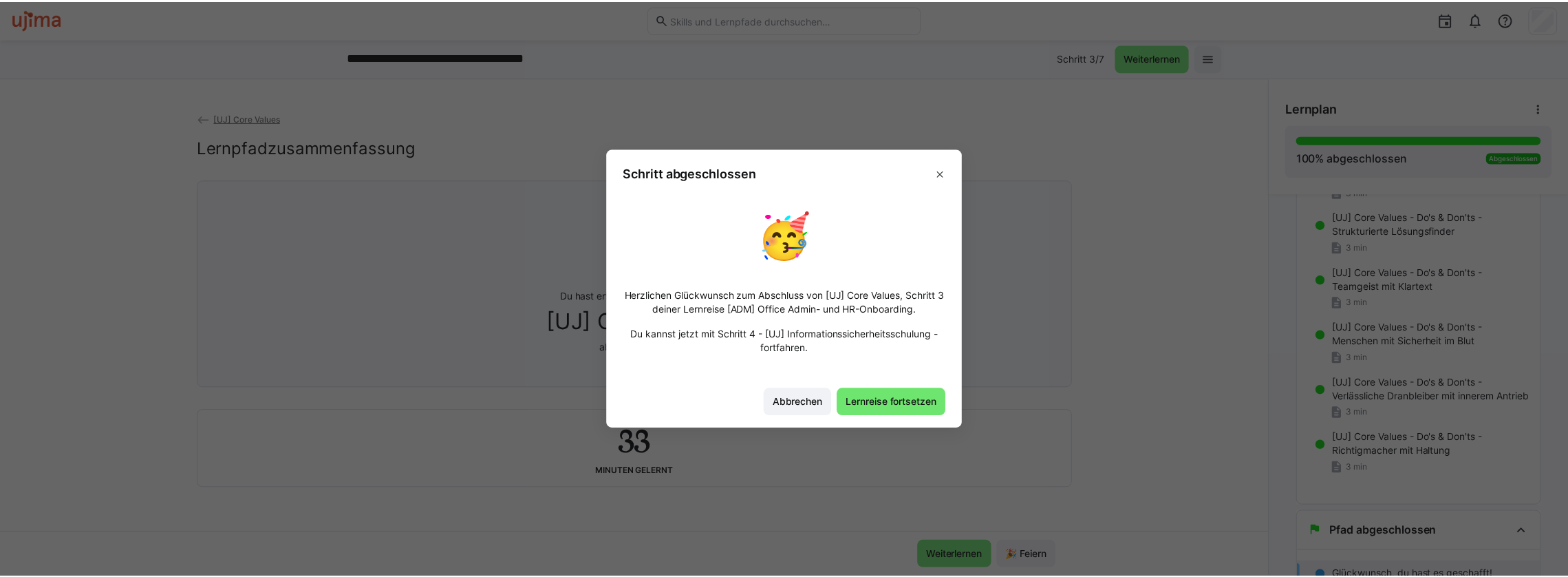
scroll to position [482, 0]
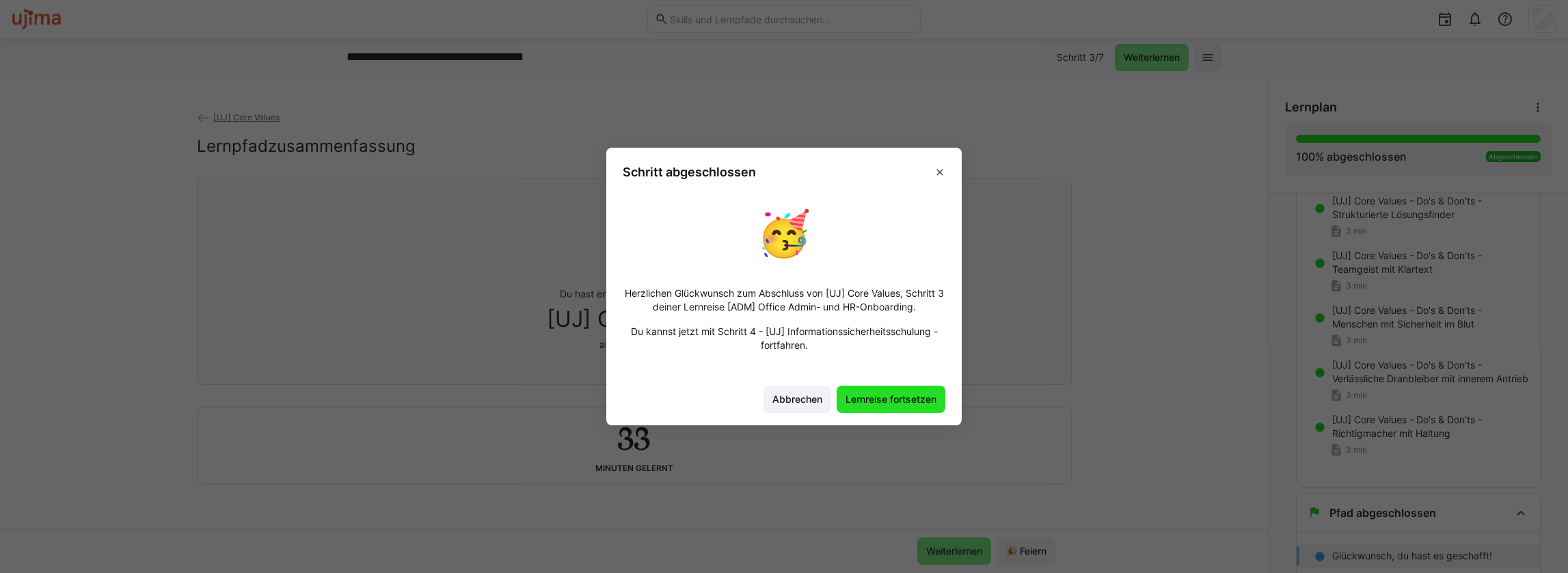
click at [898, 398] on span "Lernreise fortsetzen" at bounding box center [890, 399] width 95 height 14
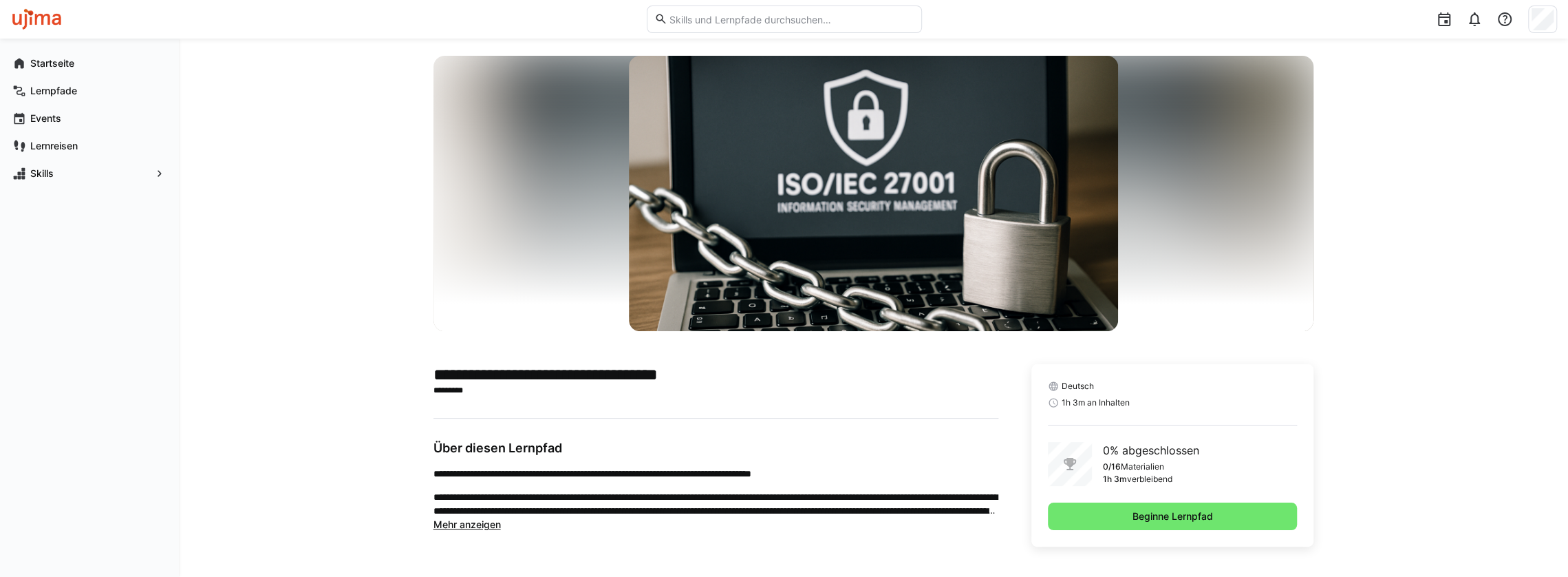
scroll to position [56, 0]
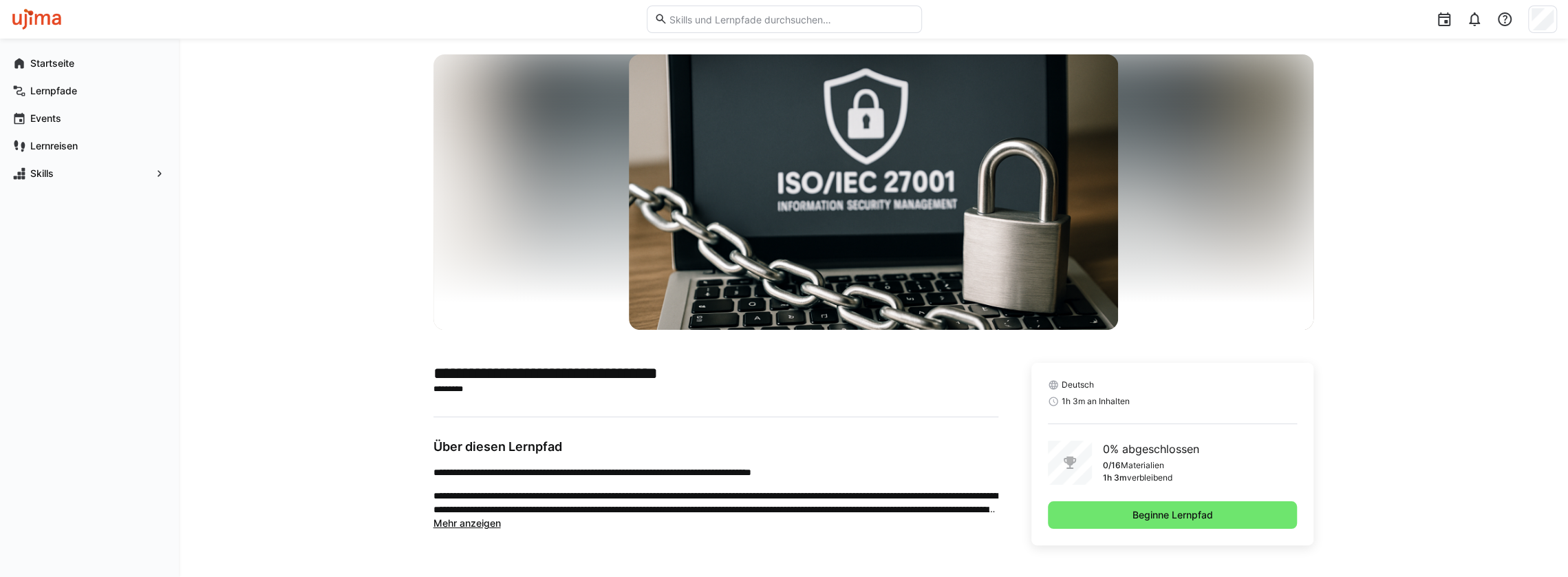
click at [464, 520] on span "Mehr anzeigen" at bounding box center [467, 522] width 68 height 12
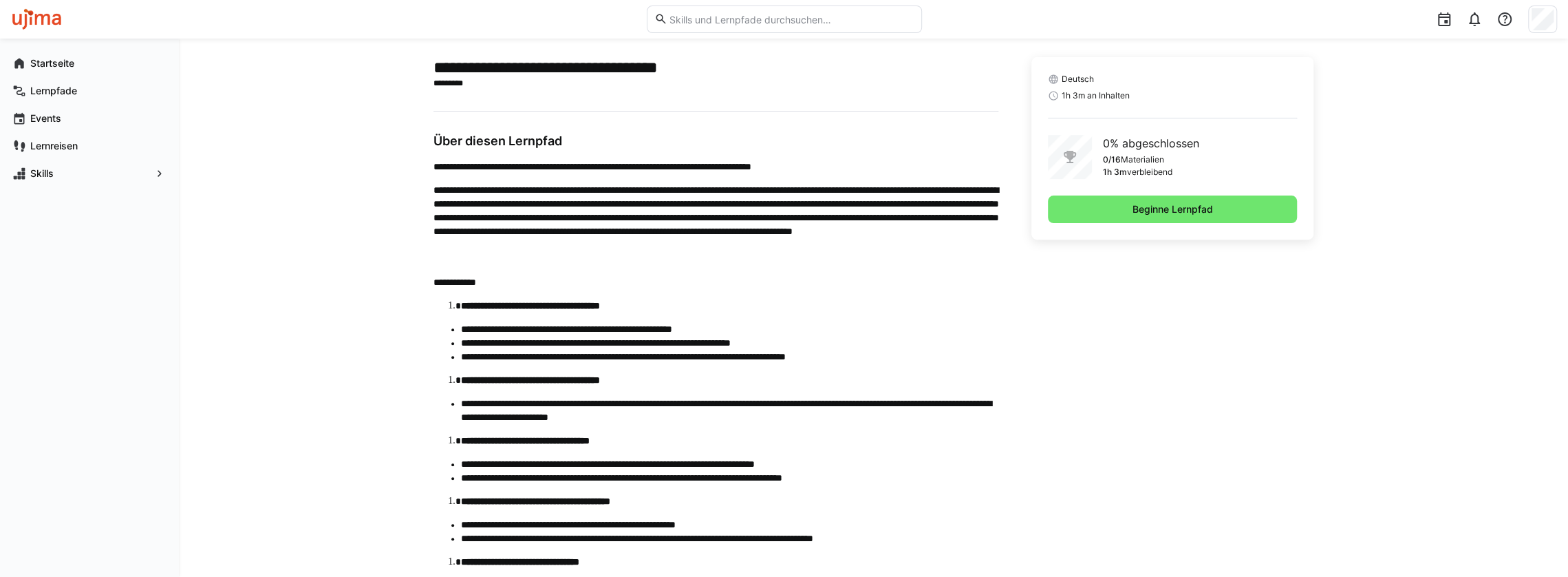
scroll to position [358, 0]
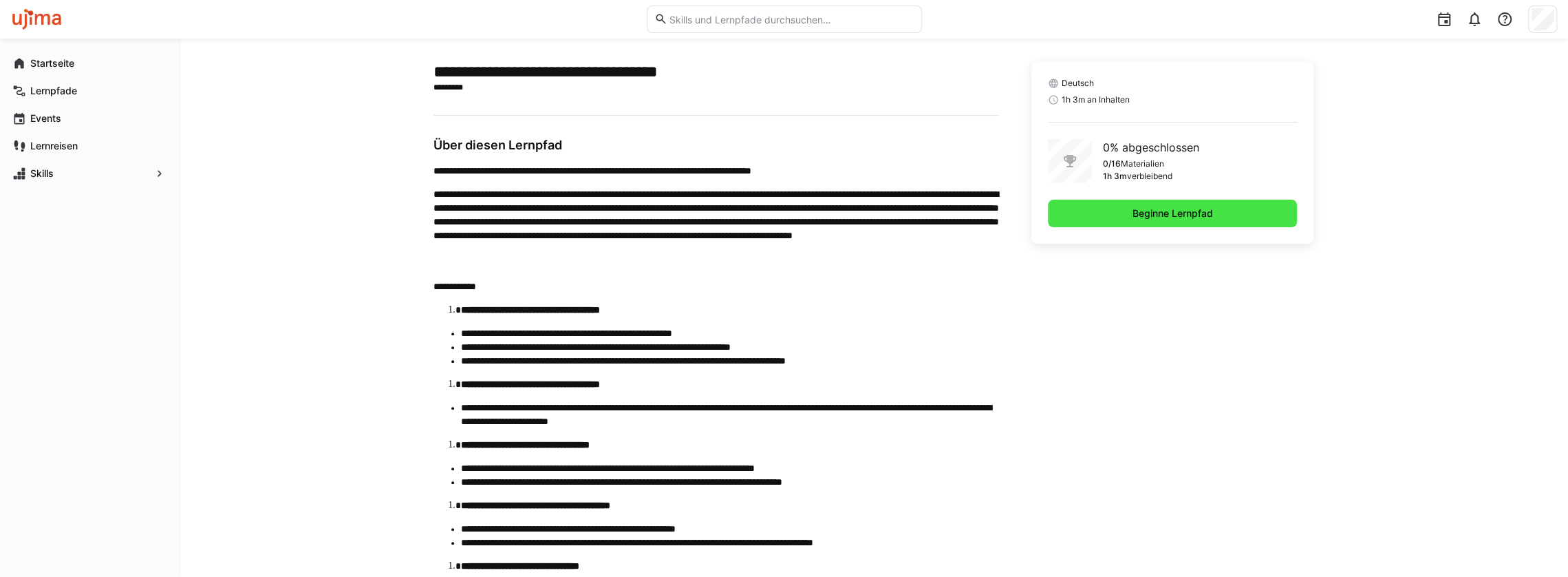
click at [1160, 212] on span "Beginne Lernpfad" at bounding box center [1173, 214] width 85 height 14
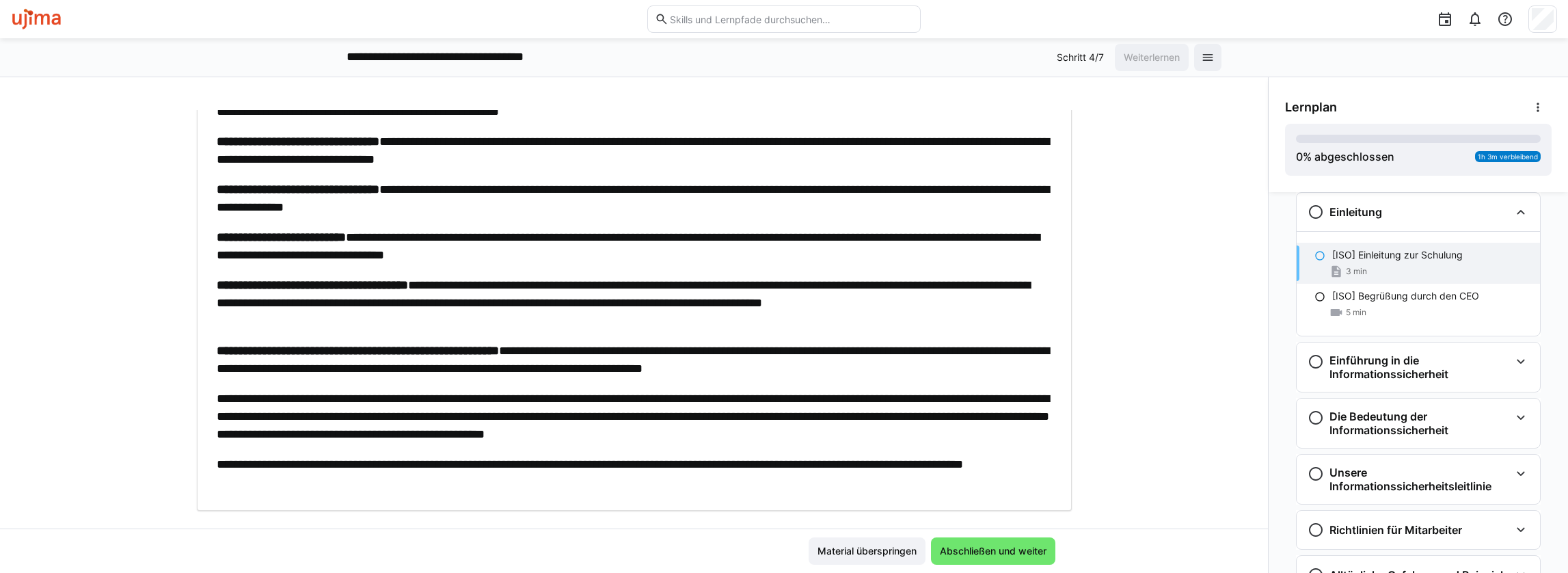
scroll to position [501, 0]
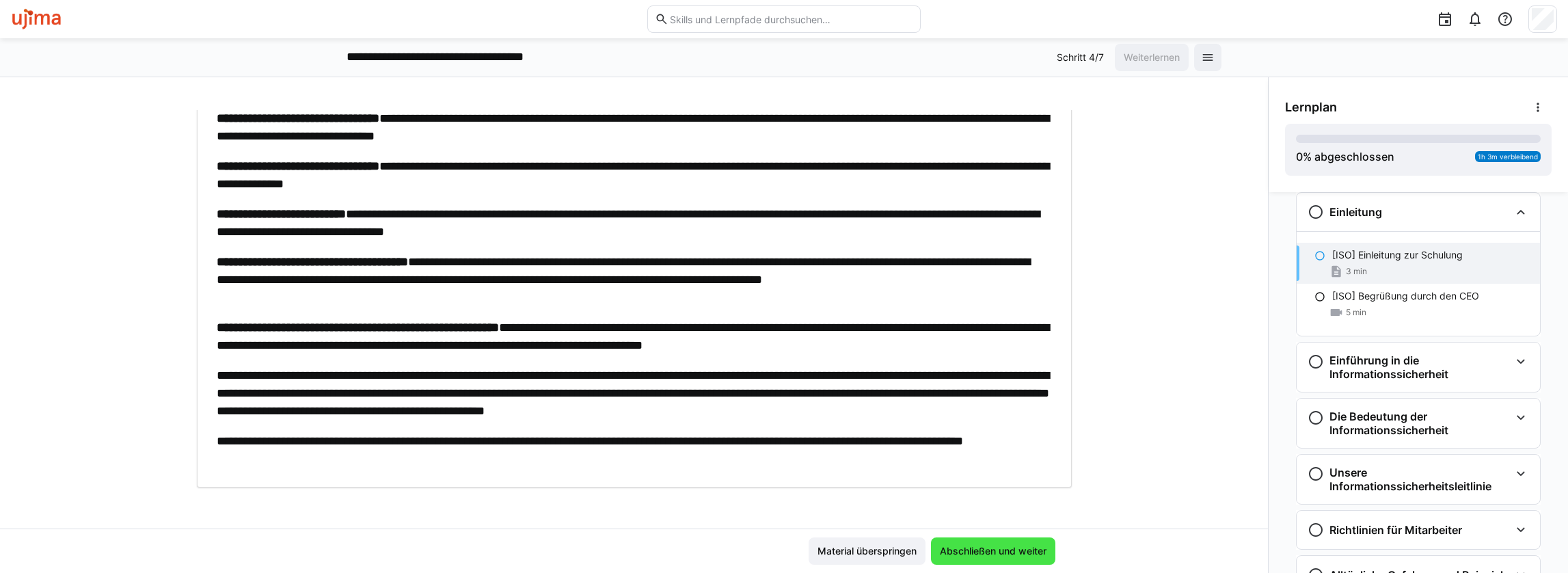
click at [973, 552] on span "Abschließen und weiter" at bounding box center [993, 551] width 111 height 14
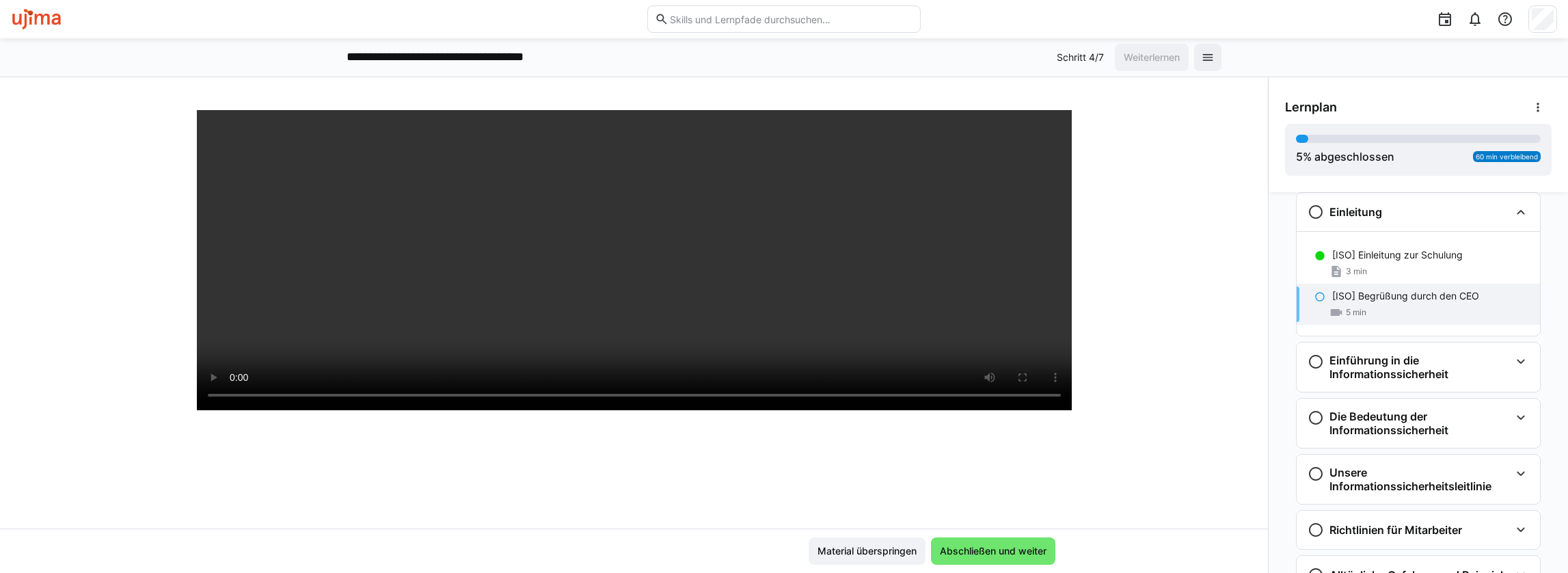
scroll to position [271, 0]
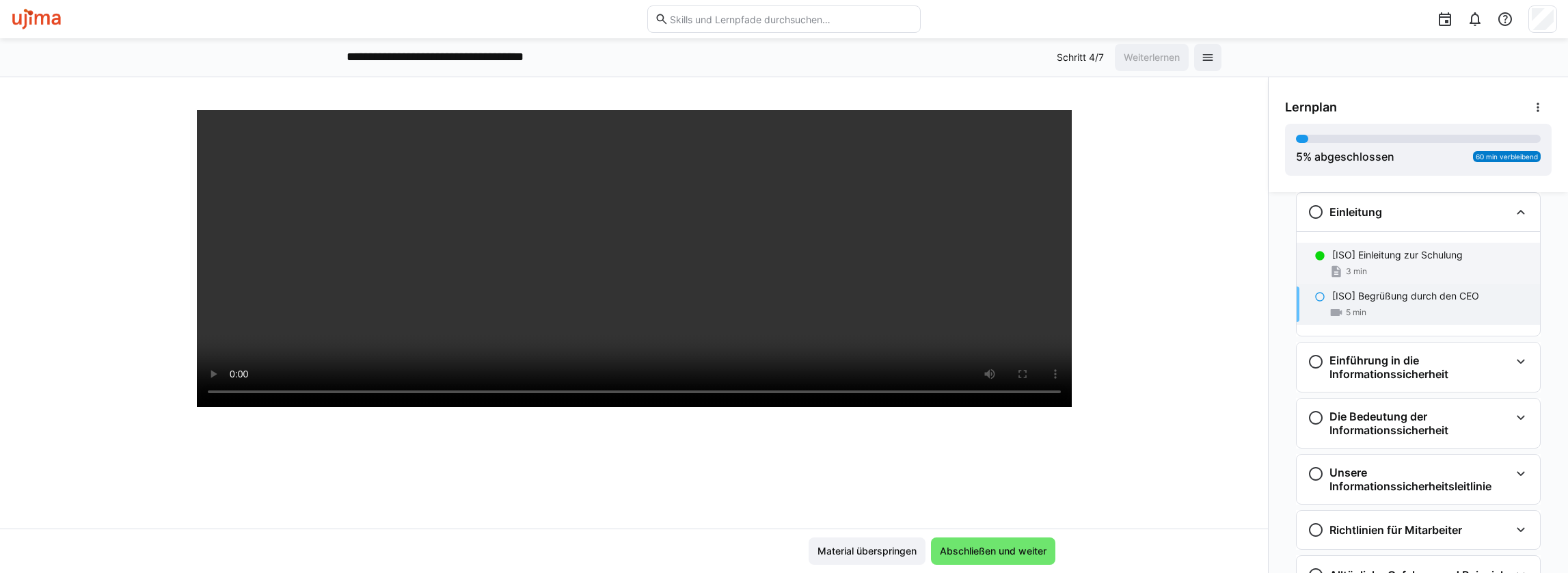
click at [1369, 248] on p "[ISO] Einleitung zur Schulung" at bounding box center [1397, 255] width 130 height 14
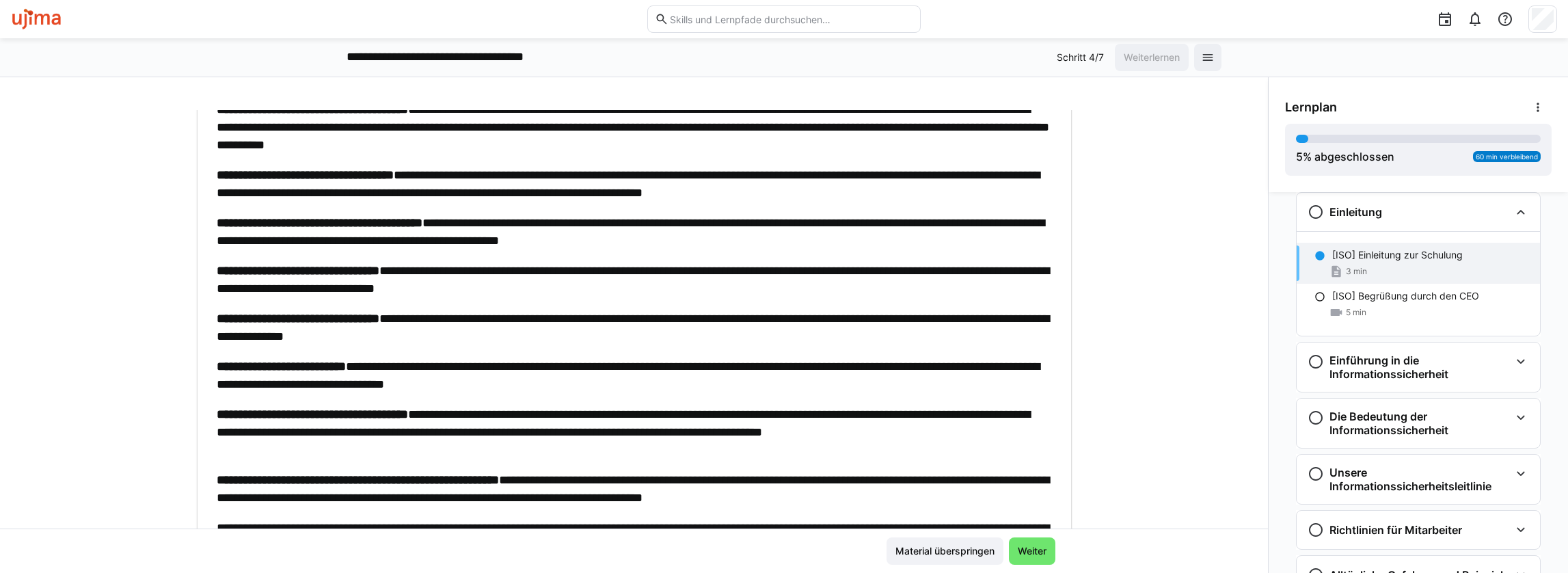
scroll to position [501, 0]
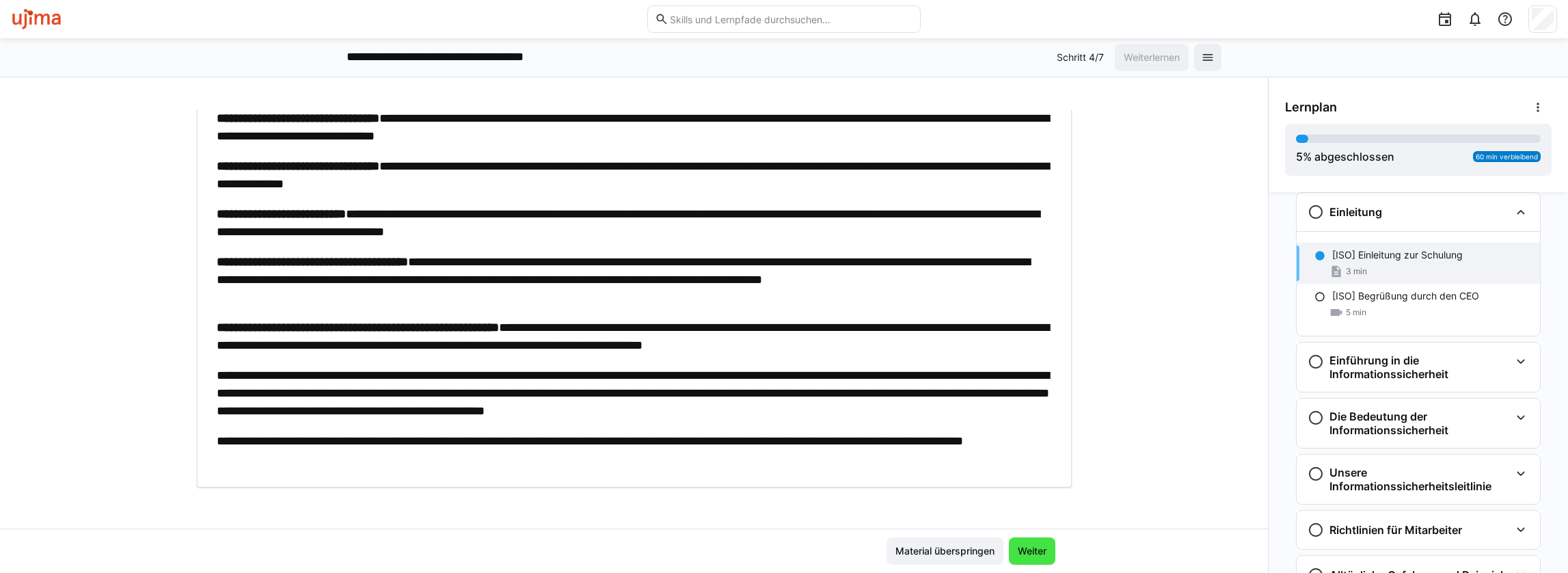
click at [1018, 544] on span "Weiter" at bounding box center [1032, 551] width 33 height 14
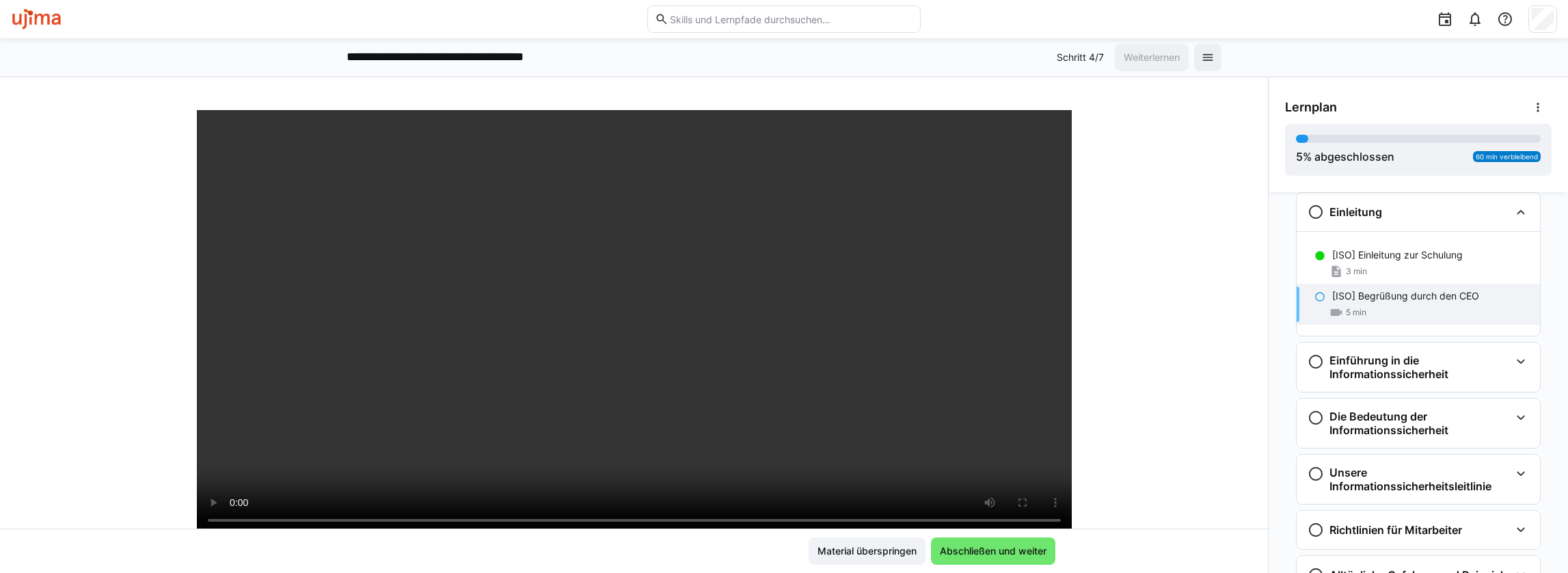
scroll to position [134, 0]
click at [1122, 439] on div "[UJ] Informationssicherheitsschulung [ISO] Begrüßung durch den CEO 5 LP" at bounding box center [634, 319] width 1268 height 418
click at [990, 547] on span "Abschließen und weiter" at bounding box center [993, 551] width 111 height 14
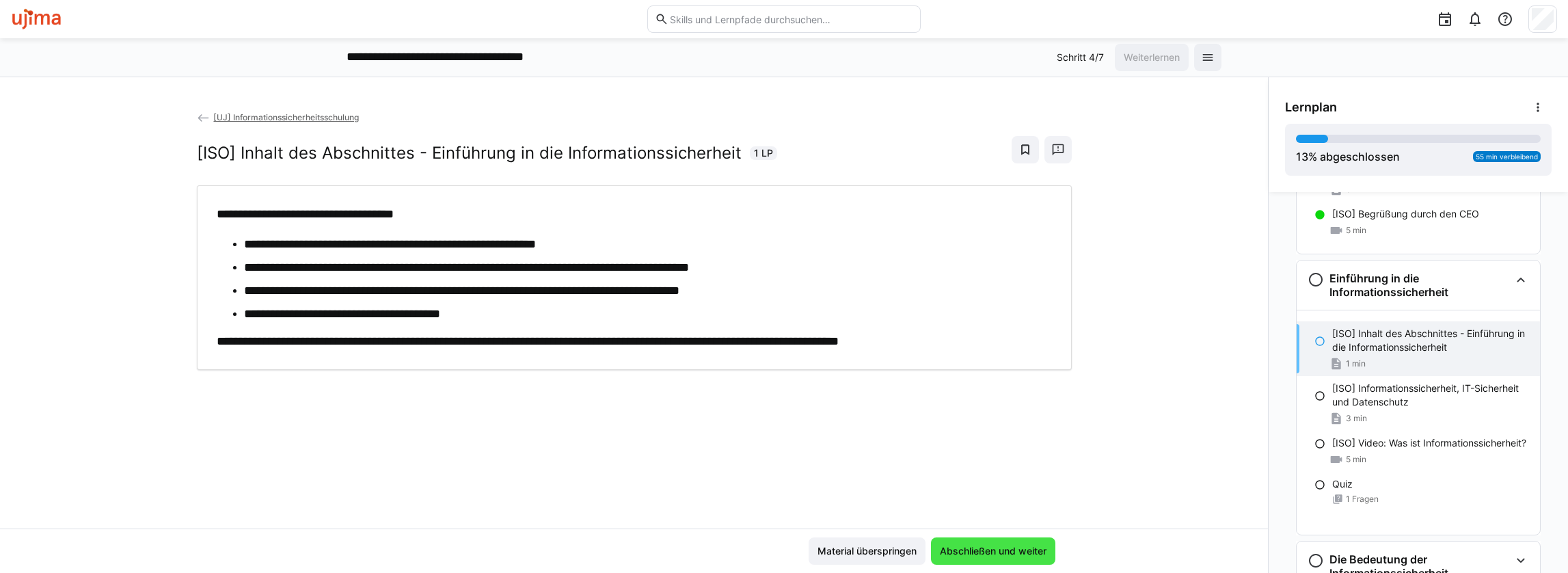
scroll to position [171, 0]
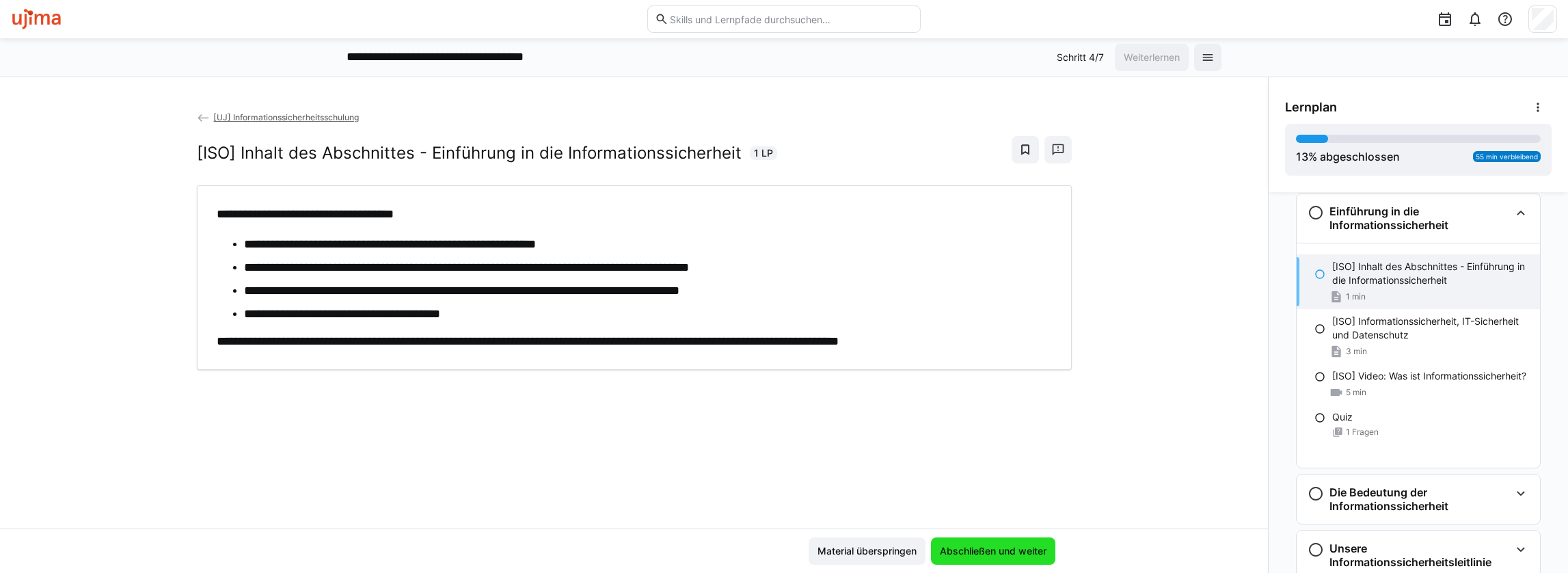
click at [1010, 547] on span "Abschließen und weiter" at bounding box center [993, 551] width 111 height 14
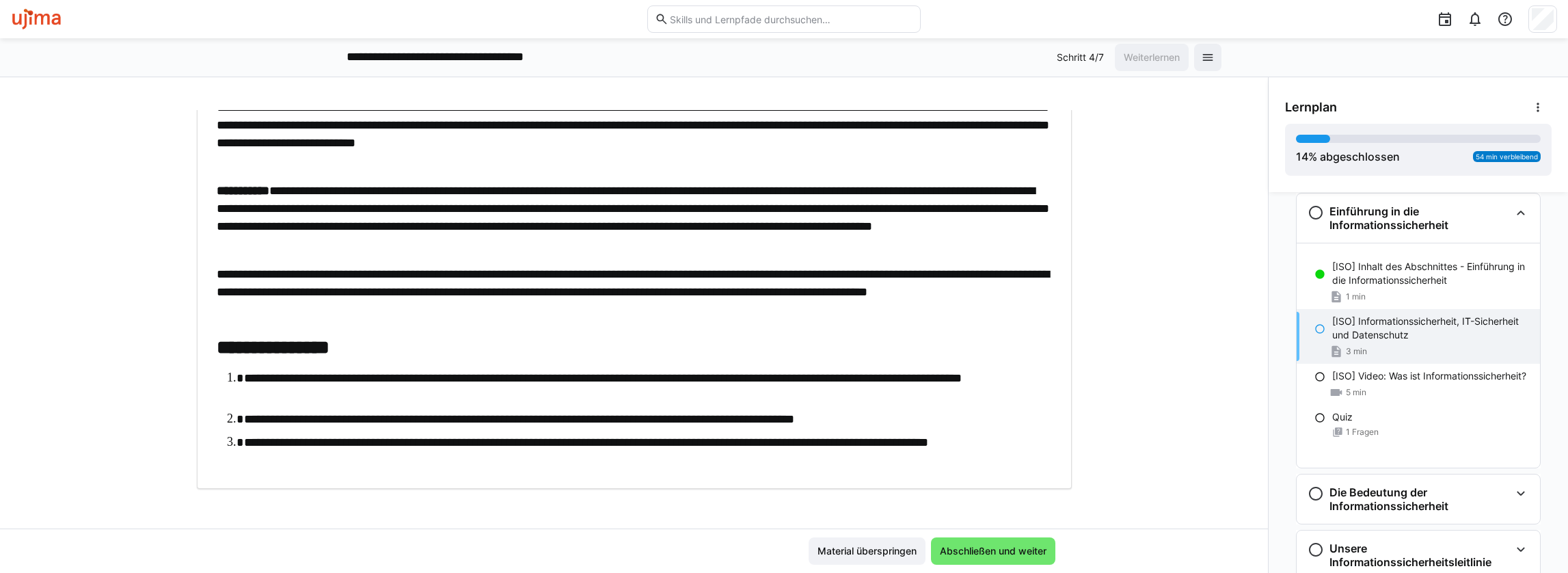
scroll to position [275, 0]
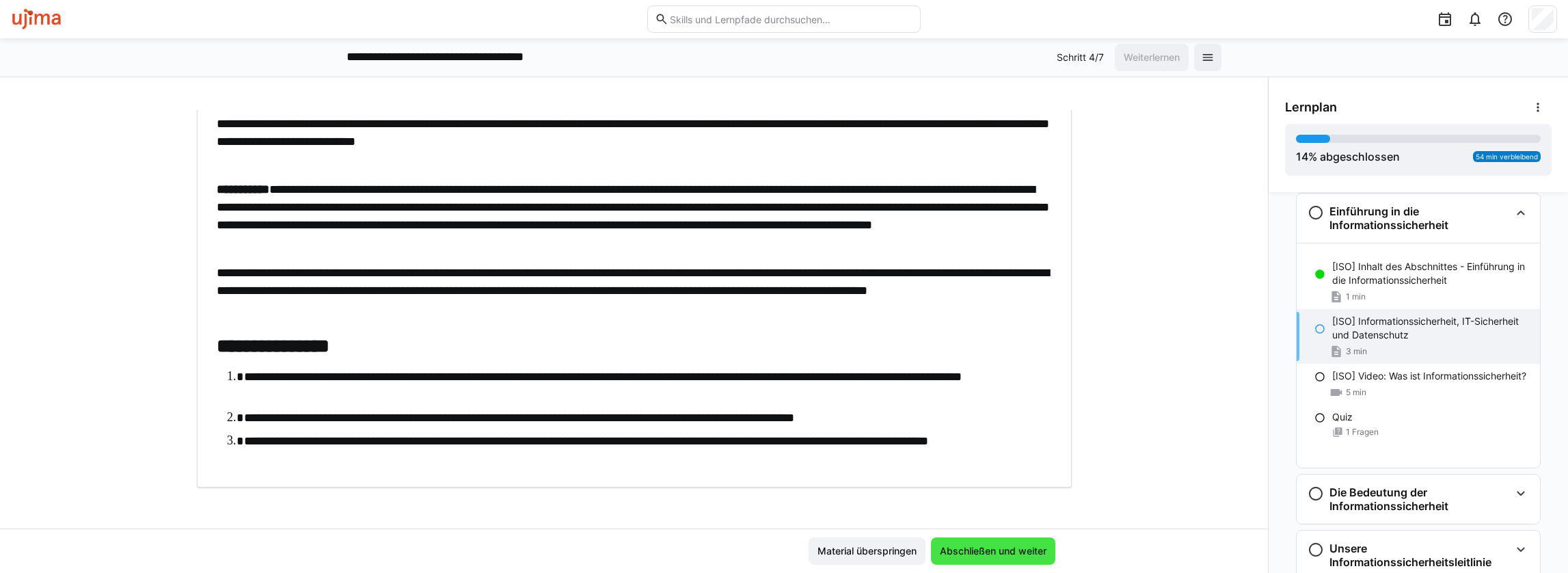
click at [980, 542] on span "Abschließen und weiter" at bounding box center [993, 551] width 124 height 27
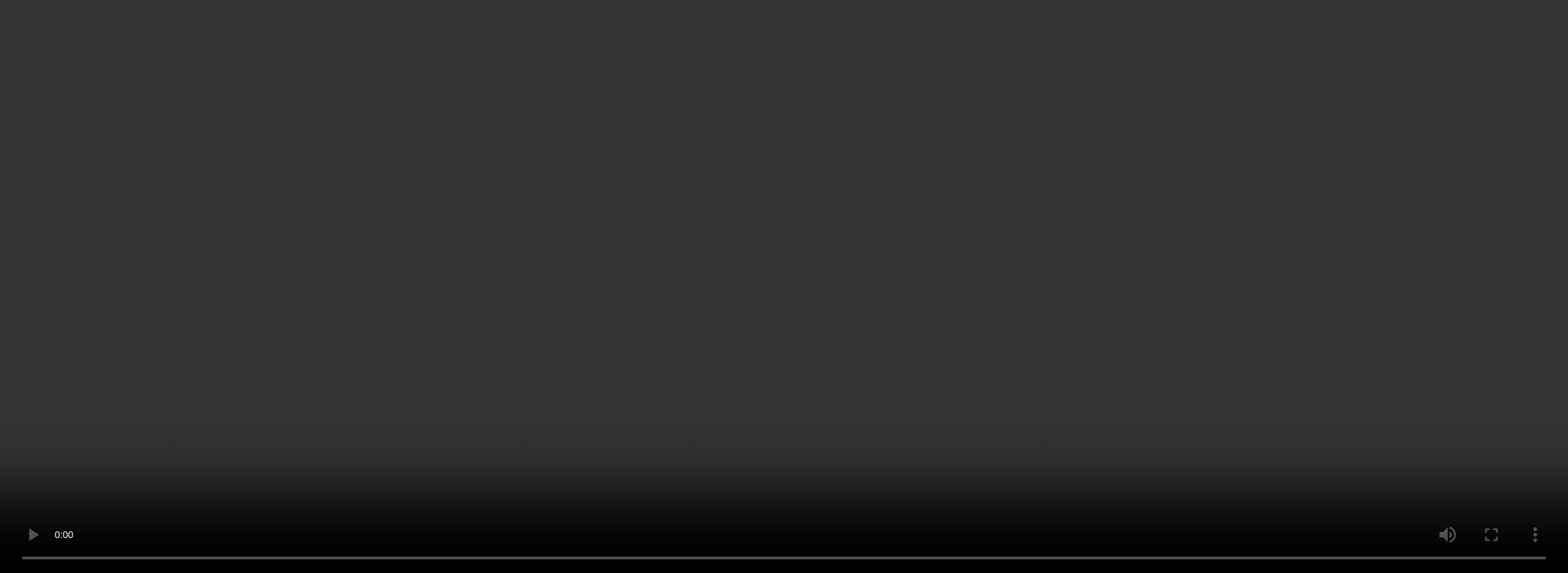
scroll to position [271, 0]
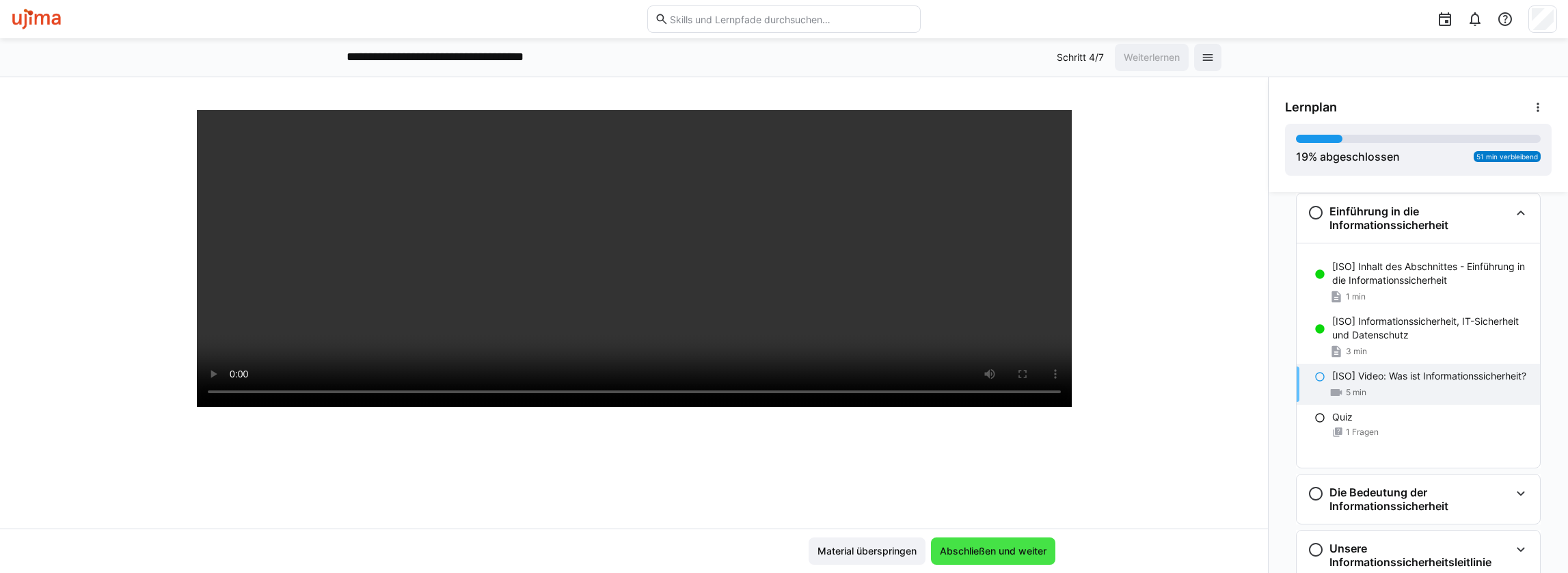
click at [1013, 547] on span "Abschließen und weiter" at bounding box center [993, 551] width 111 height 14
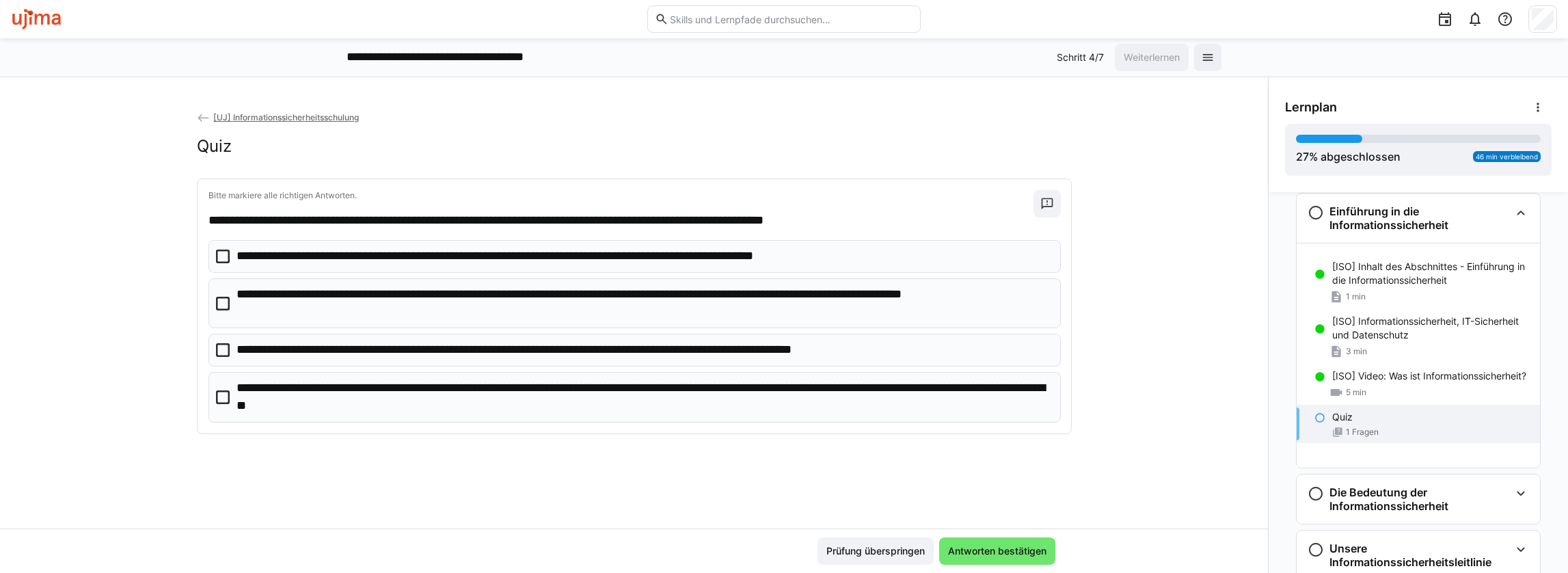
click at [414, 302] on p "**********" at bounding box center [643, 303] width 814 height 35
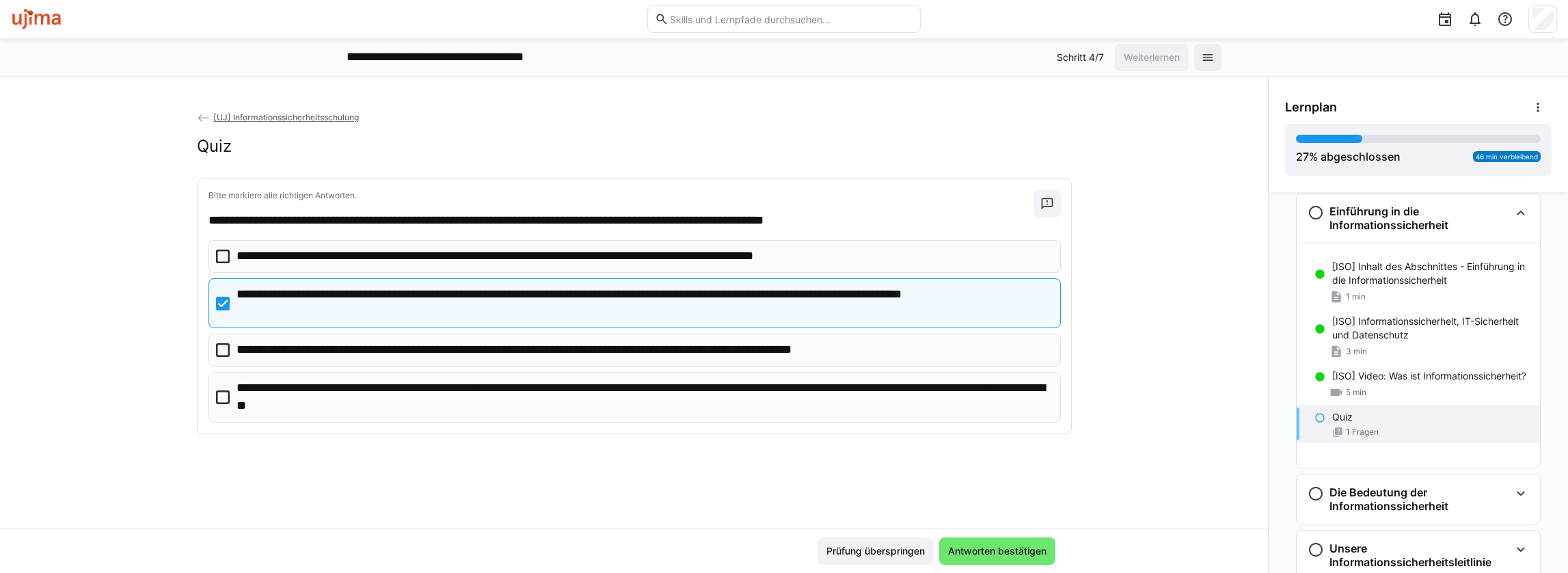
click at [440, 402] on p "**********" at bounding box center [643, 397] width 814 height 35
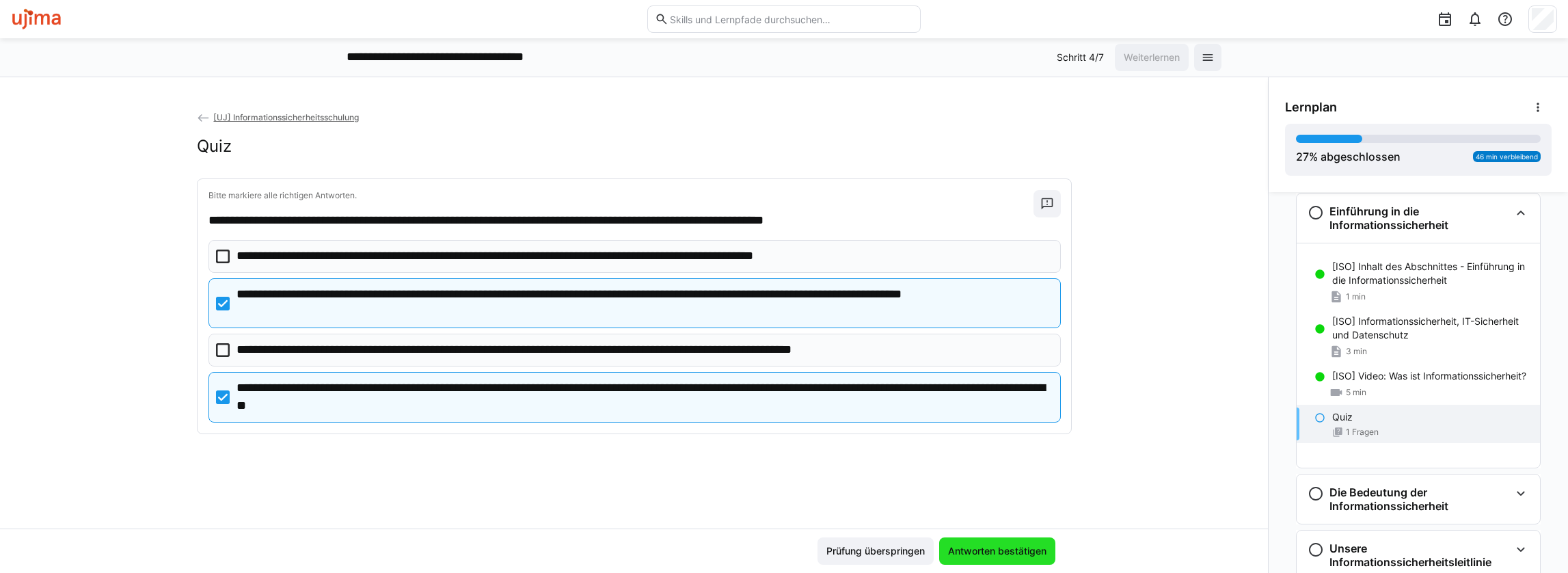
click at [1007, 547] on span "Antworten bestätigen" at bounding box center [997, 551] width 102 height 14
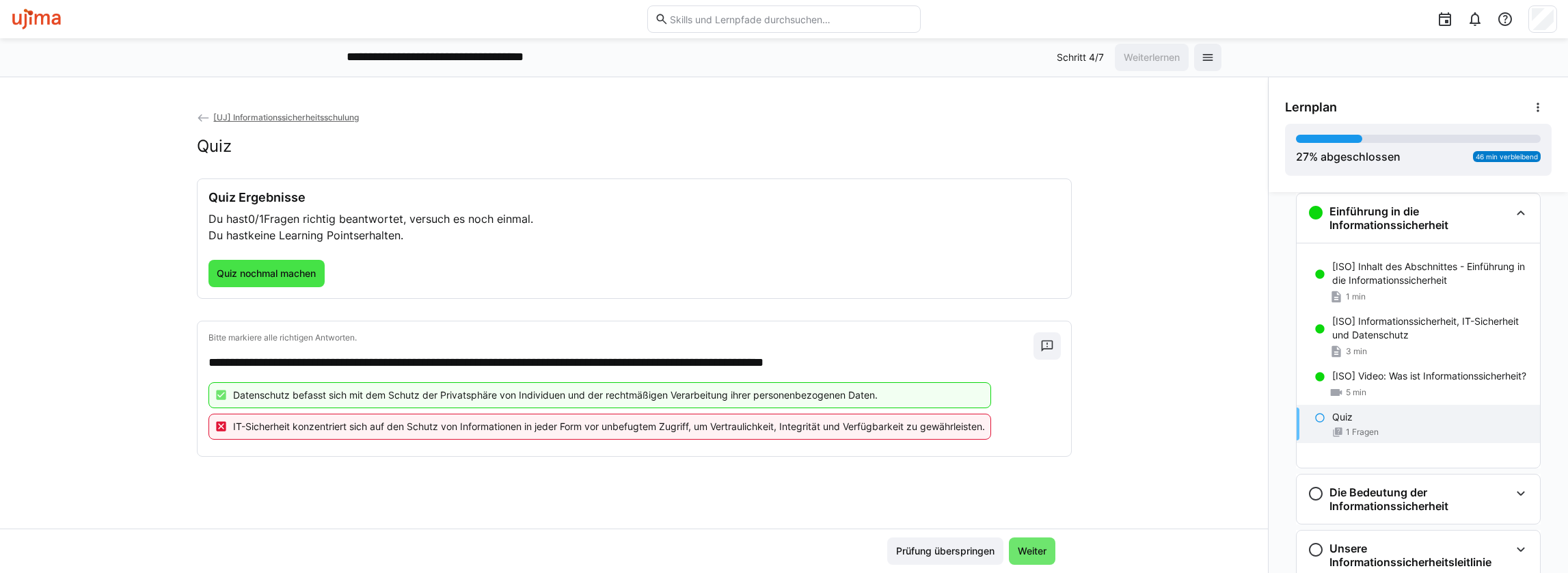
click at [285, 262] on span "Quiz nochmal machen" at bounding box center [266, 273] width 117 height 27
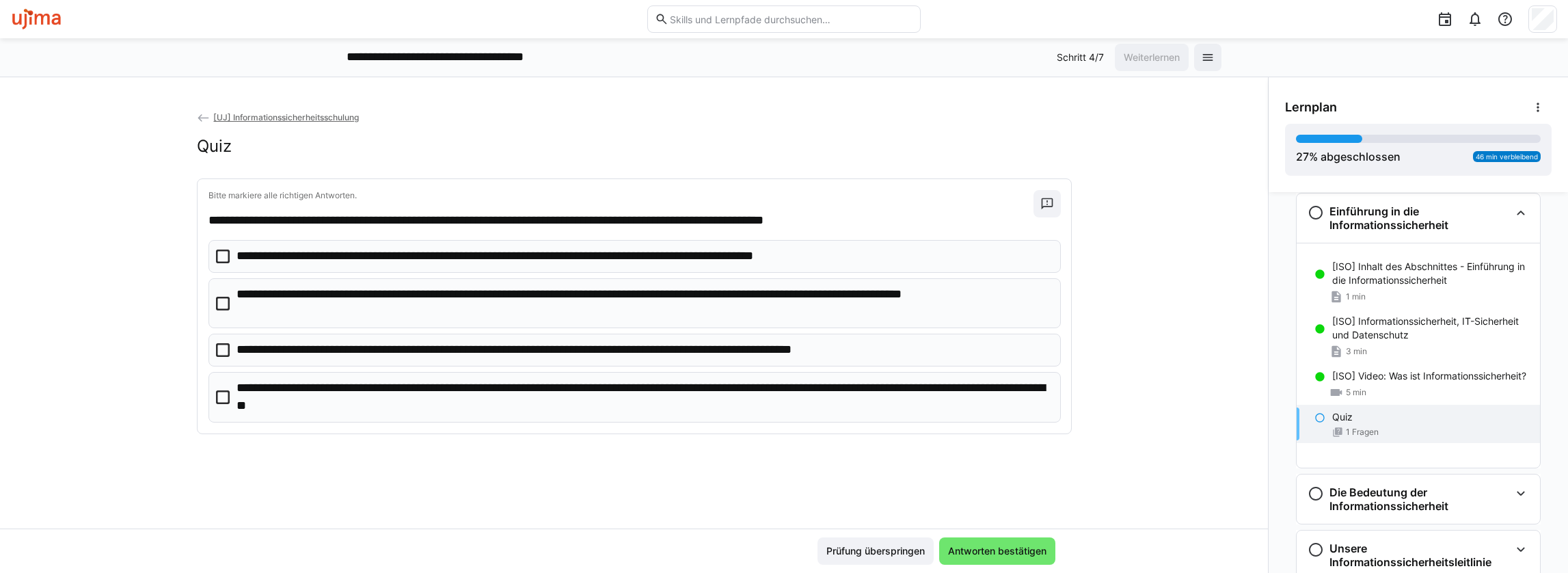
click at [418, 304] on p "**********" at bounding box center [643, 303] width 814 height 35
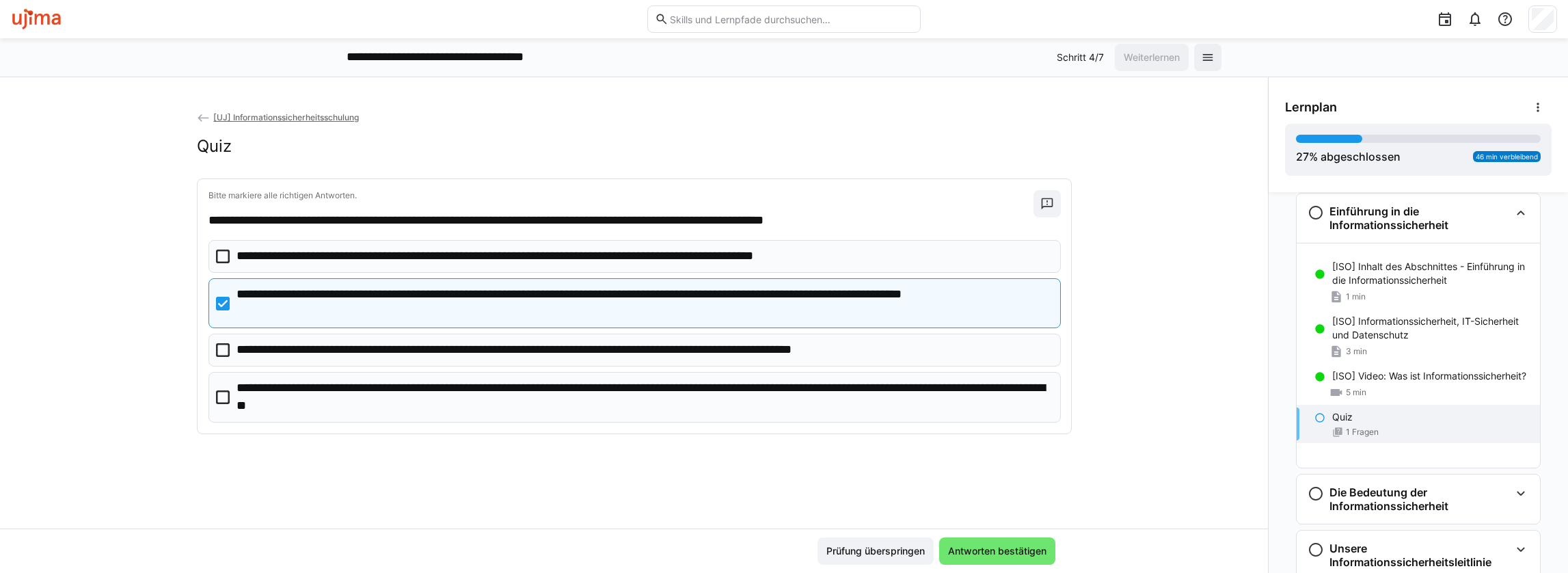
click at [625, 350] on p "**********" at bounding box center [580, 349] width 687 height 18
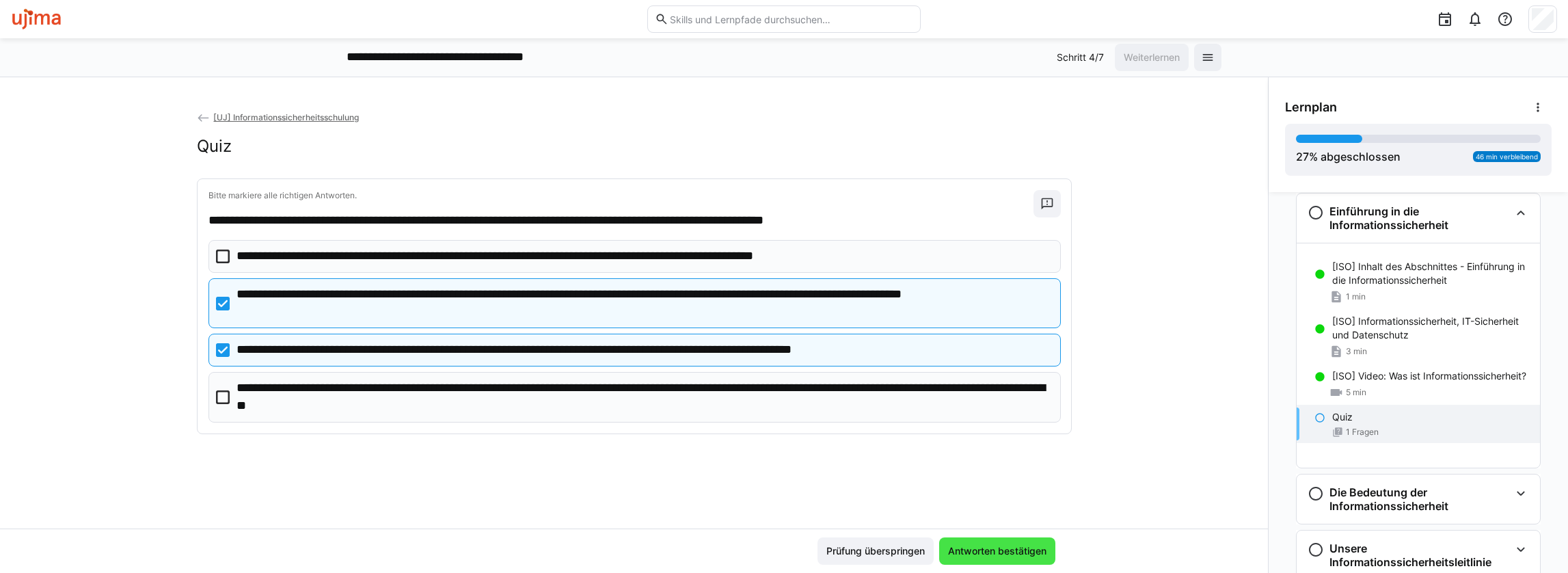
click at [973, 552] on span "Antworten bestätigen" at bounding box center [997, 551] width 102 height 14
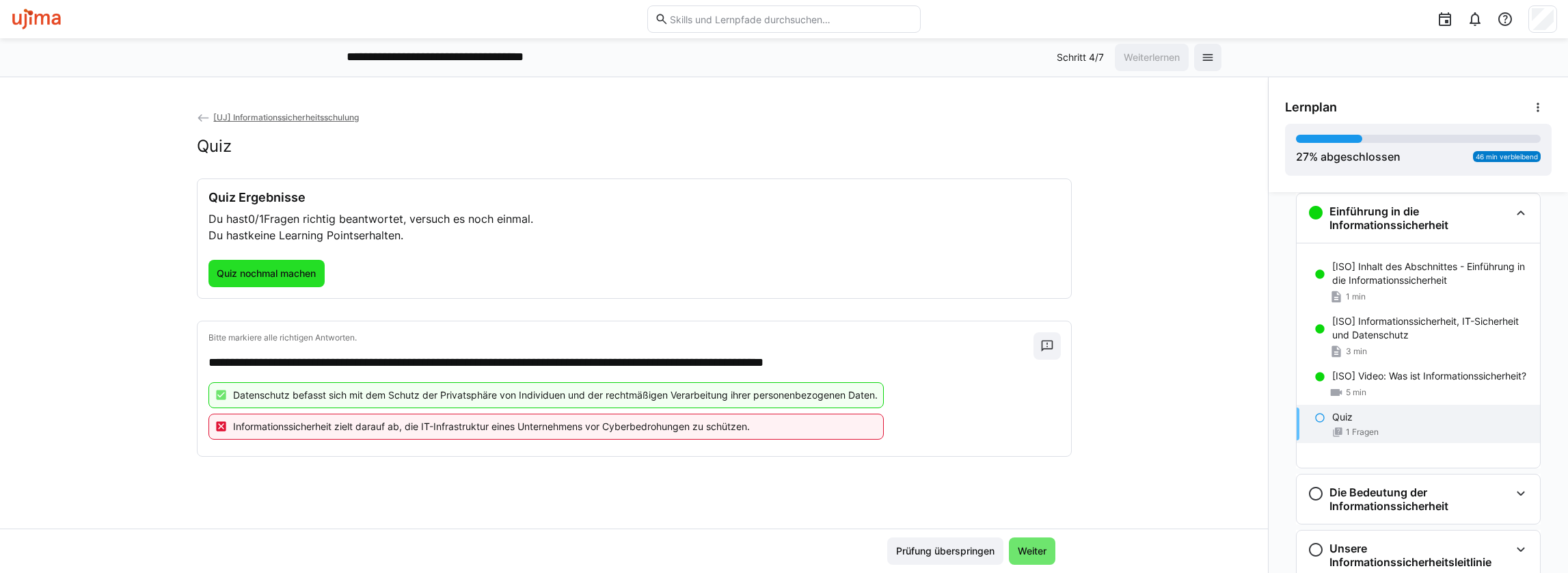
click at [269, 278] on span "Quiz nochmal machen" at bounding box center [266, 273] width 103 height 14
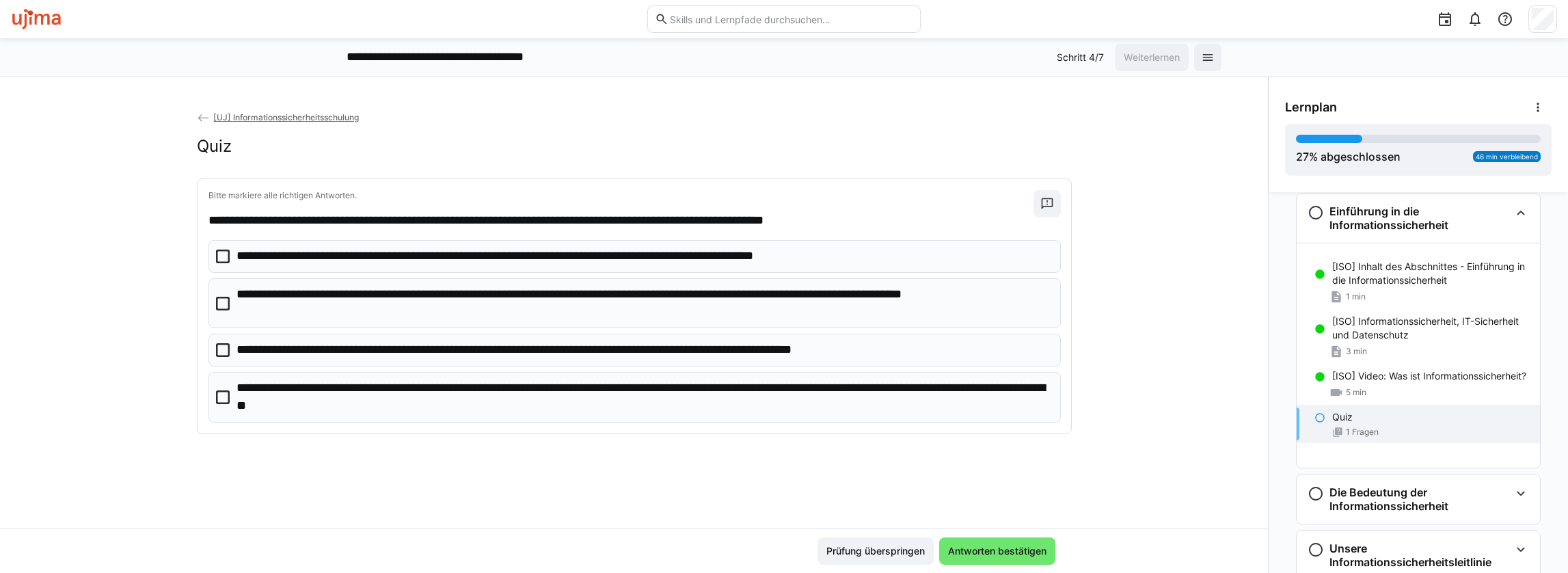
click at [370, 309] on p "**********" at bounding box center [643, 303] width 814 height 35
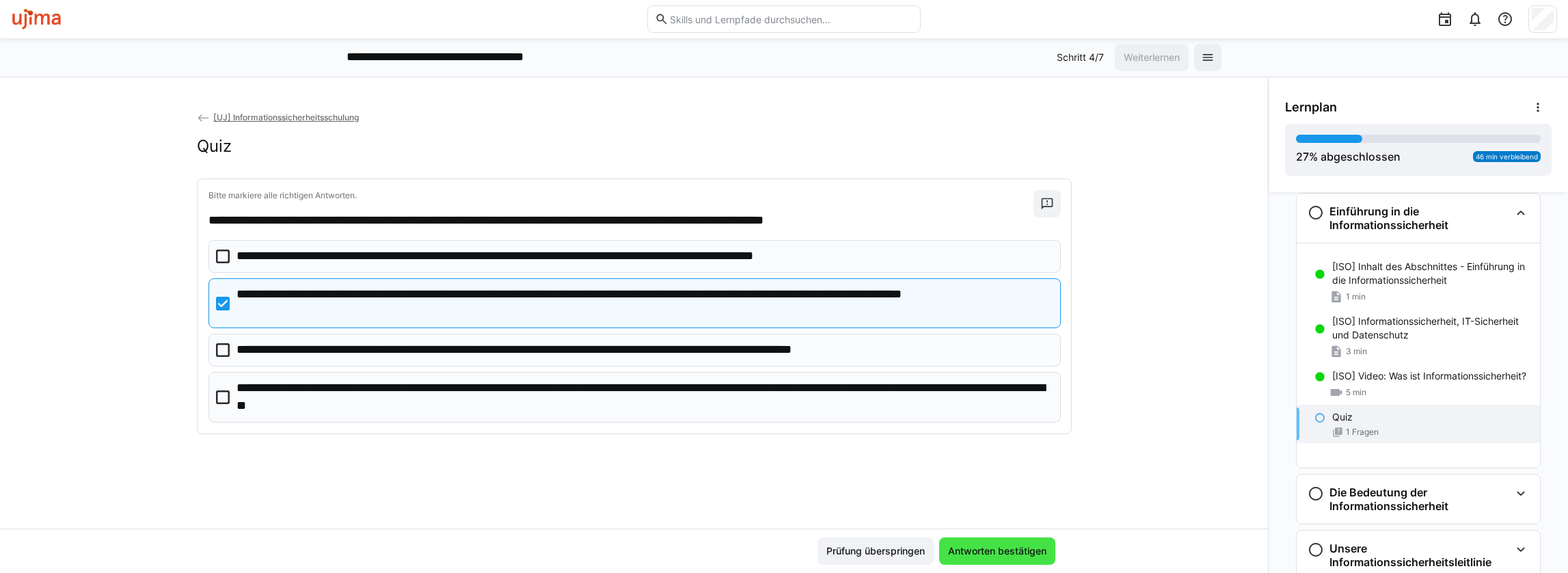
click at [999, 560] on span "Antworten bestätigen" at bounding box center [997, 551] width 116 height 27
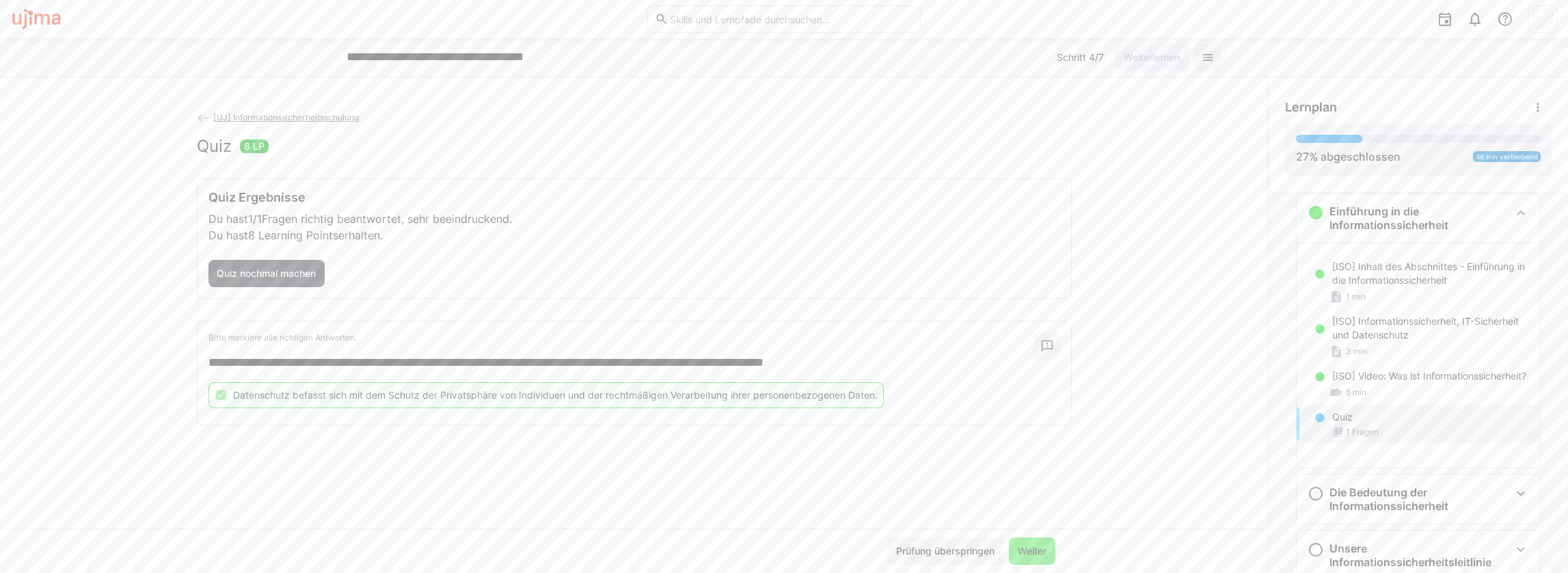
click at [1037, 554] on span "Weiter" at bounding box center [1032, 551] width 33 height 14
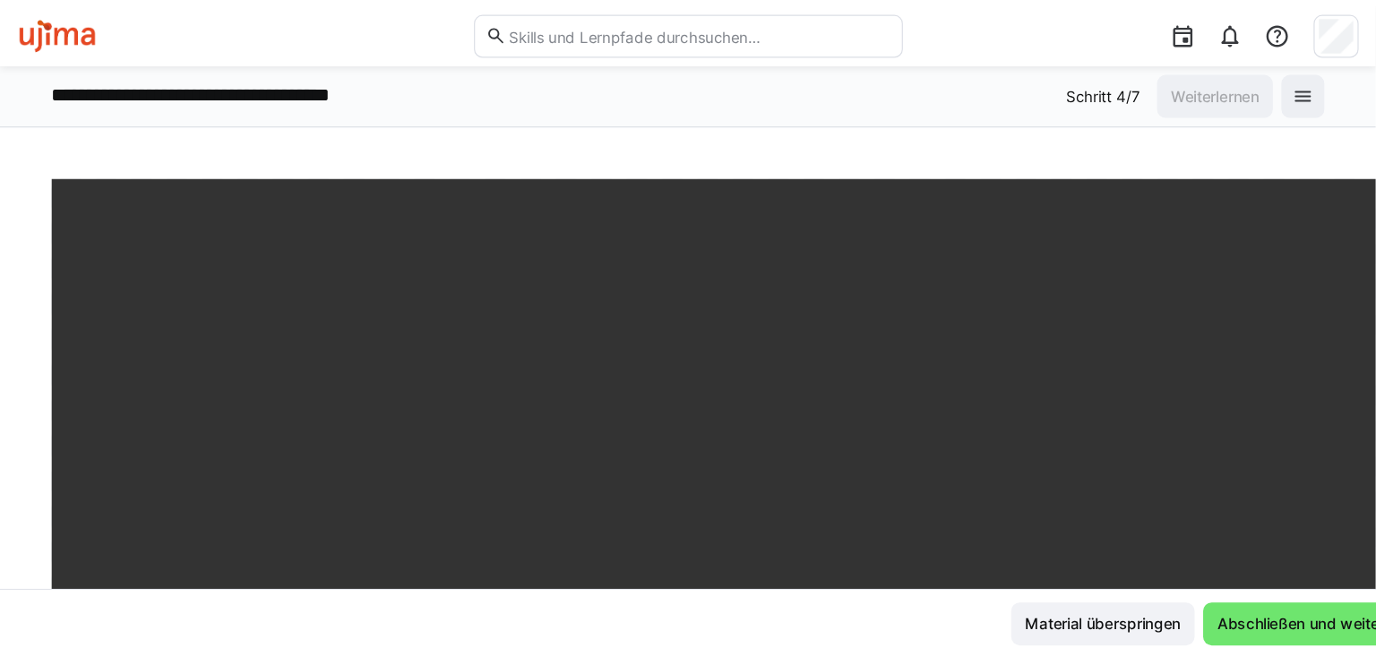
scroll to position [591, 0]
